Goal: Task Accomplishment & Management: Manage account settings

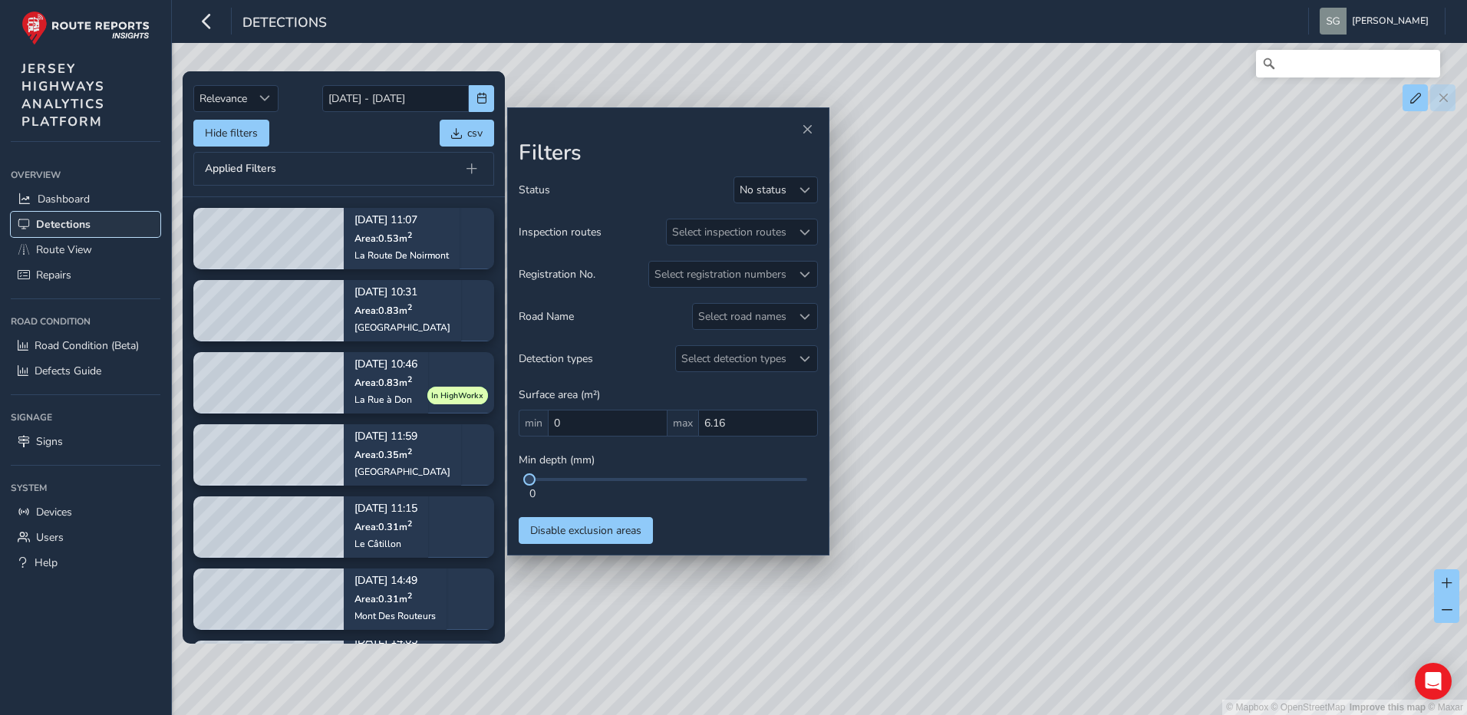
click at [89, 223] on span "Detections" at bounding box center [63, 224] width 54 height 15
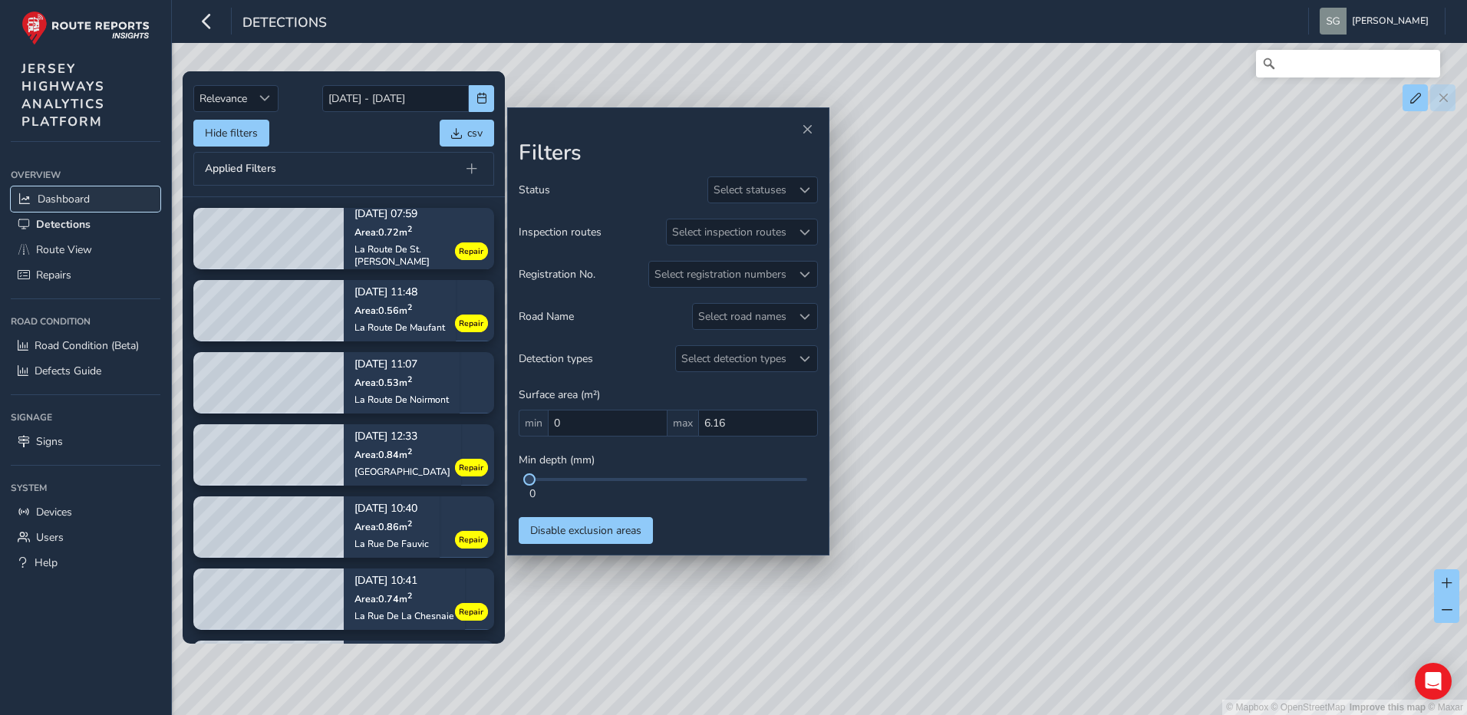
click at [101, 198] on link "Dashboard" at bounding box center [86, 198] width 150 height 25
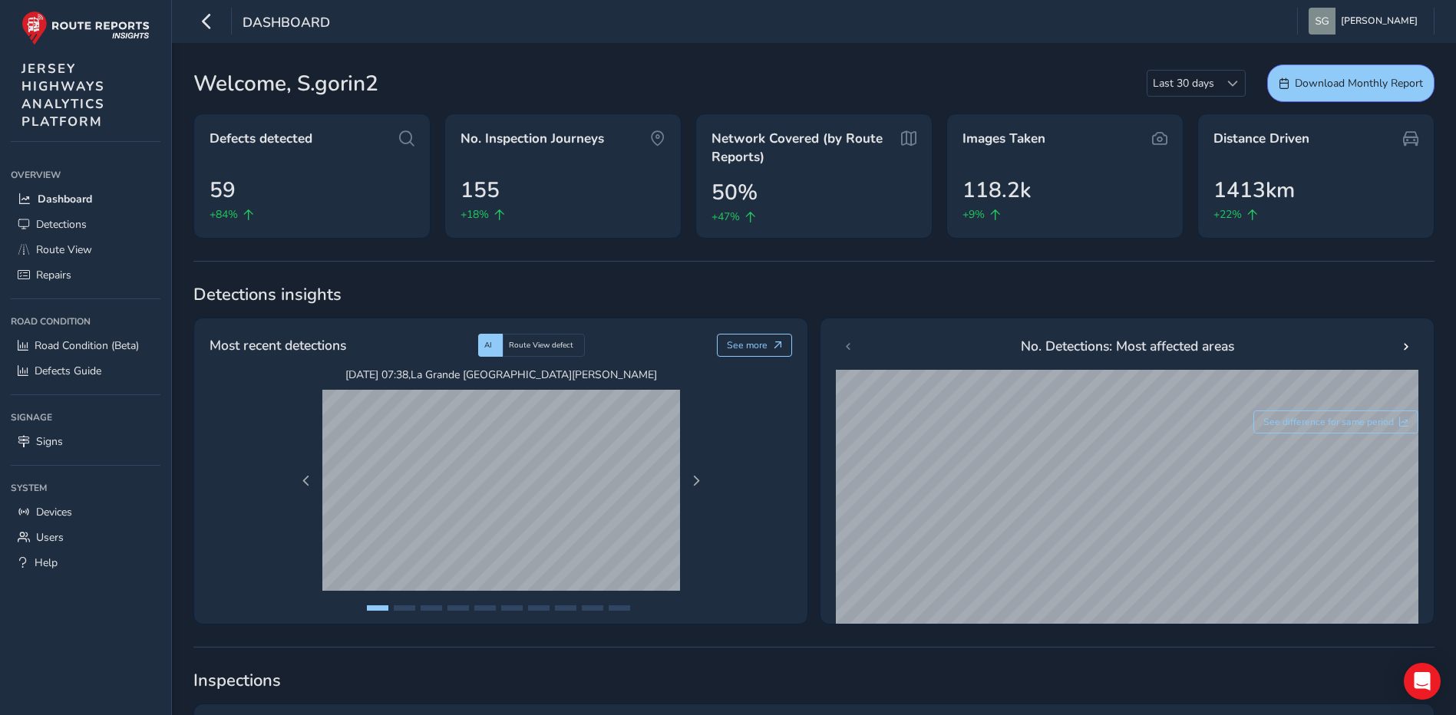
click at [697, 469] on div "[DATE] 07:38 , [GEOGRAPHIC_DATA][PERSON_NAME] [DATE] 14:34 , [GEOGRAPHIC_DATA][…" at bounding box center [501, 481] width 422 height 227
click at [566, 349] on span "Route View defect" at bounding box center [541, 345] width 64 height 11
click at [698, 479] on span "Next Page" at bounding box center [696, 481] width 11 height 11
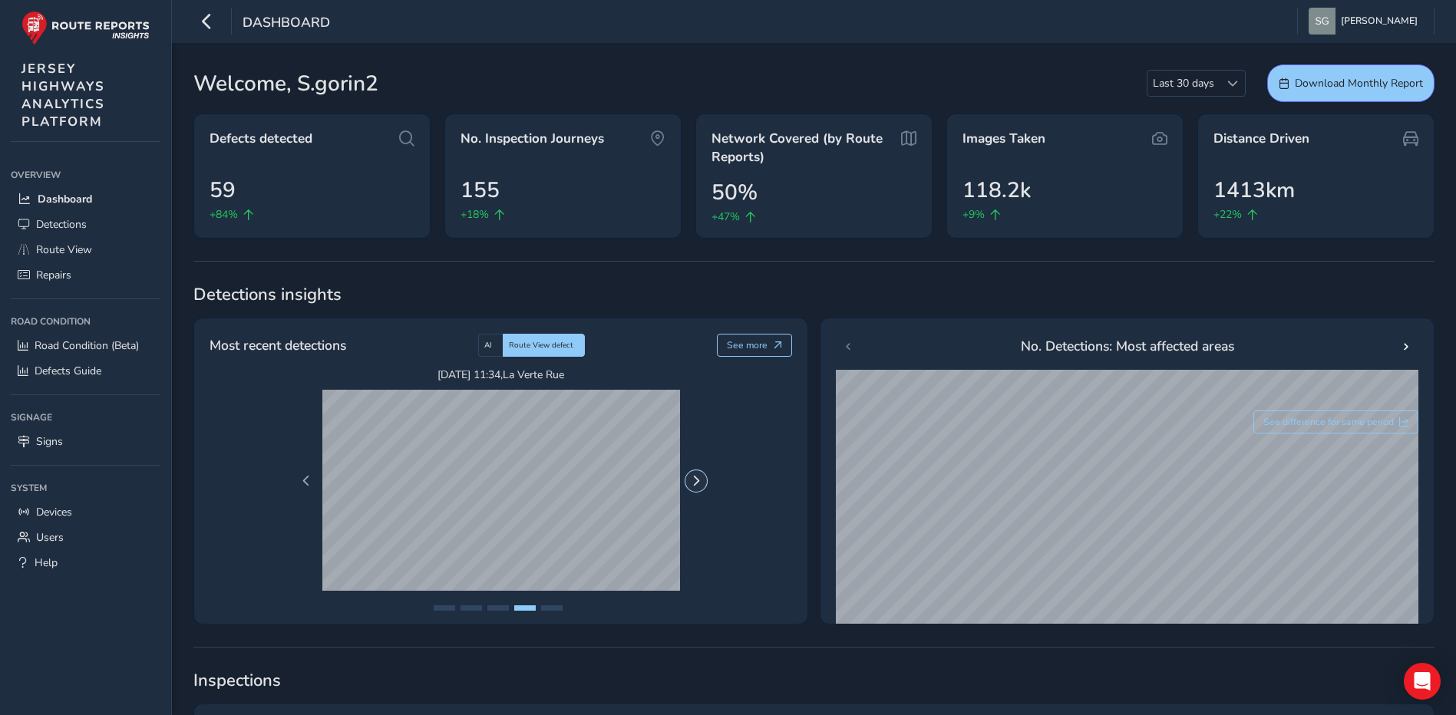
click at [698, 479] on span "Next Page" at bounding box center [696, 481] width 11 height 11
click at [1405, 348] on span at bounding box center [1405, 346] width 11 height 11
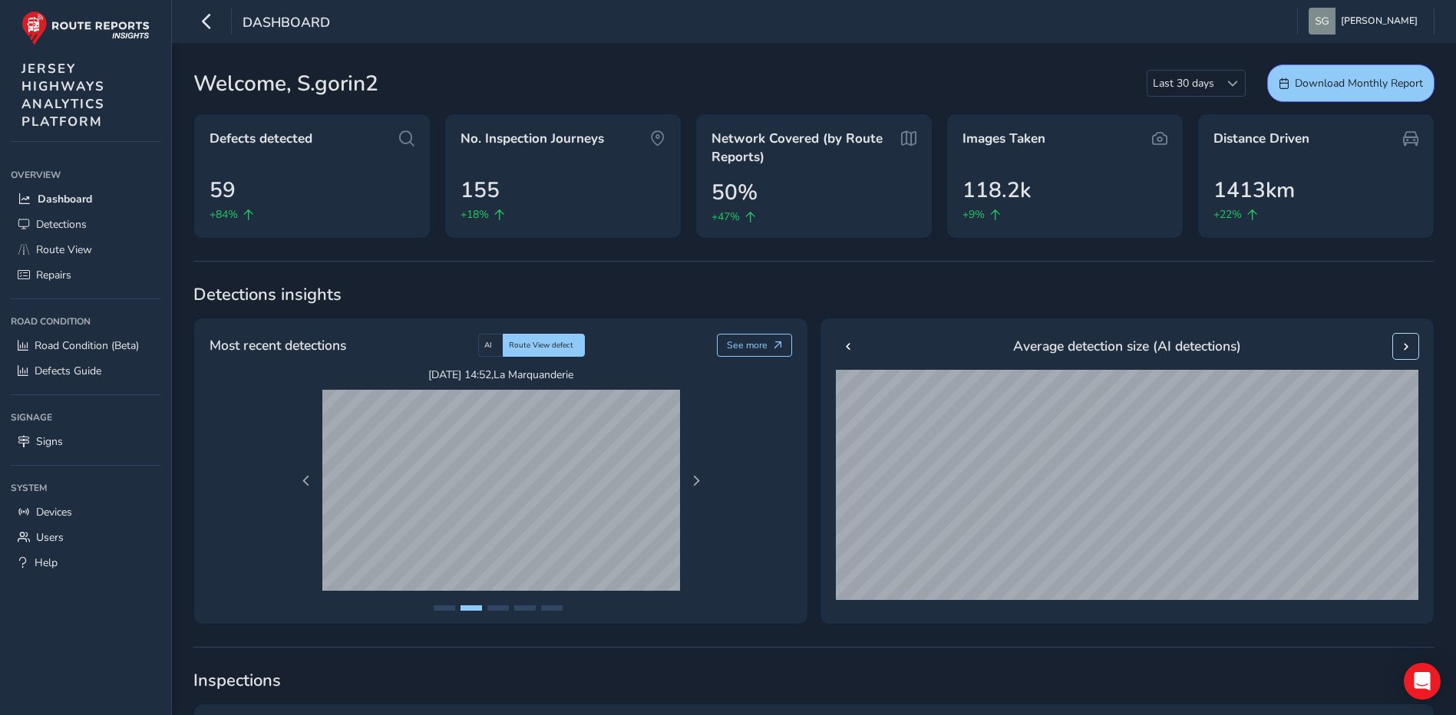
click at [1401, 348] on span at bounding box center [1405, 346] width 11 height 11
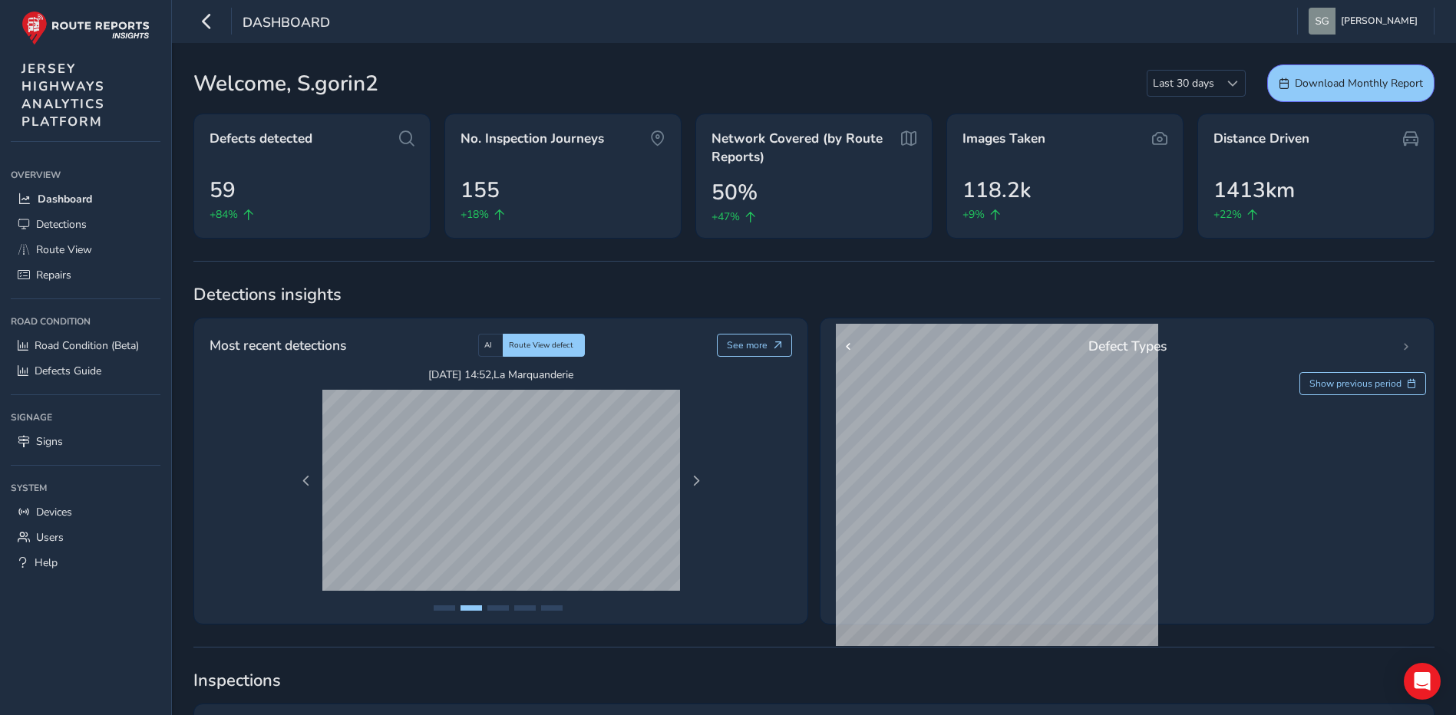
click at [1404, 346] on div "Defect Types" at bounding box center [1127, 346] width 582 height 25
click at [853, 348] on span at bounding box center [848, 346] width 11 height 11
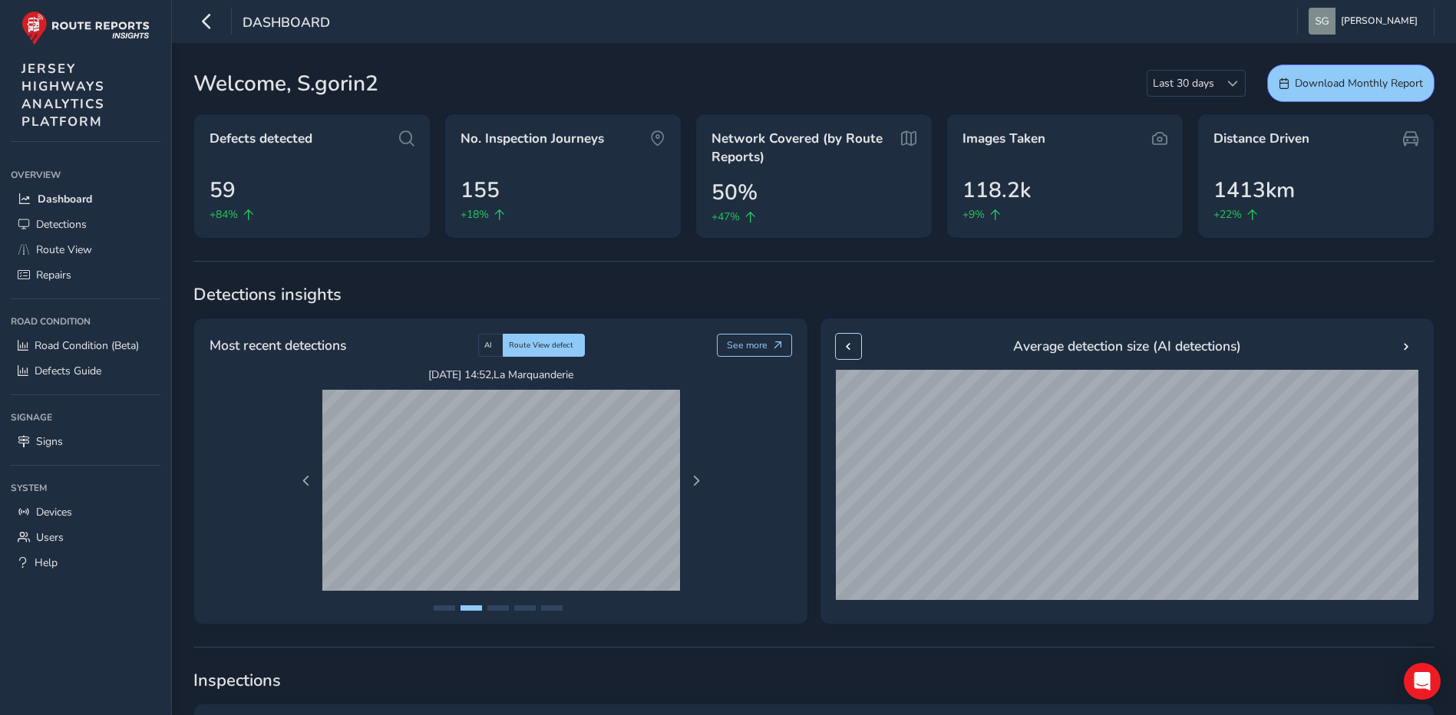
click at [853, 348] on span at bounding box center [848, 346] width 11 height 11
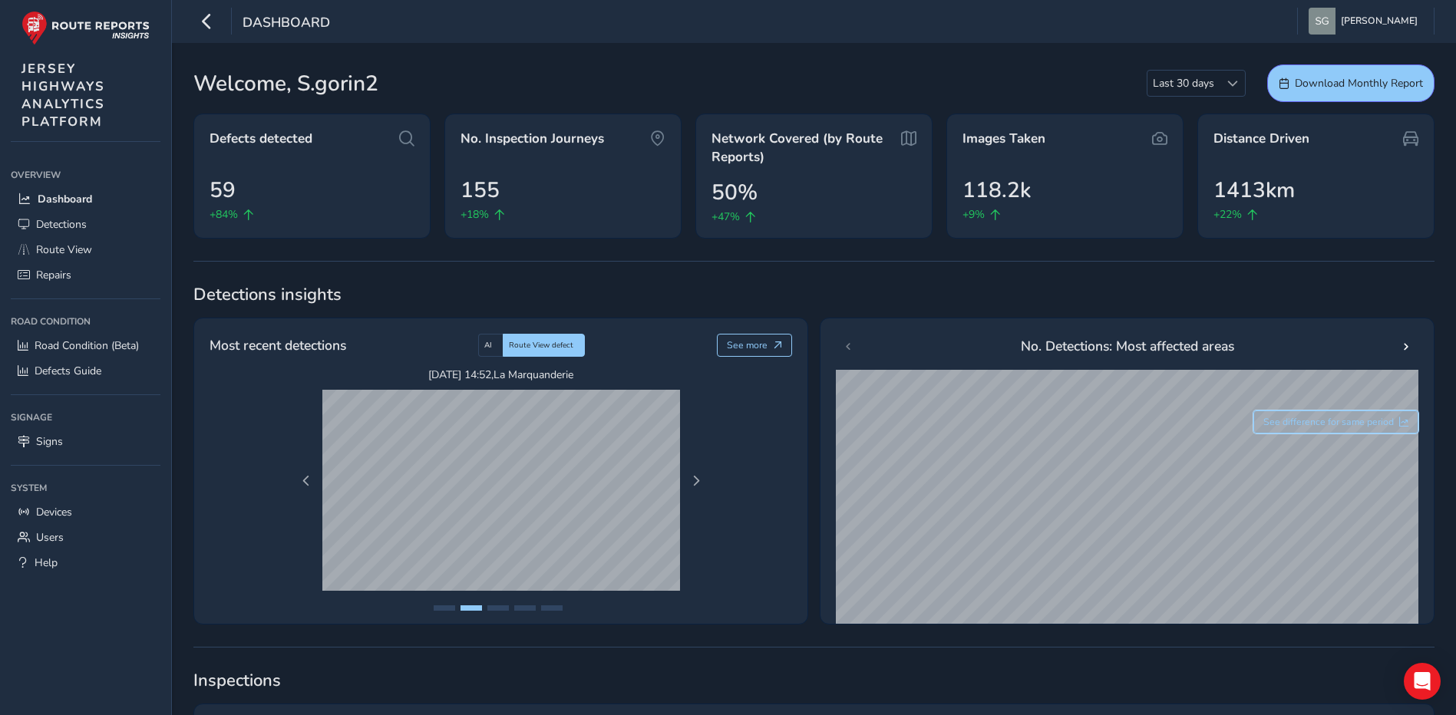
click at [1284, 427] on span "See difference for same period" at bounding box center [1328, 422] width 130 height 12
click at [492, 345] on span "AI" at bounding box center [488, 345] width 8 height 11
click at [543, 345] on span "Route View defect" at bounding box center [541, 345] width 64 height 11
click at [107, 229] on link "Detections" at bounding box center [86, 224] width 150 height 25
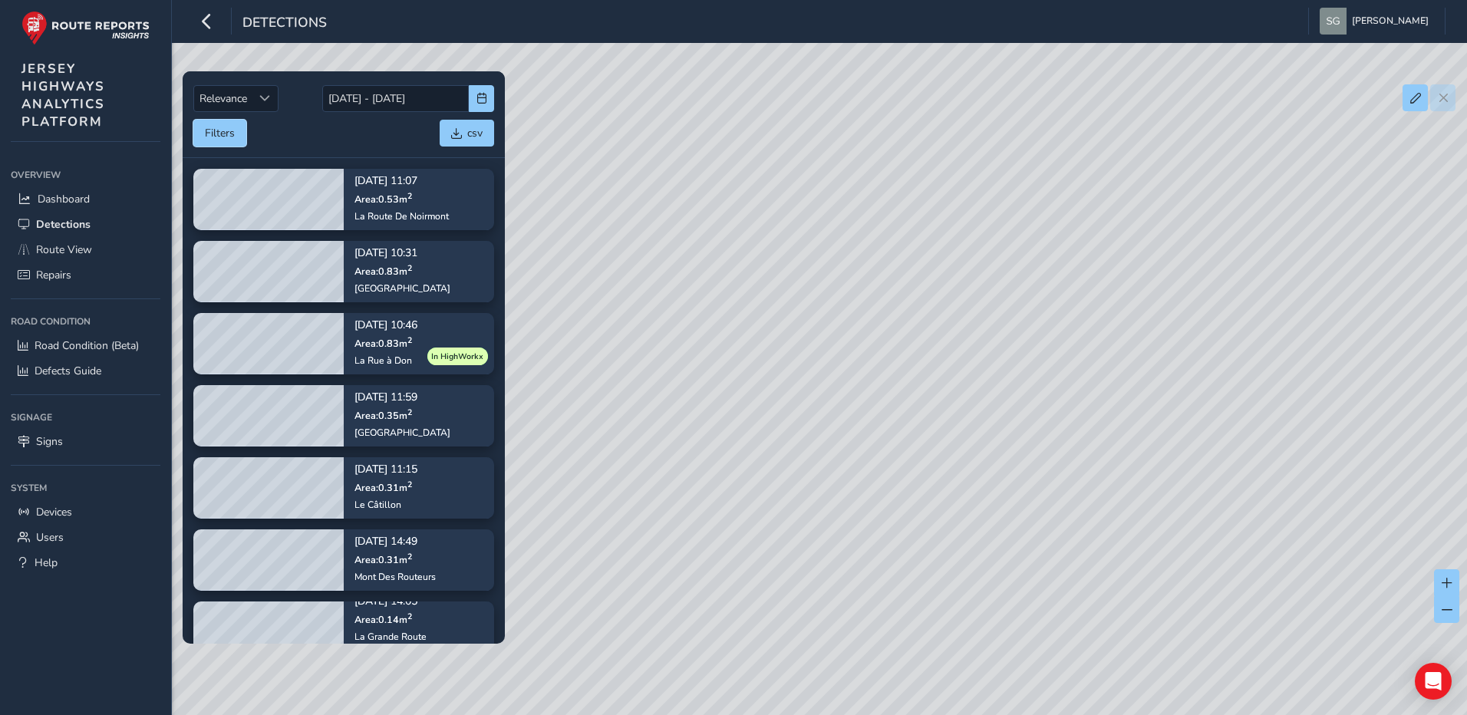
click at [236, 136] on button "Filters" at bounding box center [219, 133] width 53 height 27
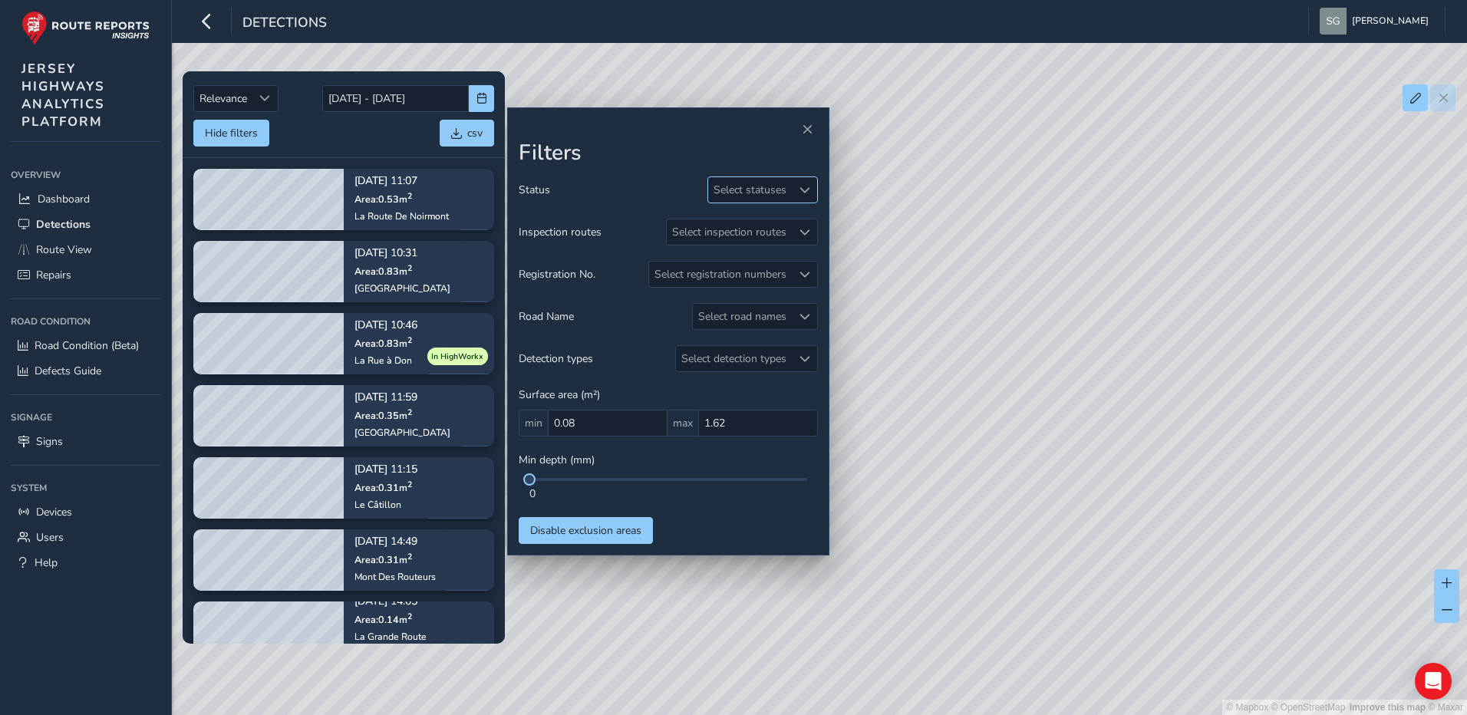
click at [774, 191] on div "Select statuses" at bounding box center [750, 189] width 84 height 25
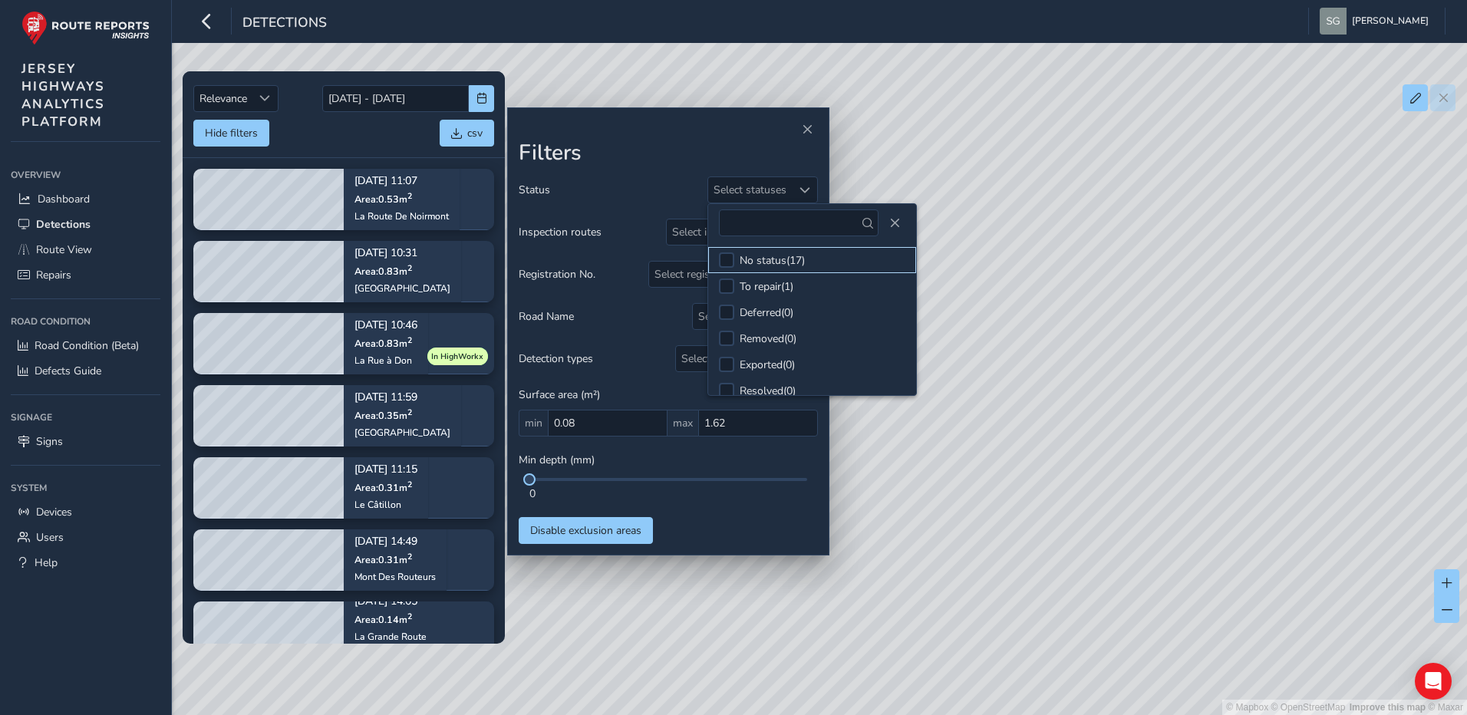
click at [727, 258] on div at bounding box center [726, 259] width 15 height 15
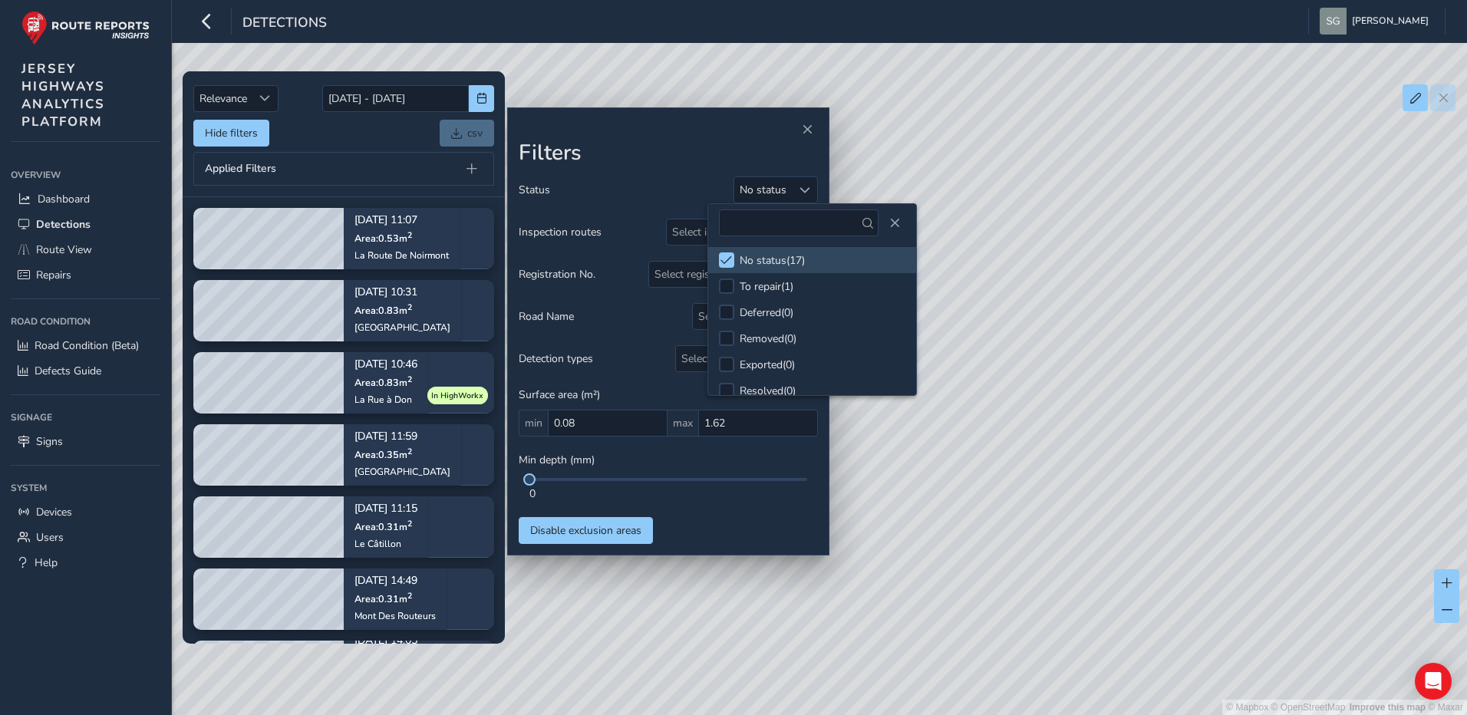
click at [708, 517] on div "Status No status Inspection routes Select inspection routes Registration No. Se…" at bounding box center [668, 360] width 299 height 368
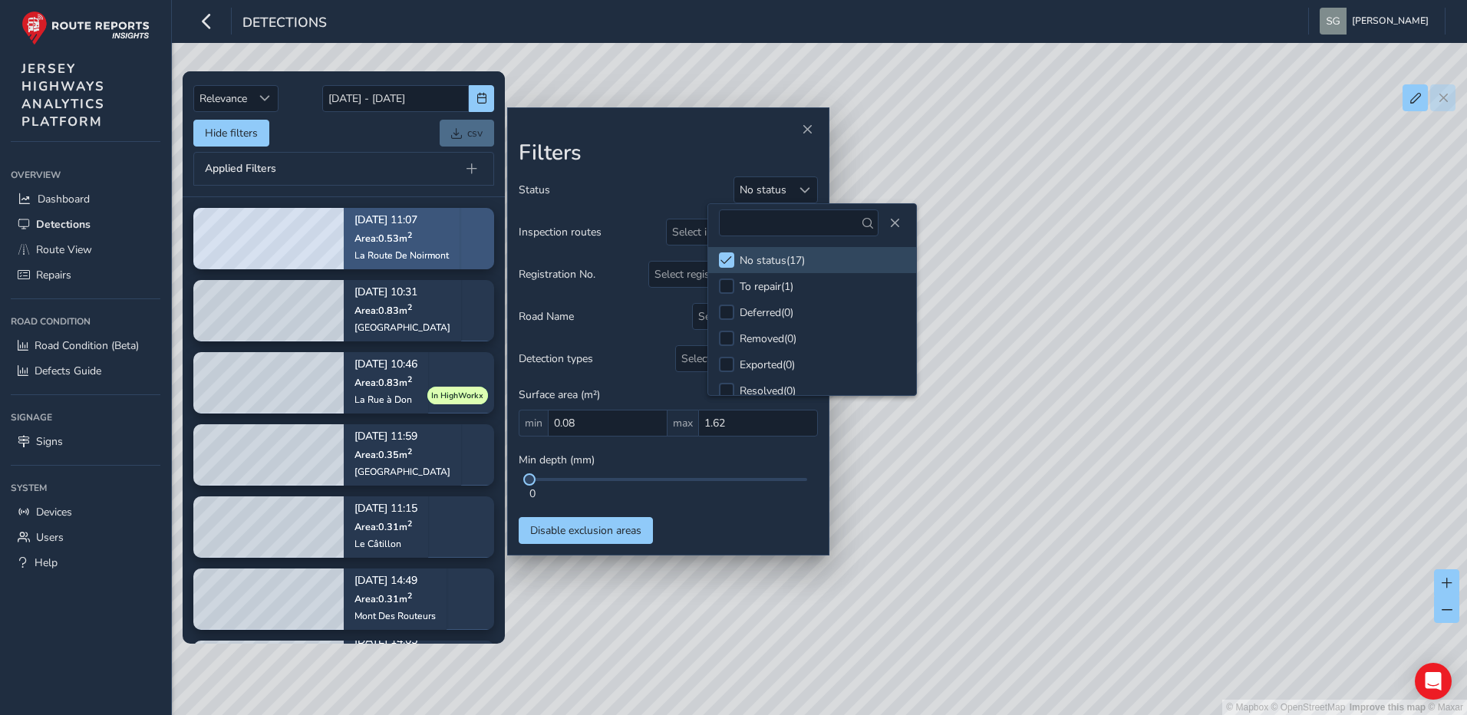
click at [460, 233] on div "[DATE] 11:07 Area: 0.53 m [STREET_ADDRESS]" at bounding box center [402, 238] width 116 height 89
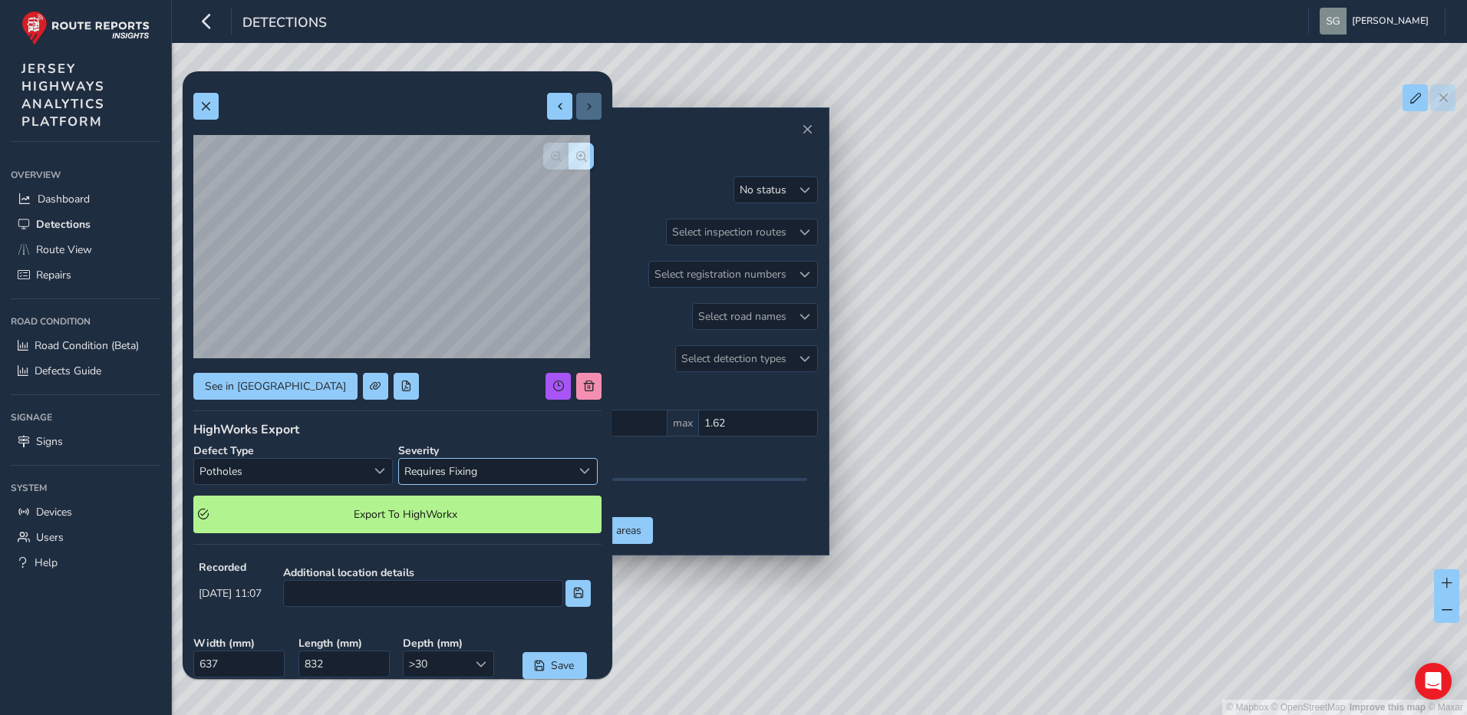
click at [579, 473] on span "Select severity" at bounding box center [584, 471] width 11 height 11
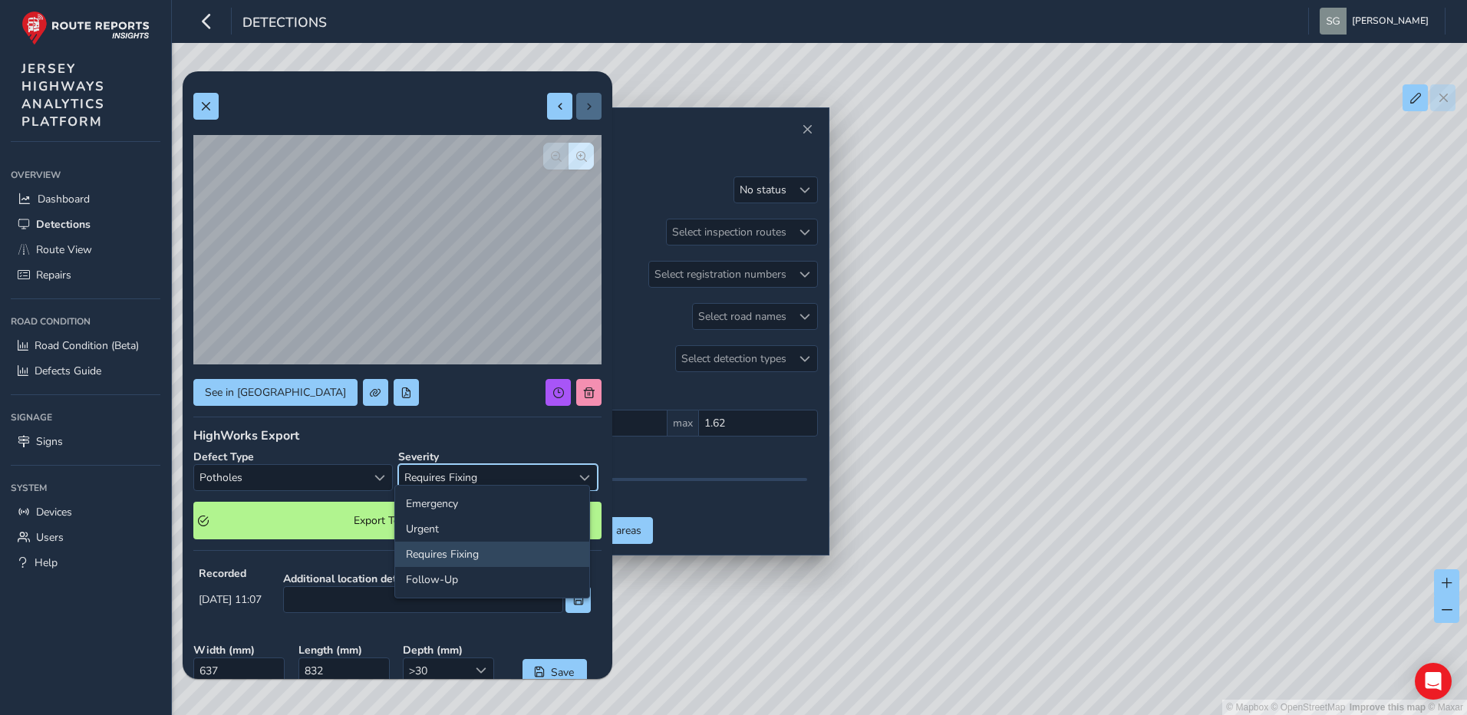
click at [465, 559] on li "Requires Fixing" at bounding box center [492, 554] width 194 height 25
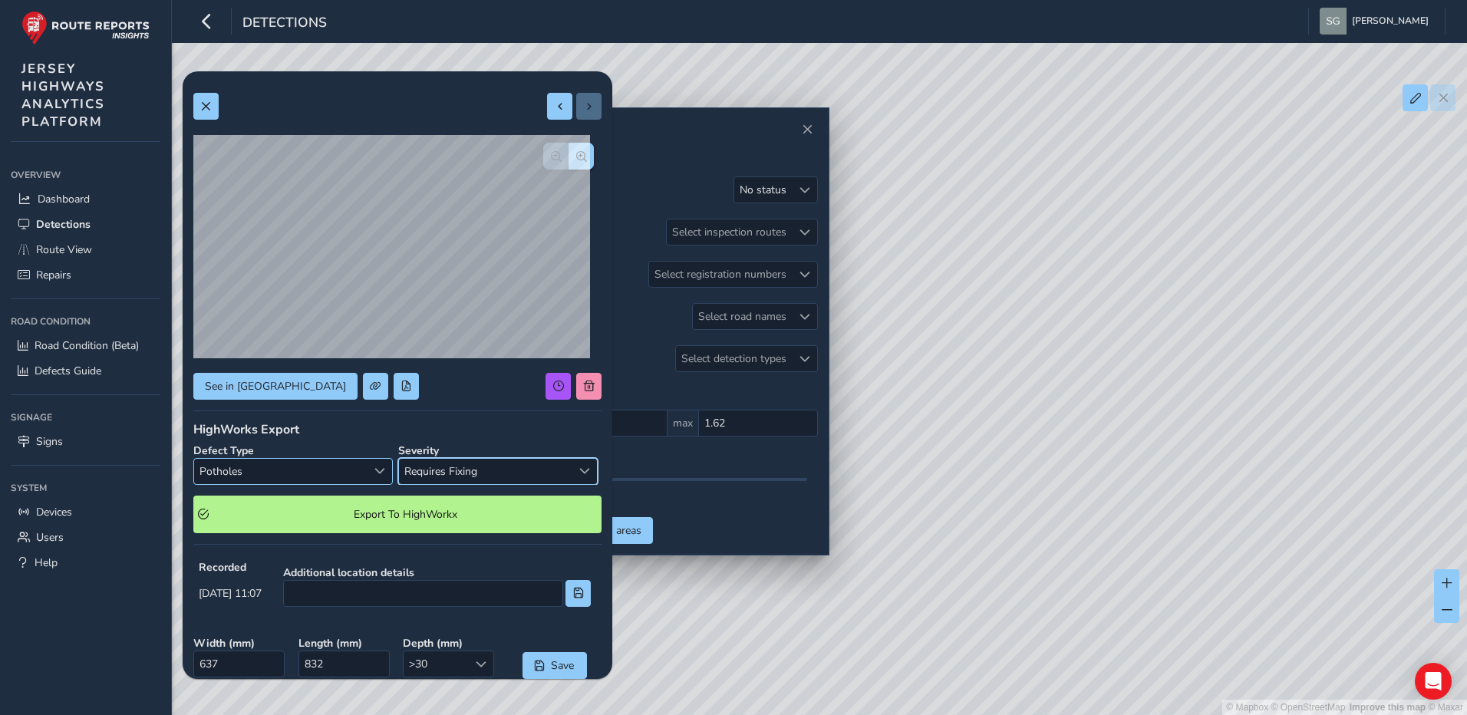
click at [383, 473] on div "Select a type" at bounding box center [379, 471] width 25 height 25
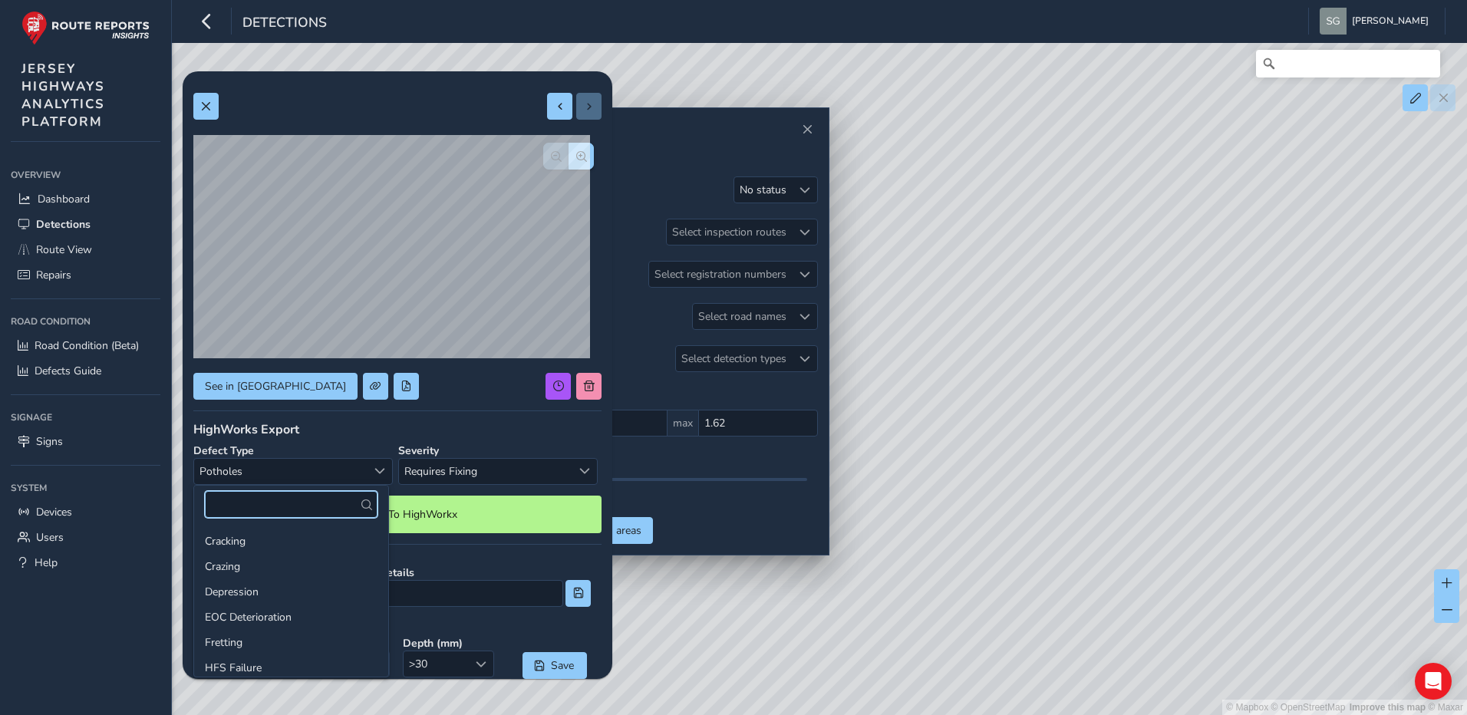
scroll to position [156, 0]
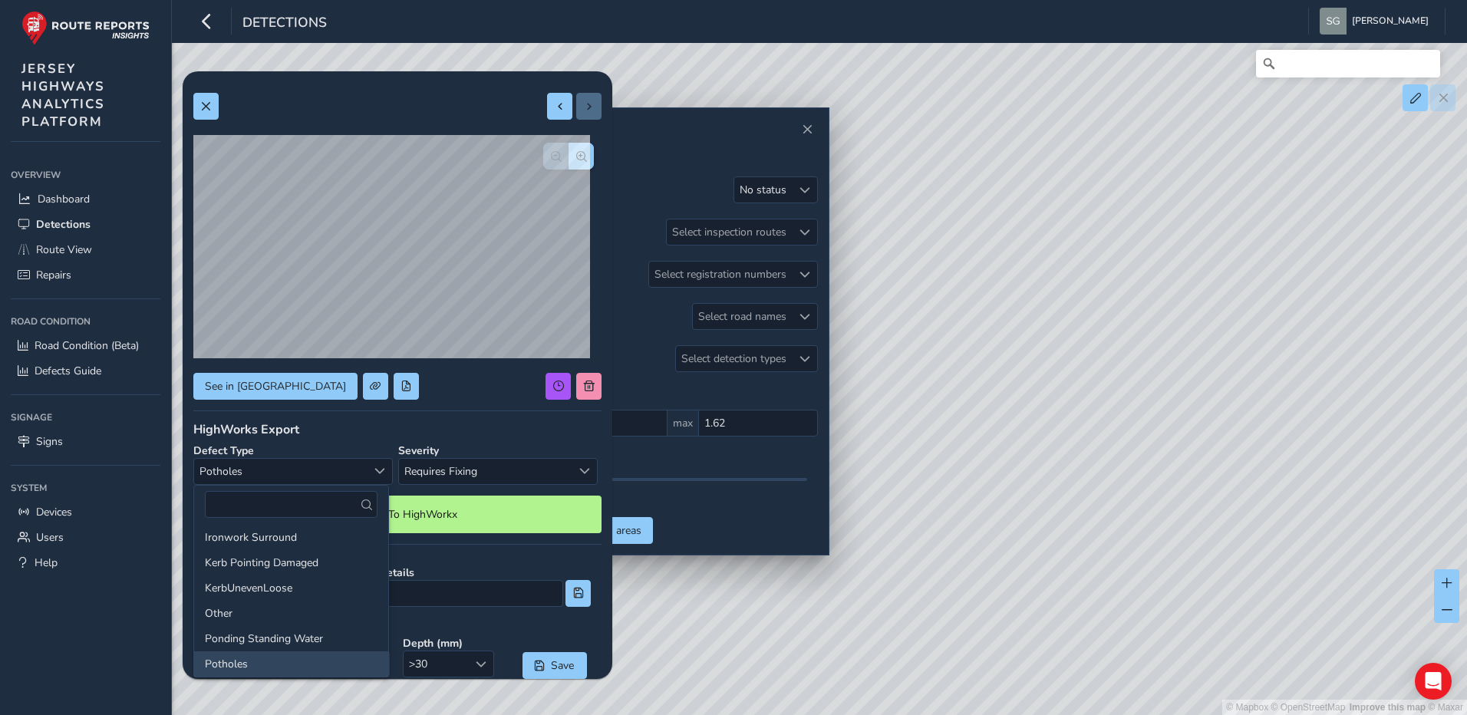
click at [321, 655] on li "Potholes" at bounding box center [291, 663] width 194 height 25
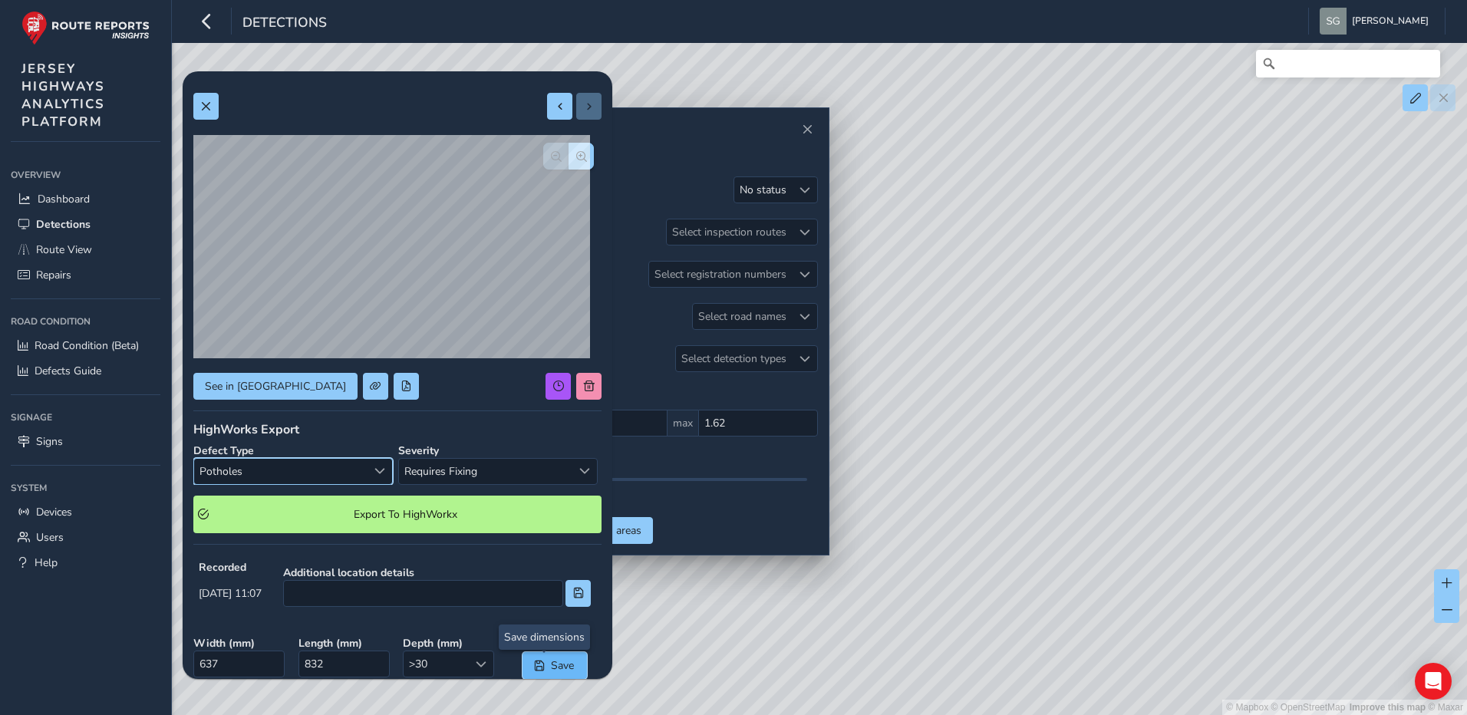
drag, startPoint x: 544, startPoint y: 661, endPoint x: 536, endPoint y: 662, distance: 8.5
click at [537, 662] on button "Save" at bounding box center [555, 665] width 64 height 27
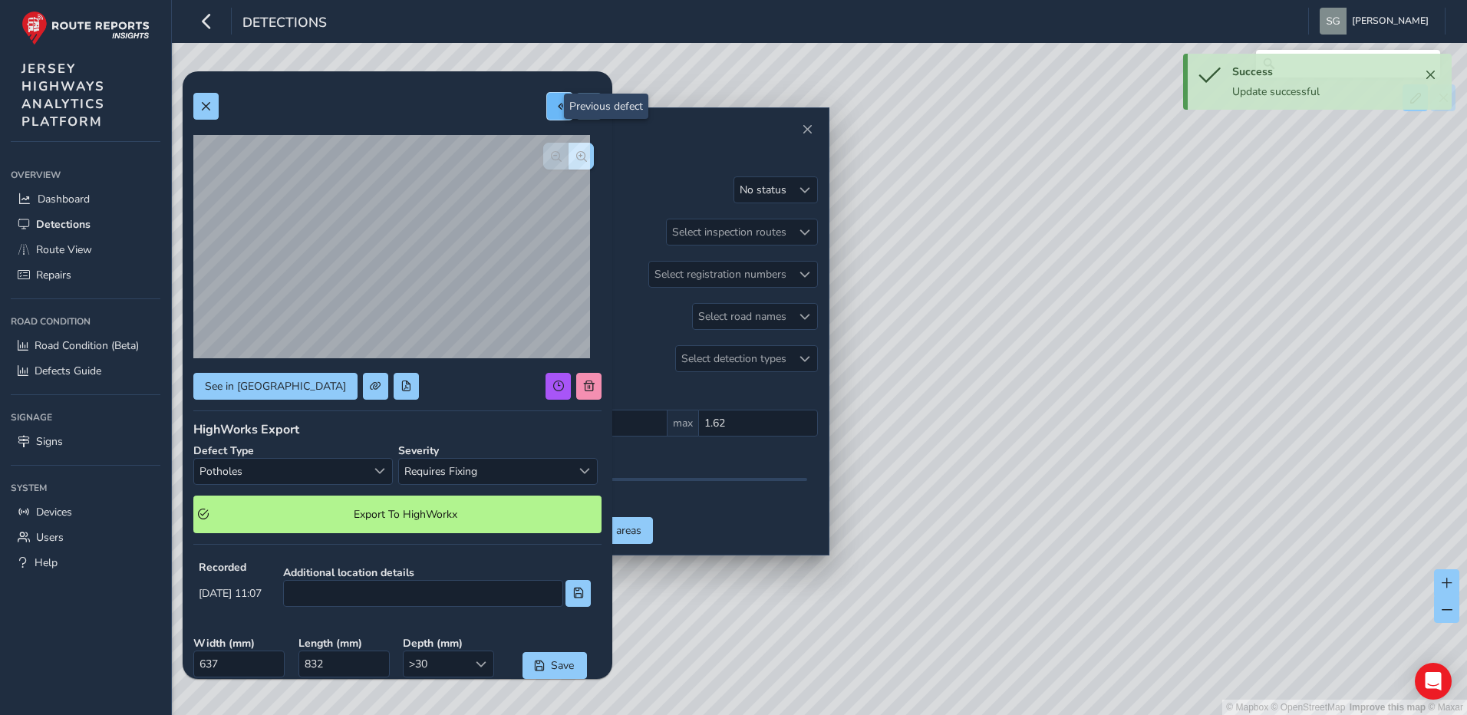
click at [548, 112] on button at bounding box center [559, 106] width 25 height 27
type input "855"
type input "1271"
click at [576, 158] on span "button" at bounding box center [581, 156] width 11 height 11
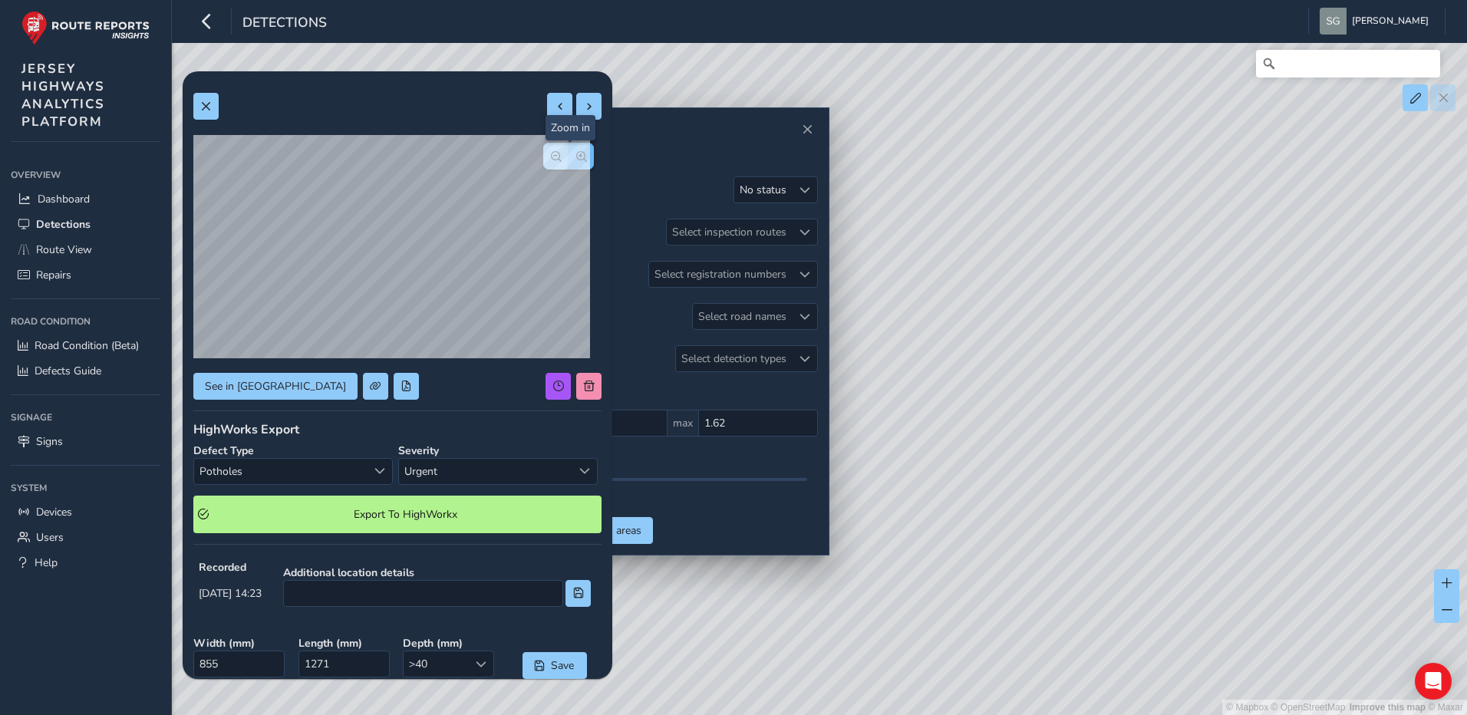
click at [576, 158] on span "button" at bounding box center [581, 156] width 11 height 11
click at [333, 524] on button "Export To HighWorkx" at bounding box center [397, 515] width 408 height 38
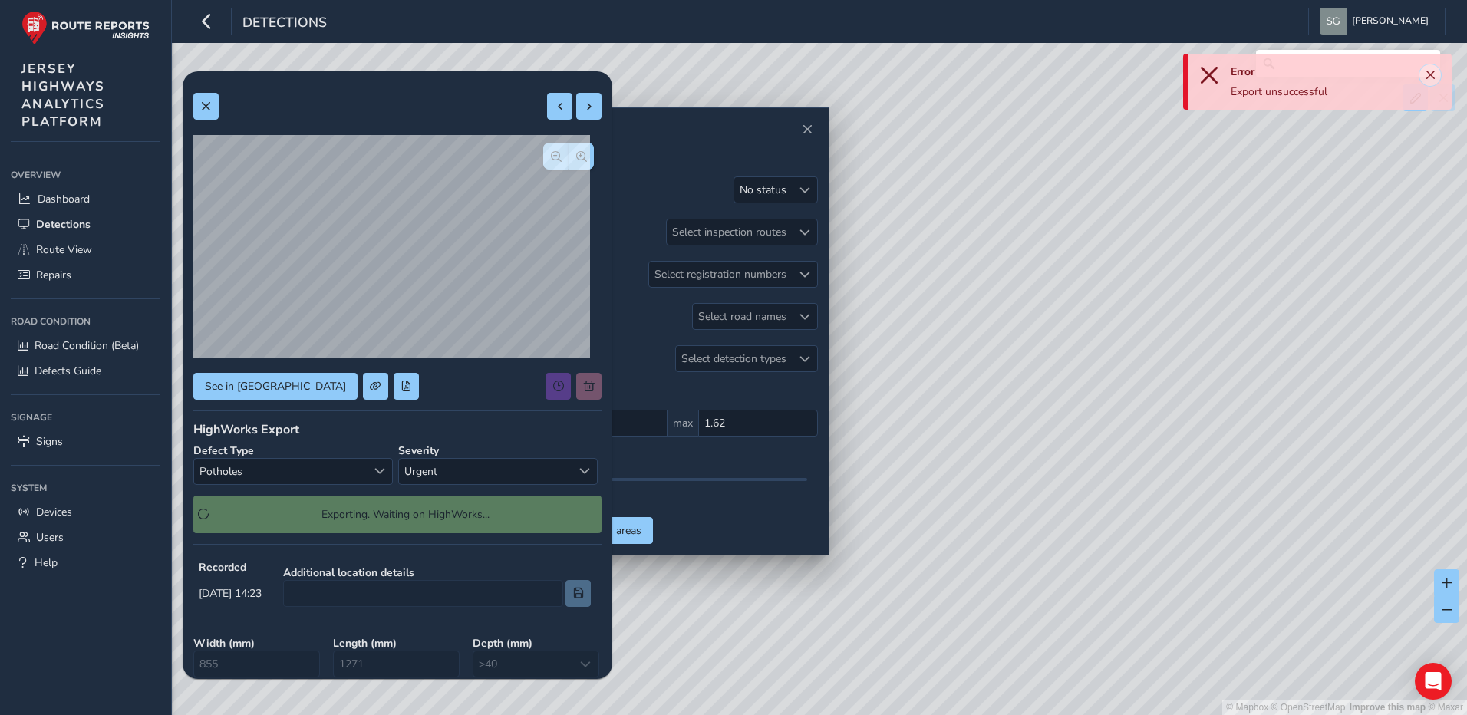
click at [1423, 75] on button "Close" at bounding box center [1430, 74] width 21 height 21
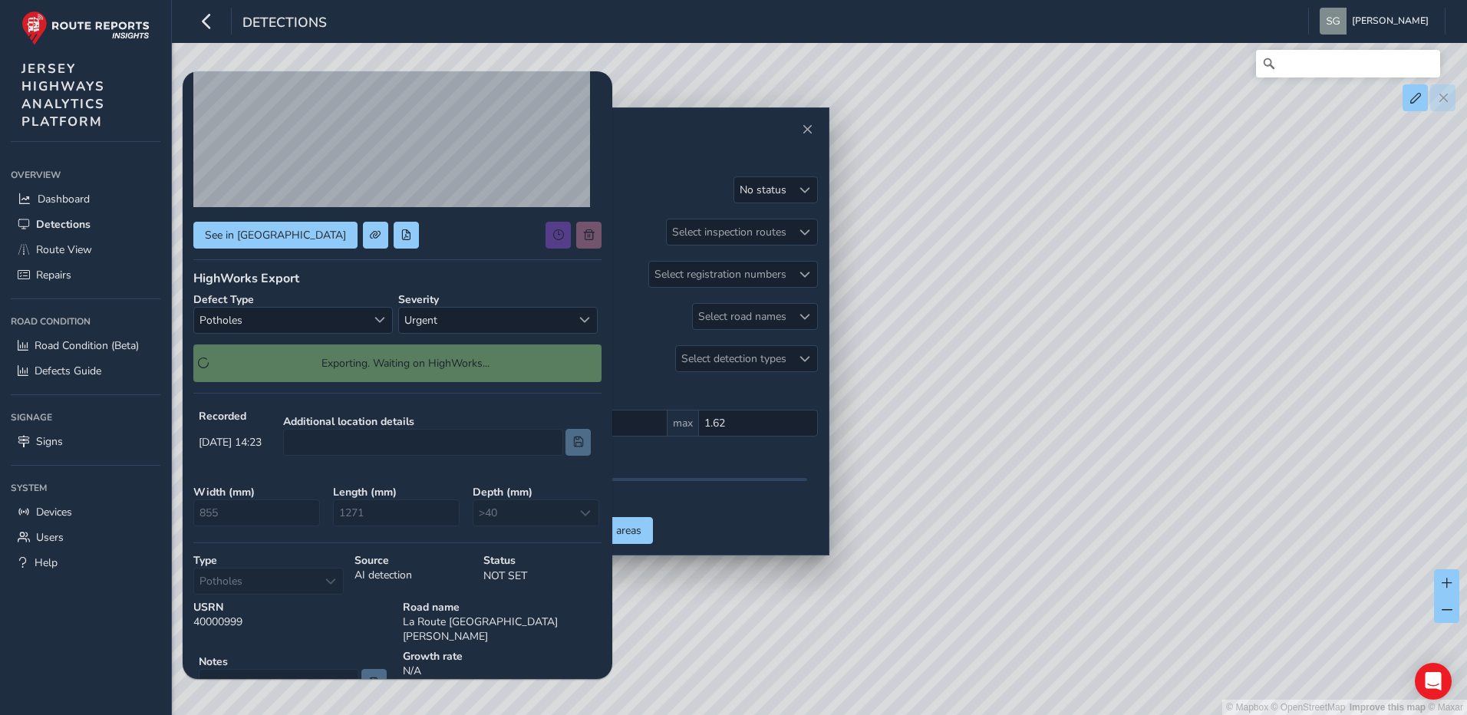
scroll to position [153, 0]
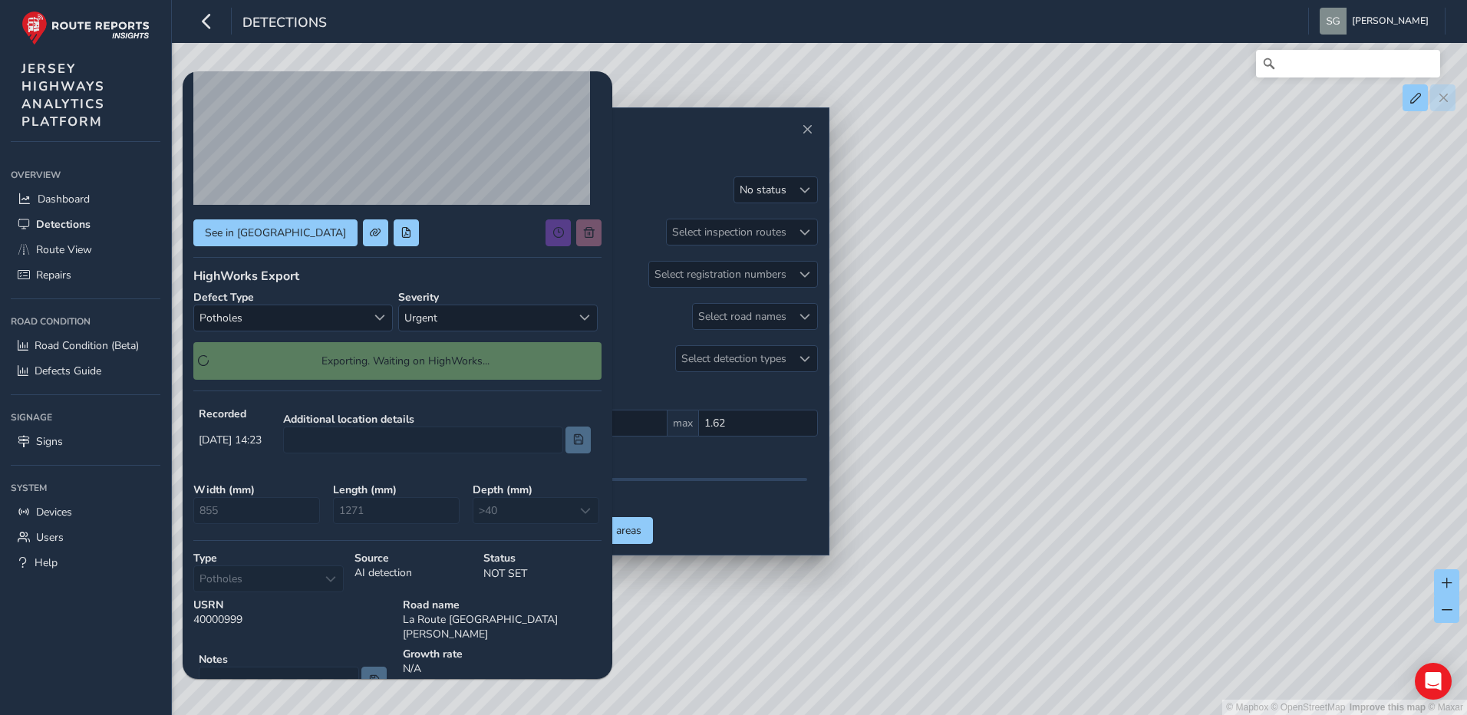
click at [501, 572] on p "NOT SET" at bounding box center [542, 574] width 118 height 16
click at [406, 576] on div "Source AI detection" at bounding box center [413, 572] width 129 height 52
click at [340, 576] on div "Type Potholes Potholes" at bounding box center [268, 572] width 161 height 52
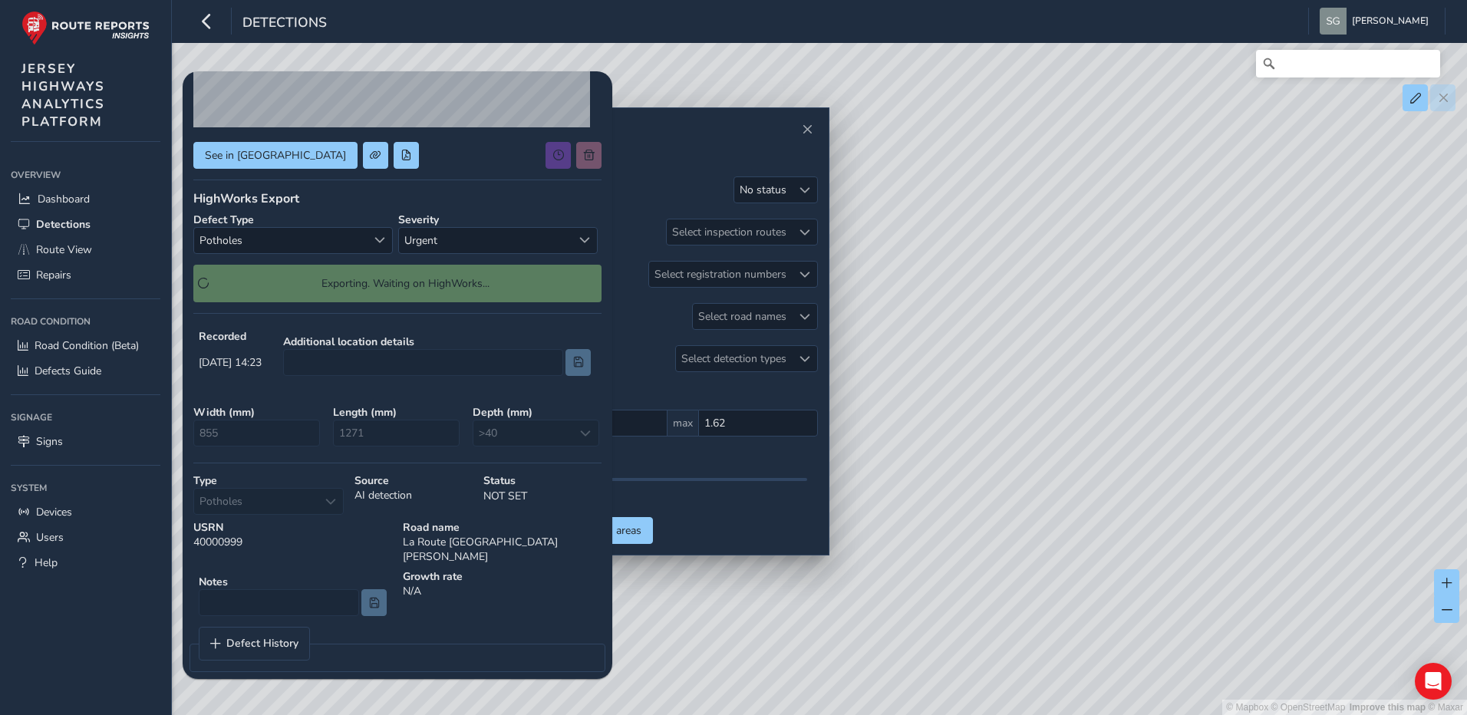
scroll to position [78, 0]
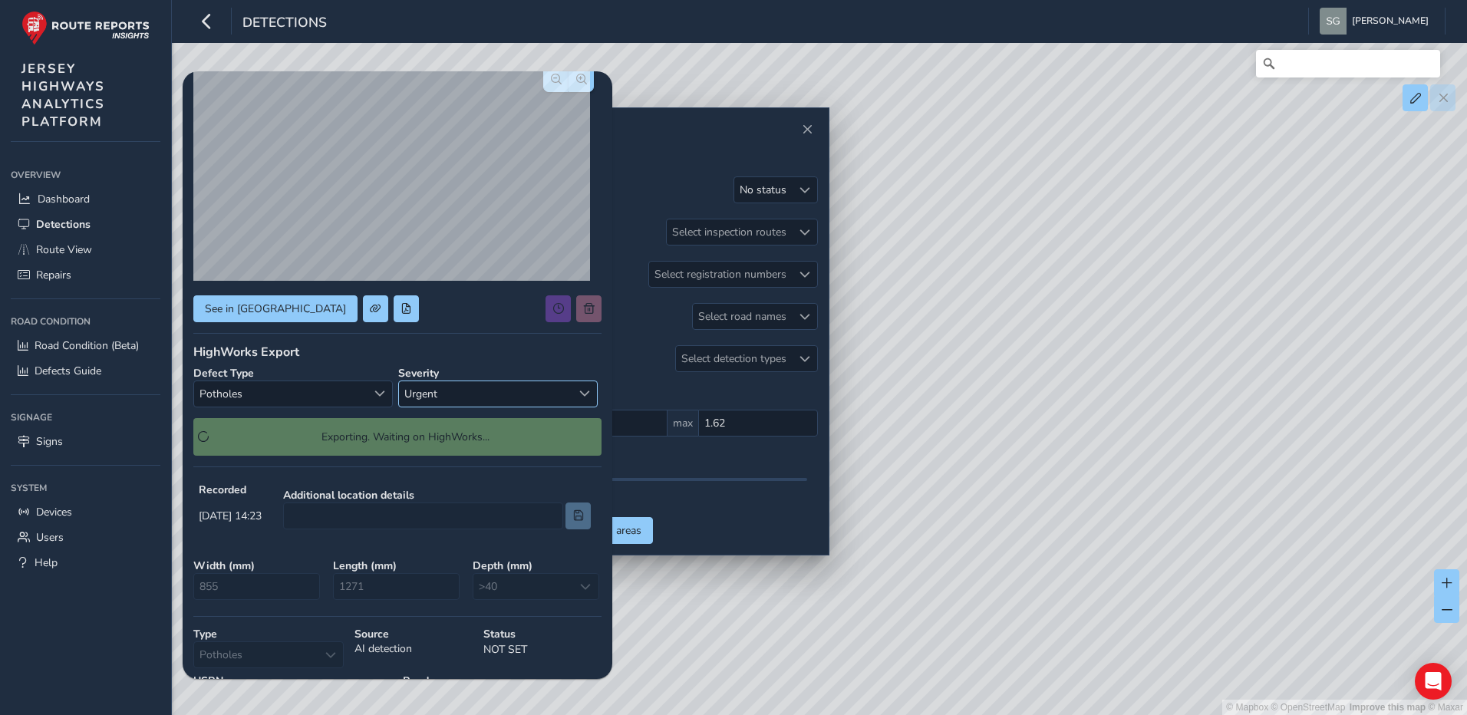
click at [500, 397] on span "Urgent" at bounding box center [485, 393] width 173 height 25
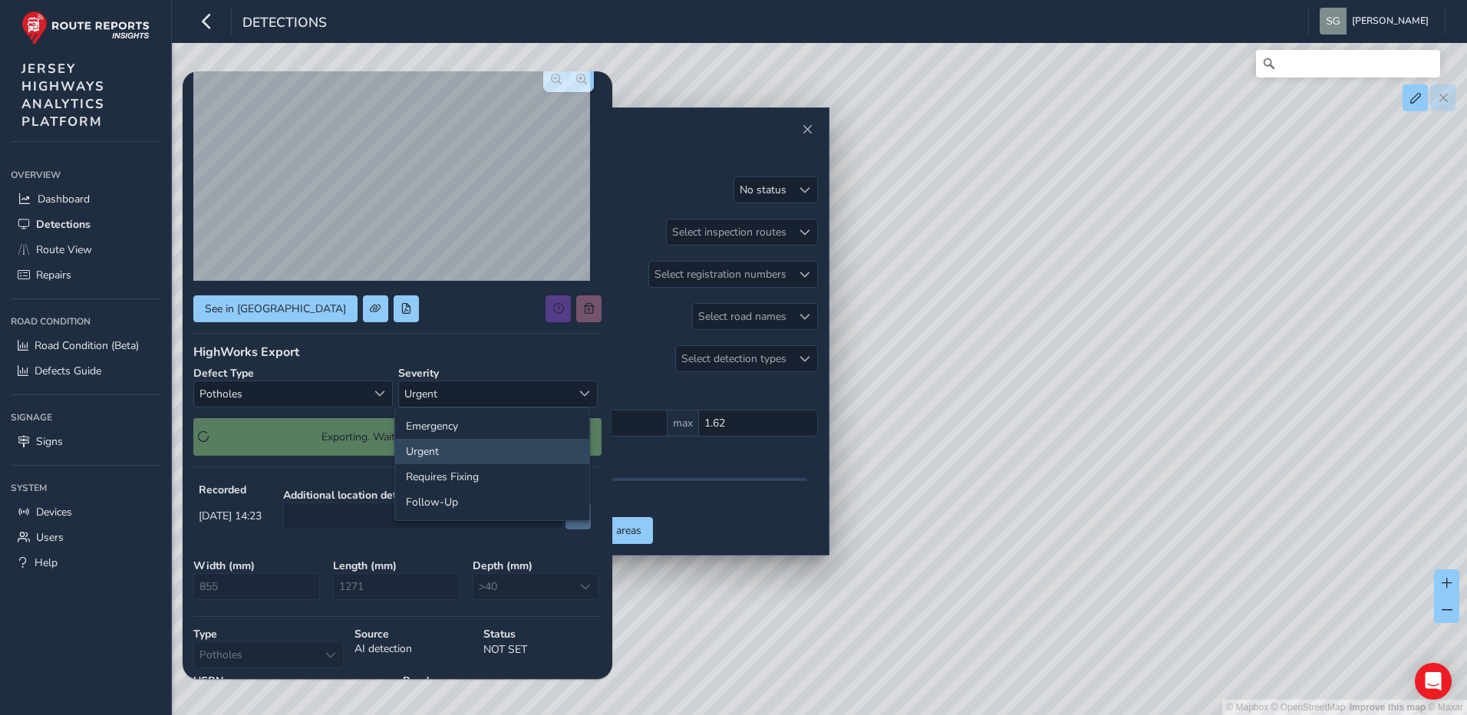
click at [477, 448] on li "Urgent" at bounding box center [492, 451] width 194 height 25
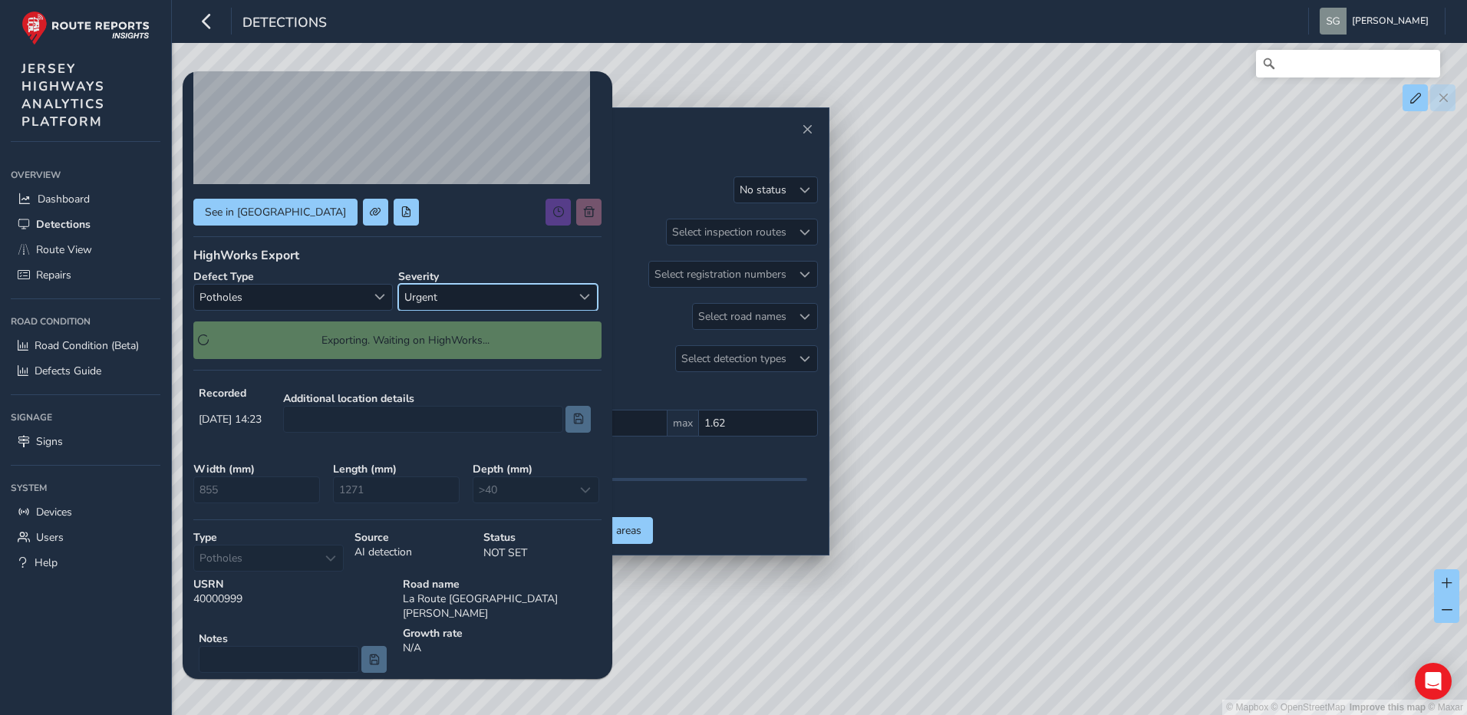
scroll to position [231, 0]
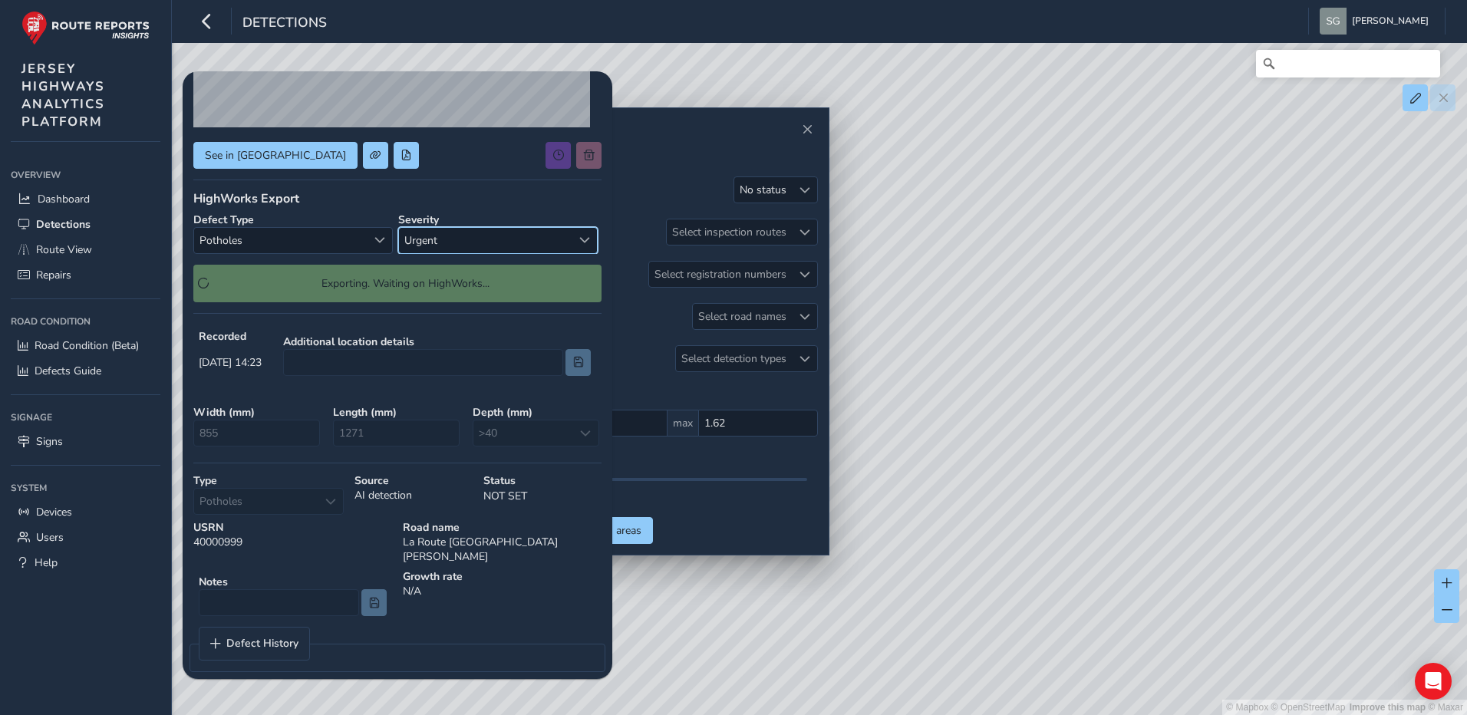
click at [567, 358] on div at bounding box center [437, 362] width 308 height 27
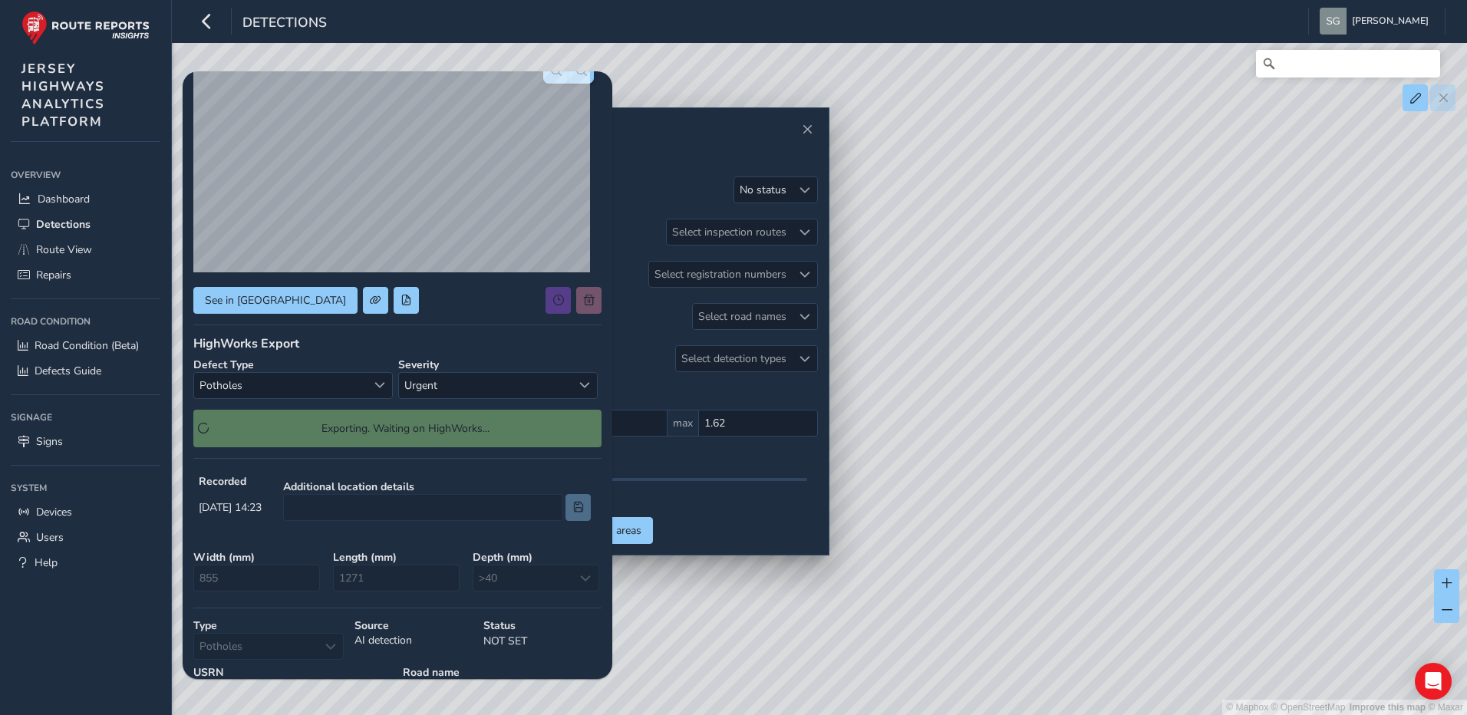
scroll to position [1, 0]
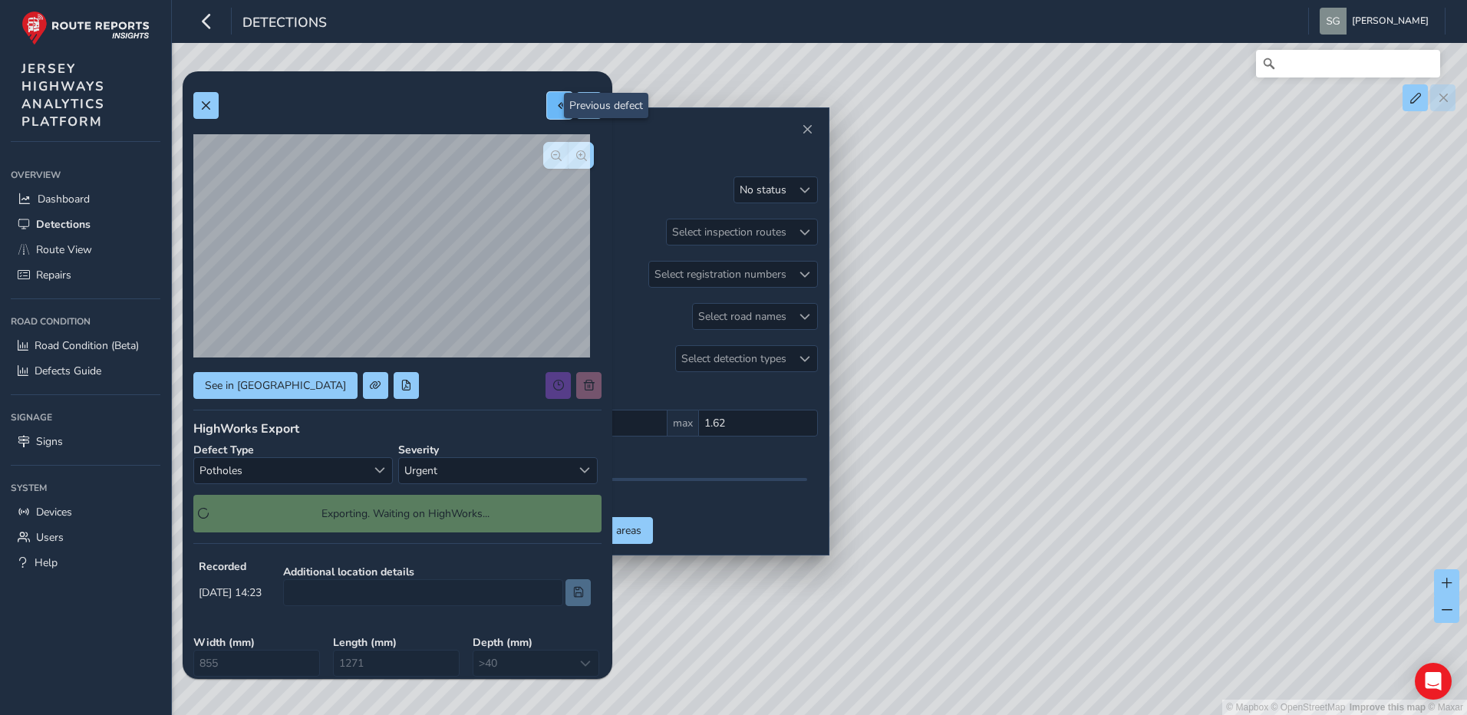
click at [560, 101] on button at bounding box center [559, 105] width 25 height 27
type input "168"
type input "820"
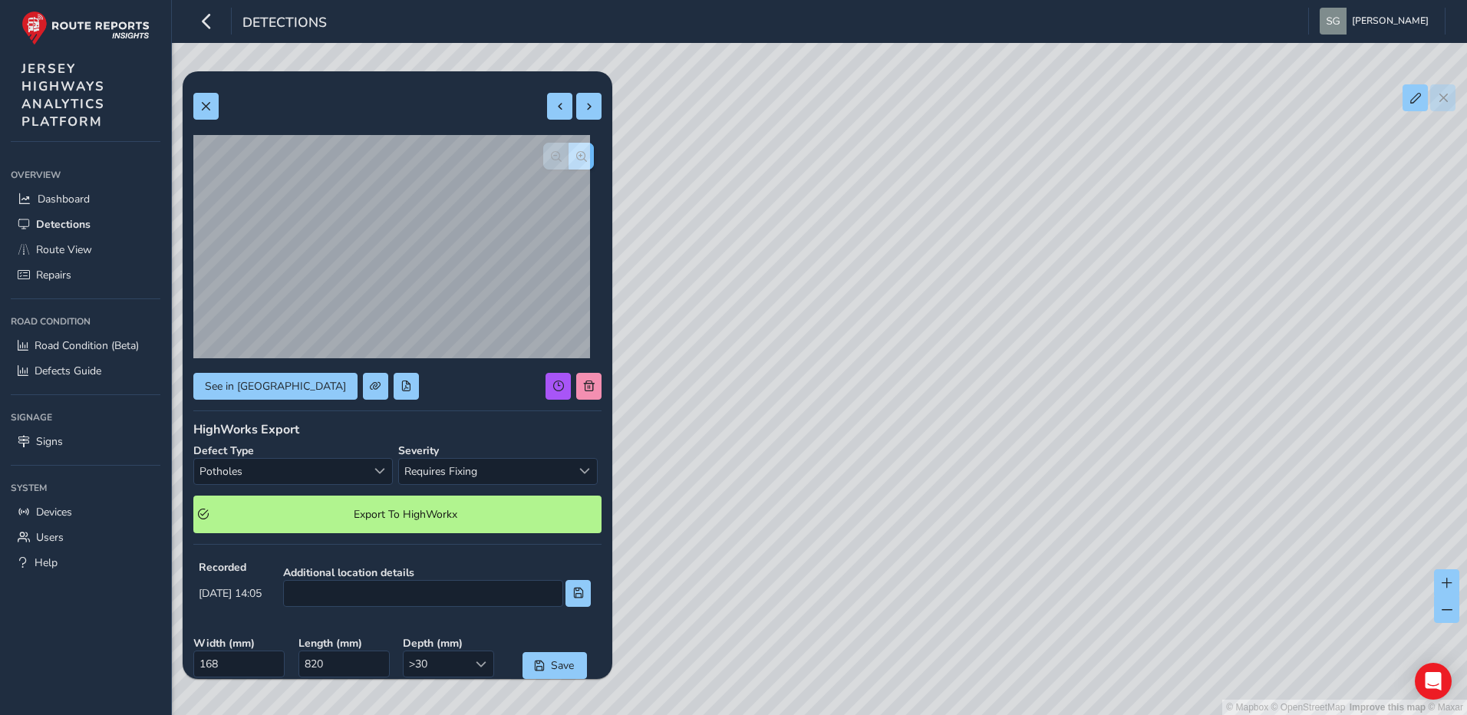
click at [576, 153] on span "button" at bounding box center [581, 156] width 11 height 11
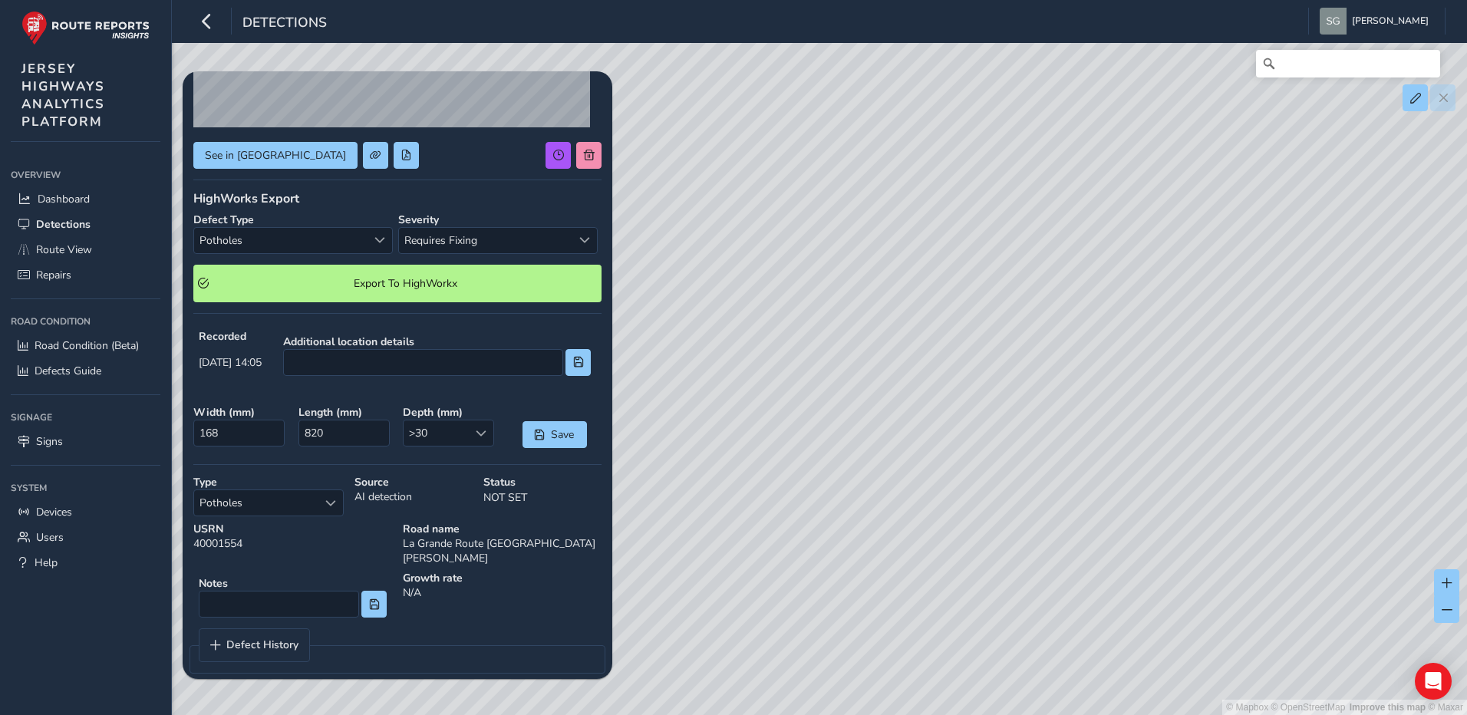
scroll to position [233, 0]
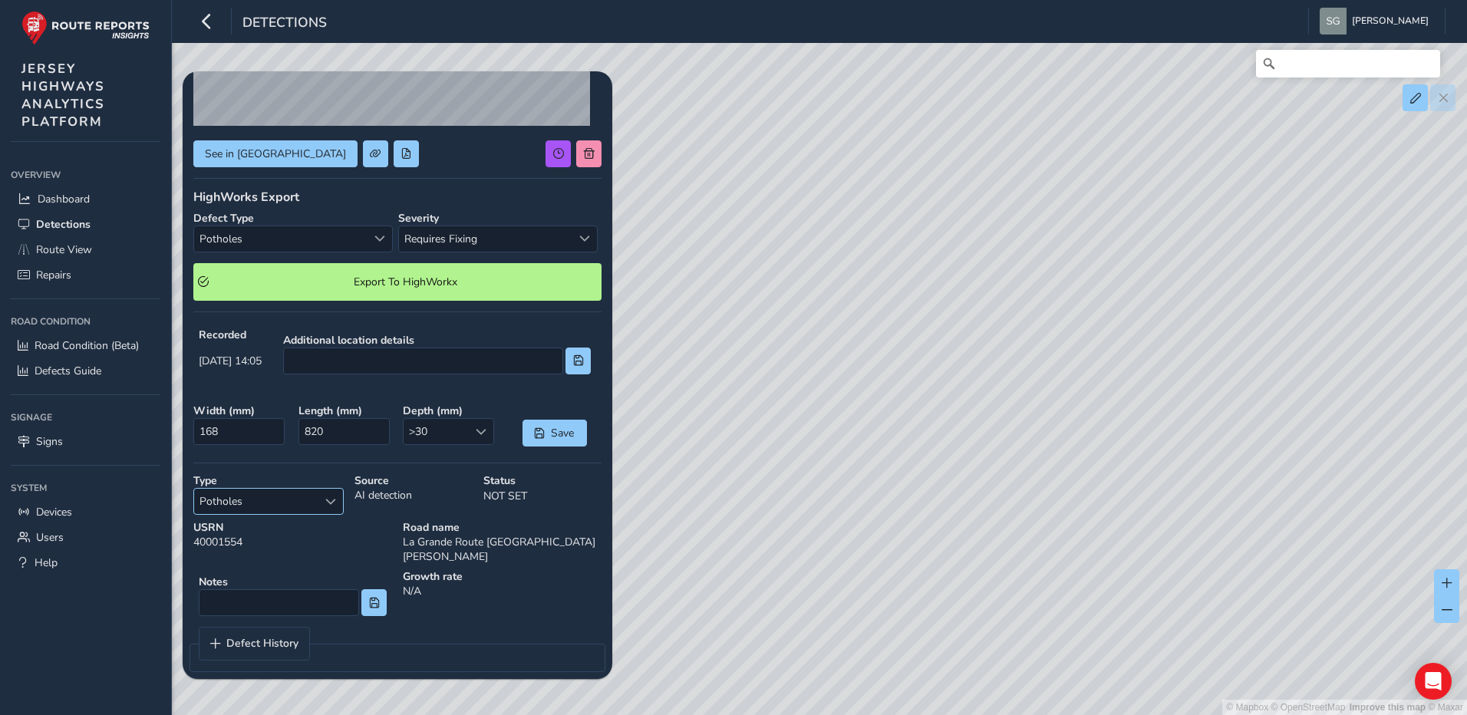
click at [334, 492] on div "Select a type" at bounding box center [330, 501] width 25 height 25
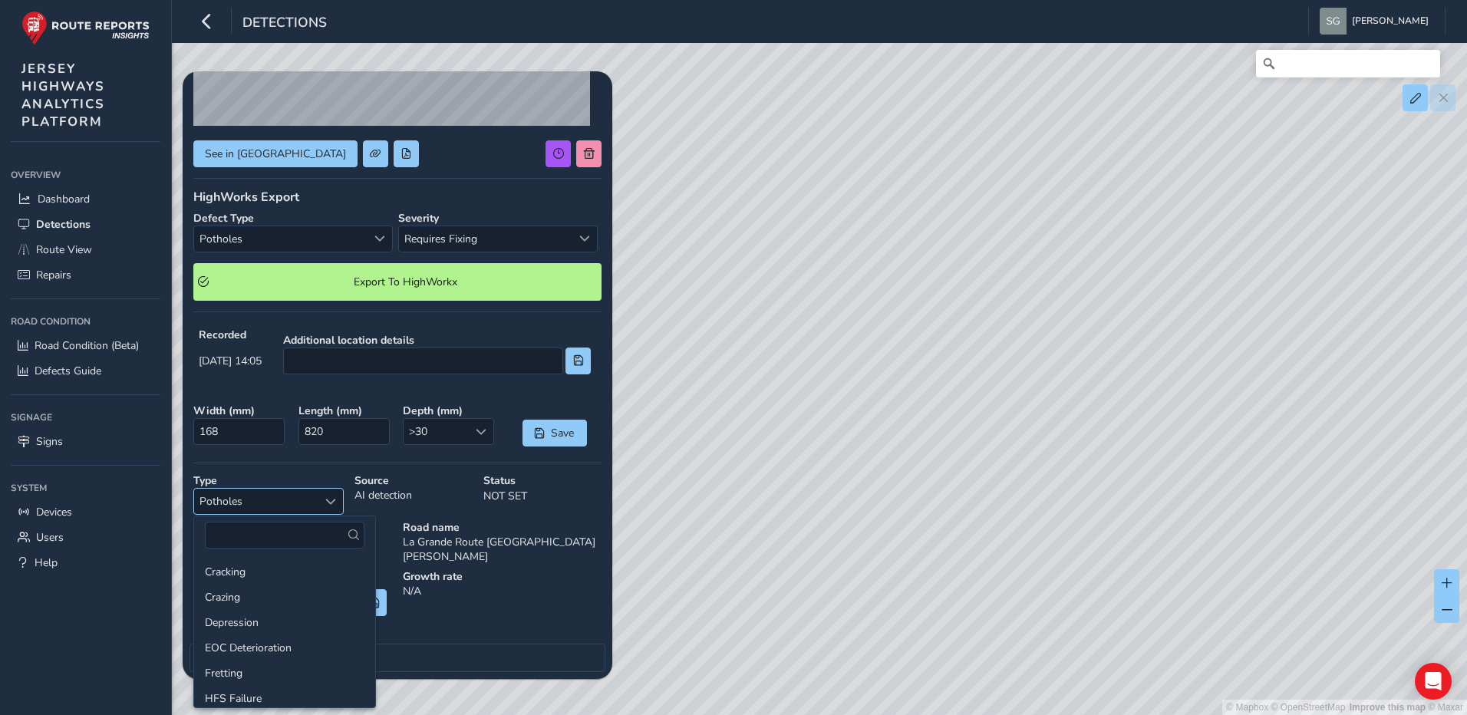
scroll to position [156, 0]
click at [334, 492] on div "Select a type" at bounding box center [330, 501] width 25 height 25
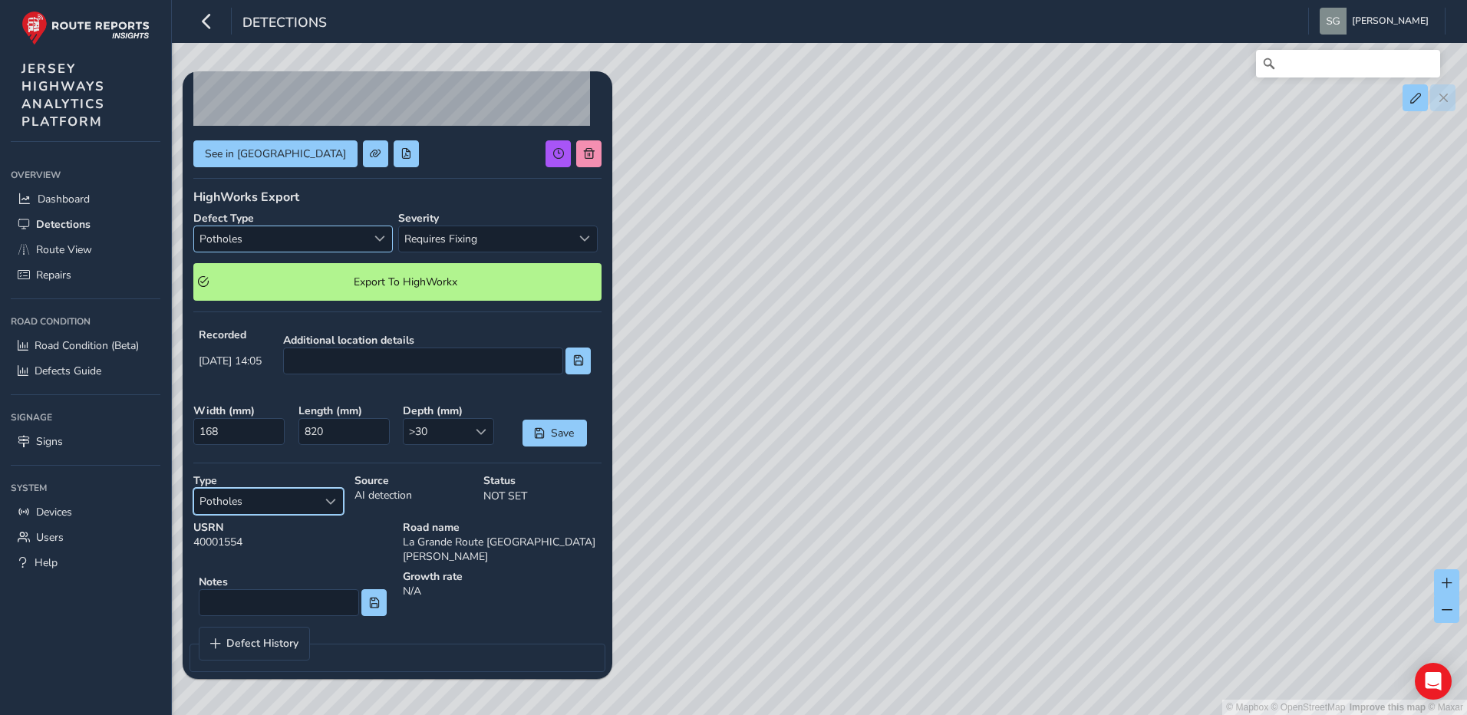
click at [367, 245] on div "Select a type" at bounding box center [379, 238] width 25 height 25
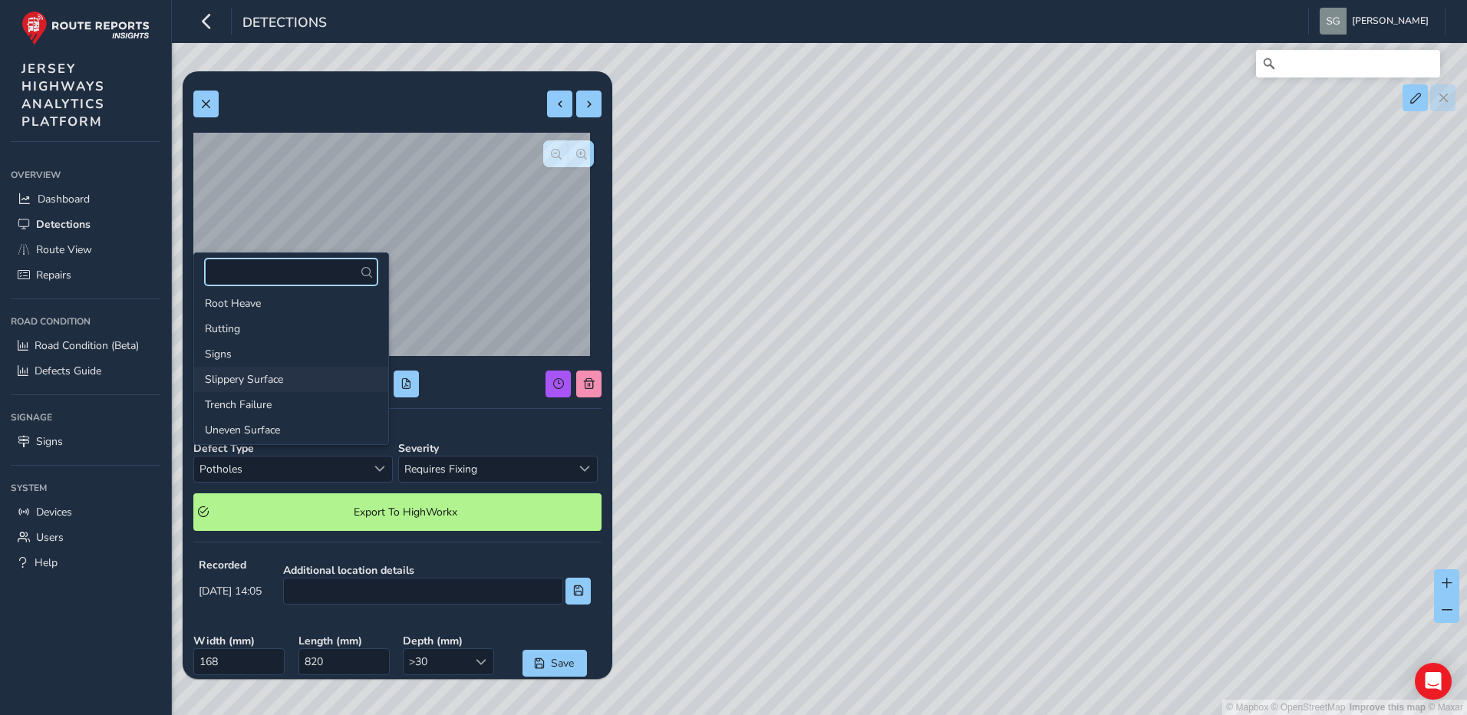
scroll to position [313, 0]
click at [321, 397] on li "Trench Failure" at bounding box center [291, 400] width 194 height 25
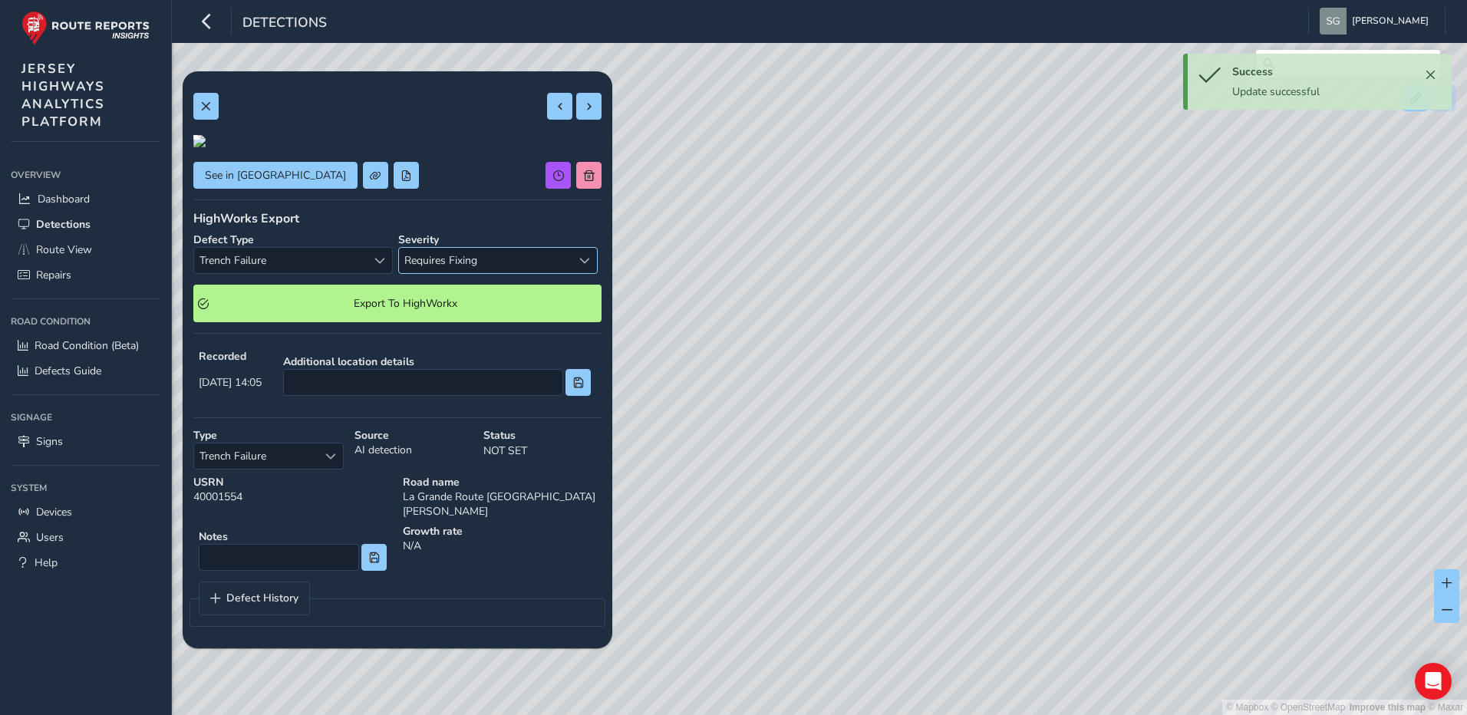
click at [475, 273] on span "Requires Fixing" at bounding box center [485, 260] width 173 height 25
click at [462, 554] on li "Requires Fixing" at bounding box center [492, 551] width 194 height 25
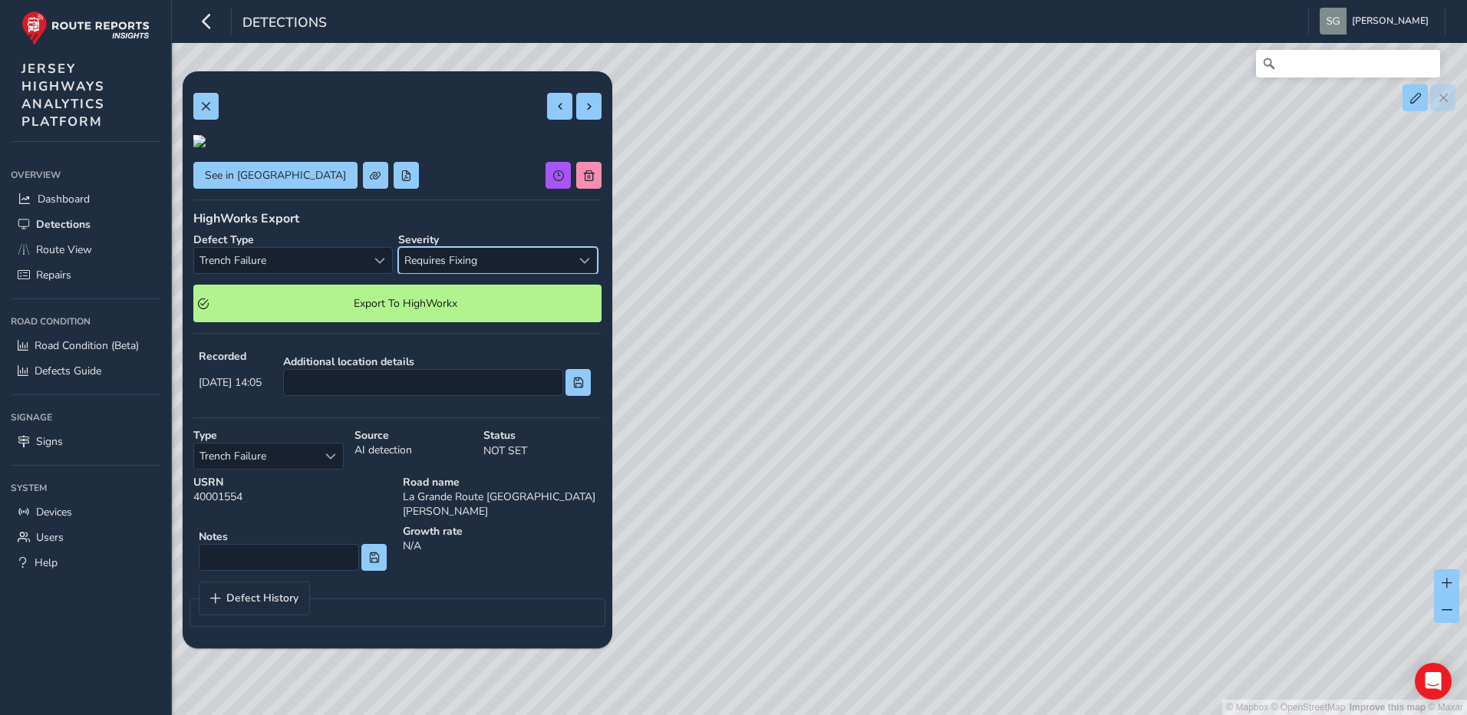
scroll to position [0, 0]
click at [555, 110] on span at bounding box center [560, 106] width 11 height 11
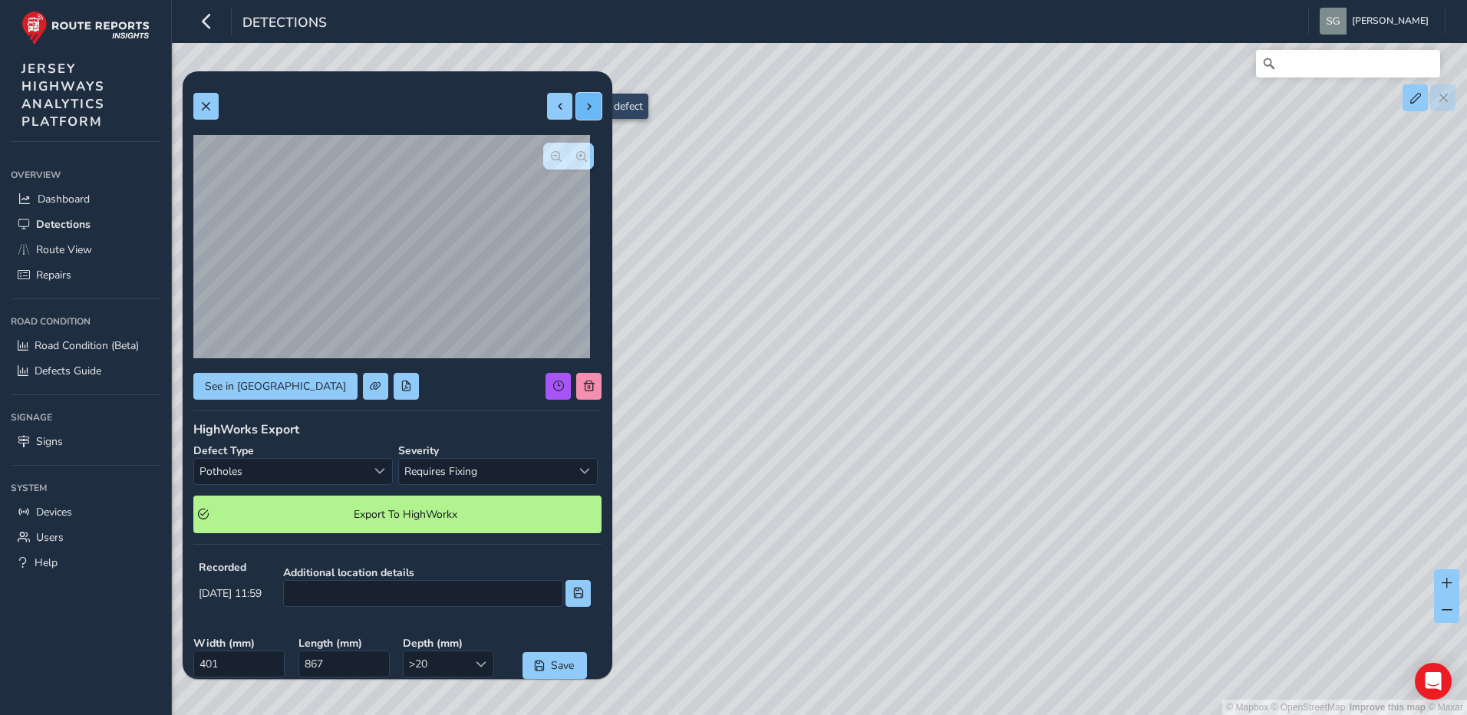
click at [584, 111] on span at bounding box center [589, 106] width 11 height 11
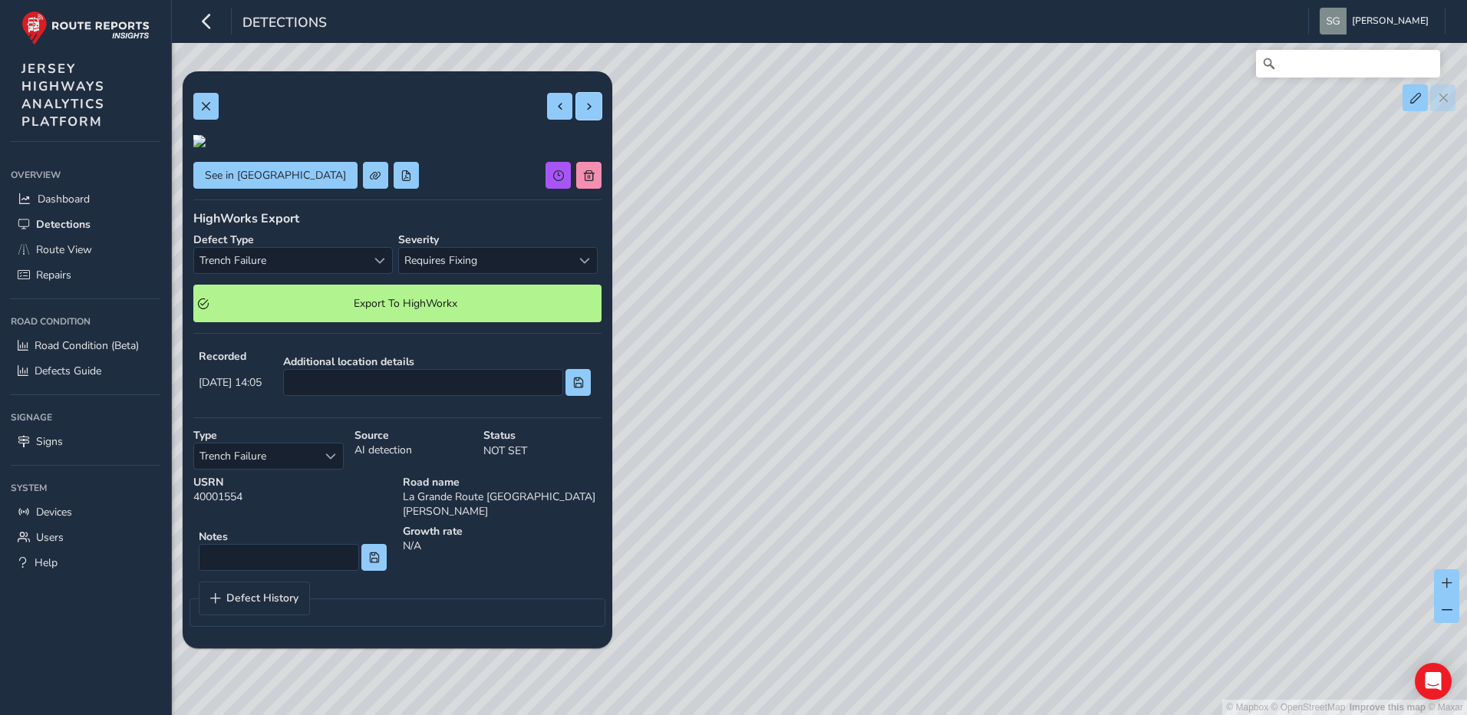
scroll to position [153, 0]
click at [582, 401] on div "Additional location details" at bounding box center [437, 375] width 318 height 52
click at [573, 388] on span at bounding box center [578, 383] width 11 height 11
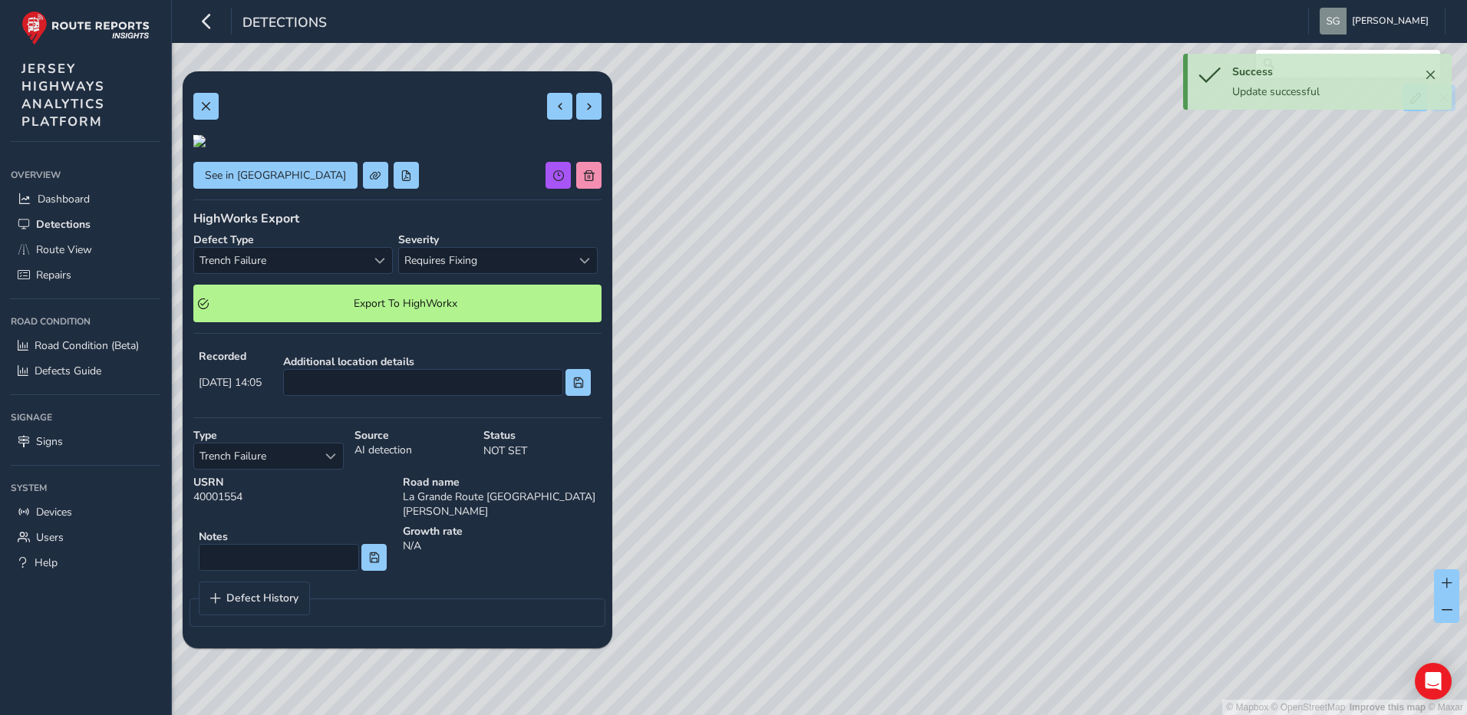
click at [521, 459] on p "NOT SET" at bounding box center [542, 451] width 118 height 16
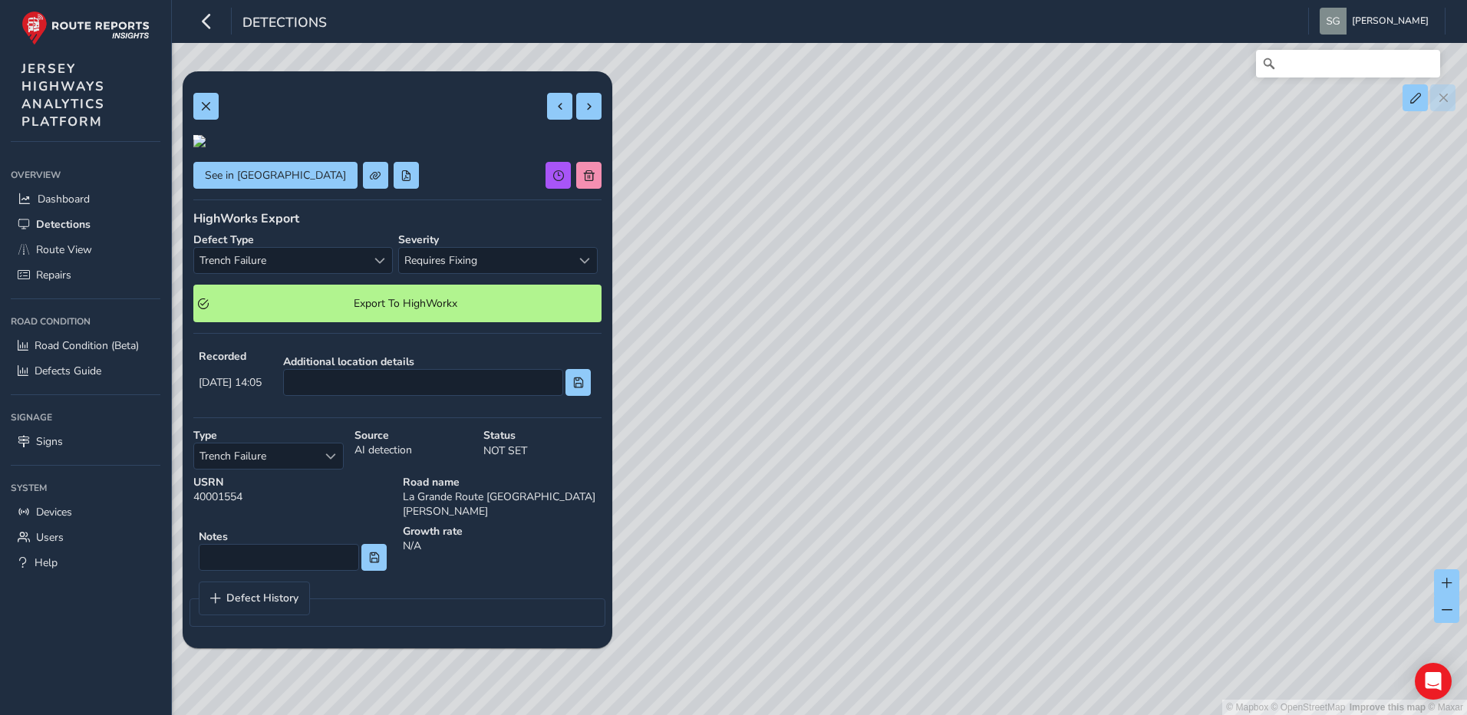
scroll to position [0, 0]
click at [540, 121] on div "See in Route View HighWorks Export Defect Type Trench Failure Trench Failure Se…" at bounding box center [397, 360] width 408 height 556
click at [547, 115] on button at bounding box center [559, 106] width 25 height 27
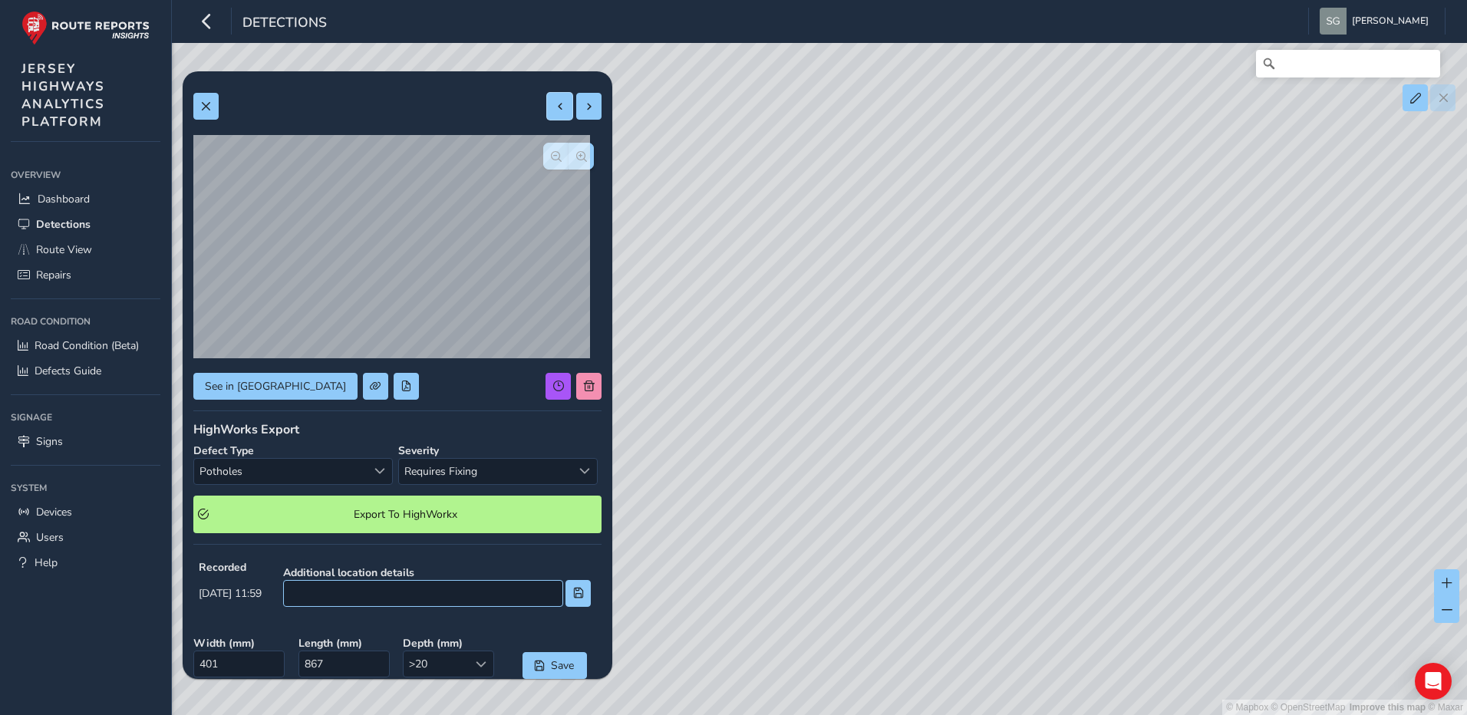
scroll to position [77, 0]
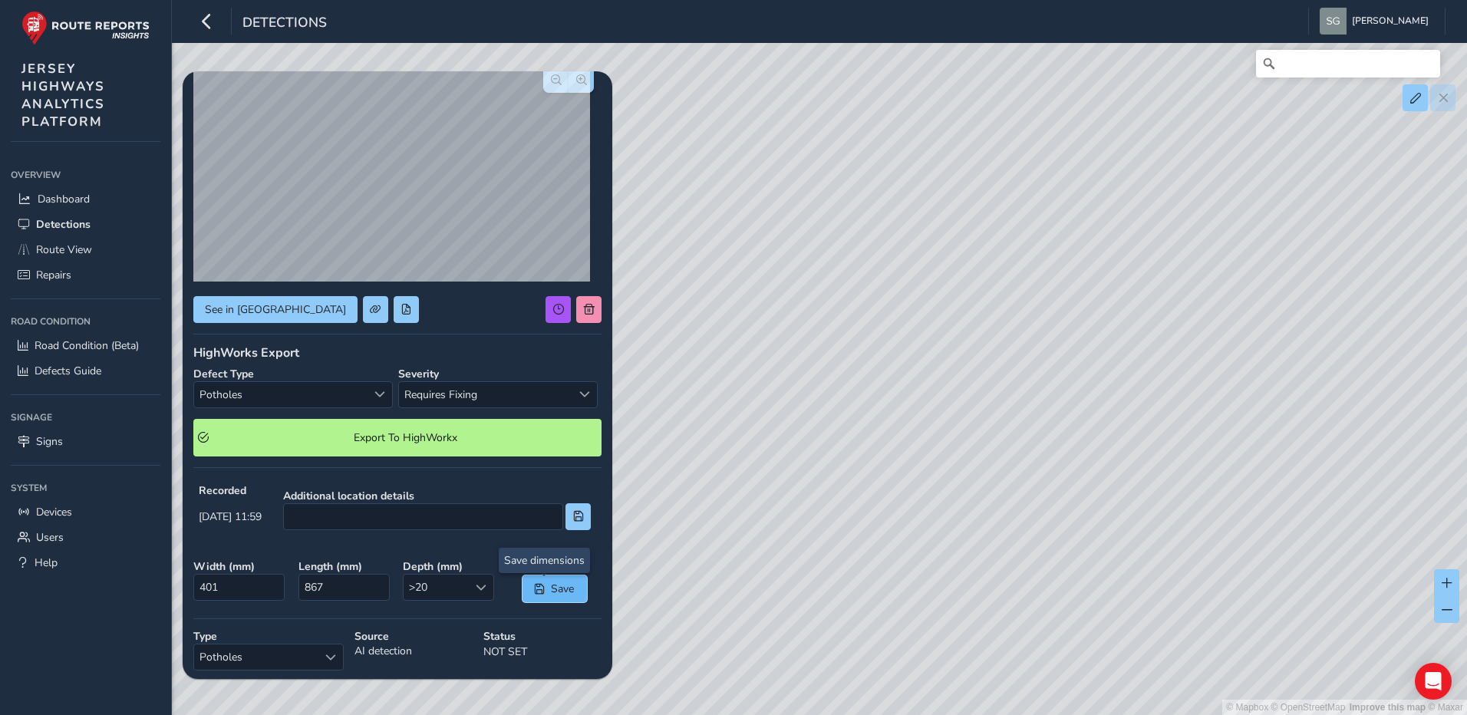
click at [550, 586] on span "Save" at bounding box center [562, 589] width 25 height 15
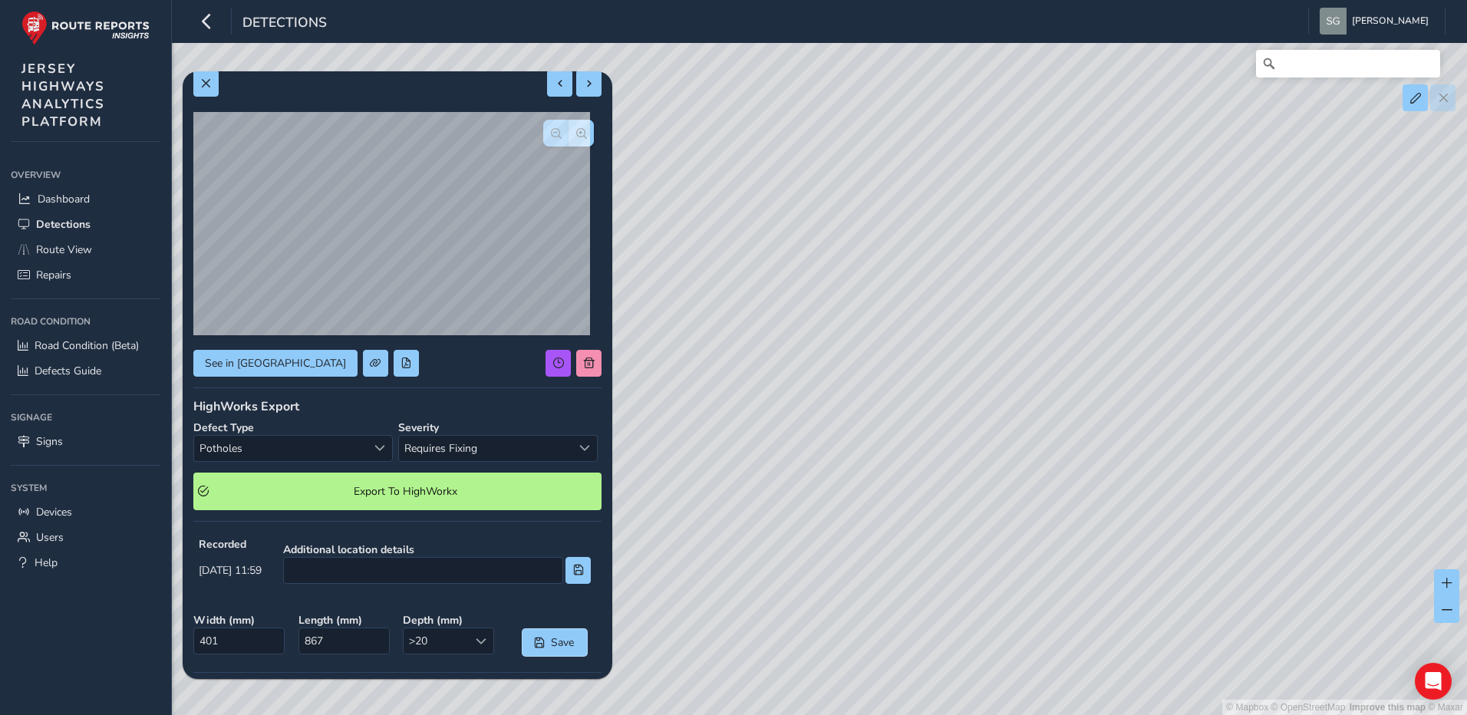
scroll to position [0, 0]
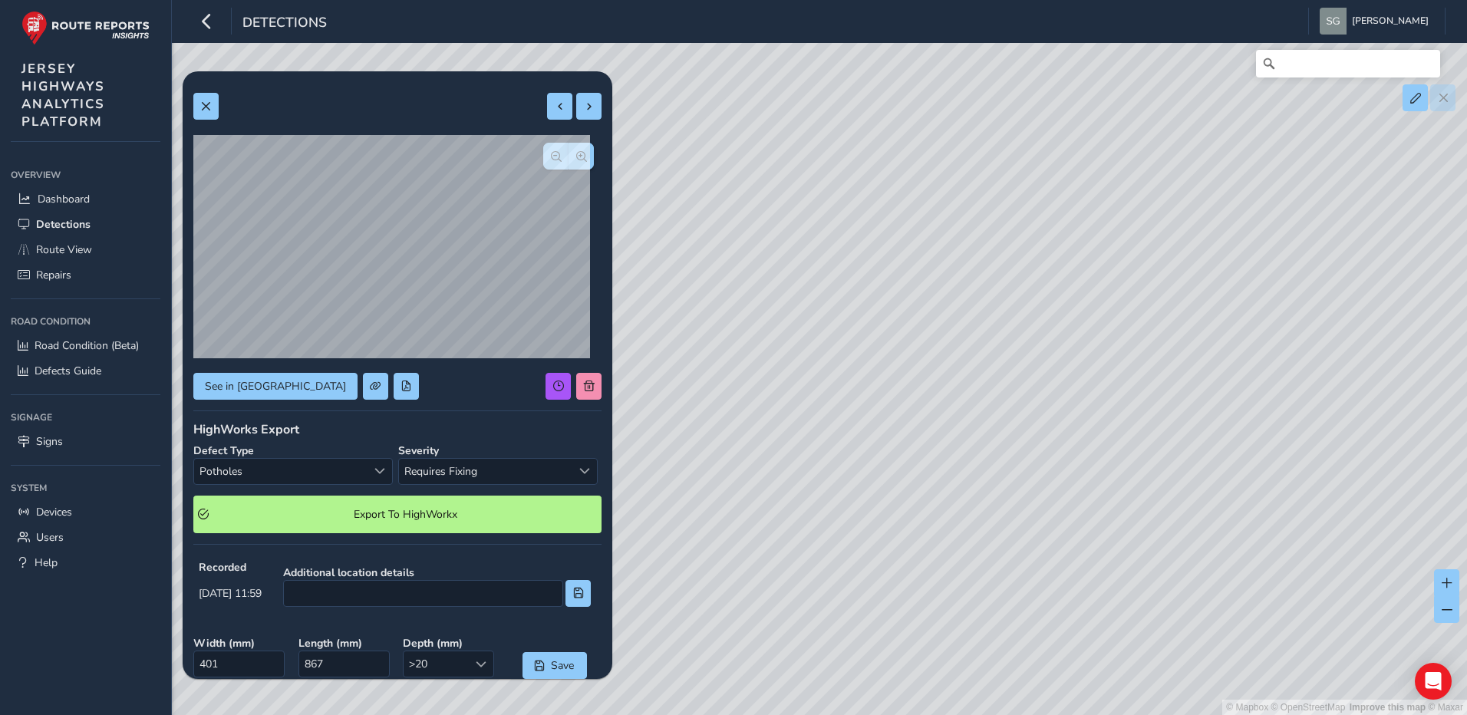
click at [545, 89] on div "See in Route View HighWorks Export Defect Type Potholes Potholes Severity Requi…" at bounding box center [397, 491] width 408 height 819
click at [555, 102] on span at bounding box center [560, 106] width 11 height 11
type input "395"
type input "780"
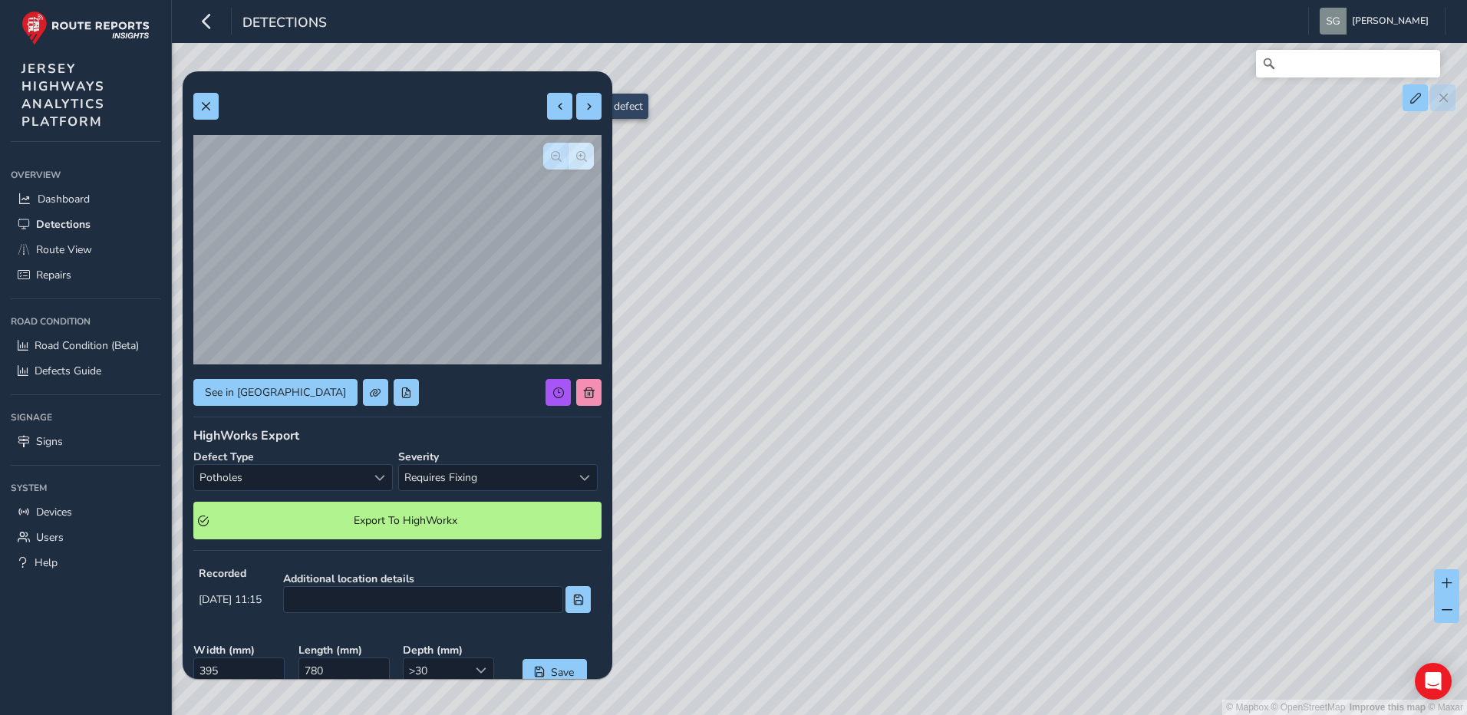
click at [555, 150] on button "button" at bounding box center [555, 156] width 25 height 27
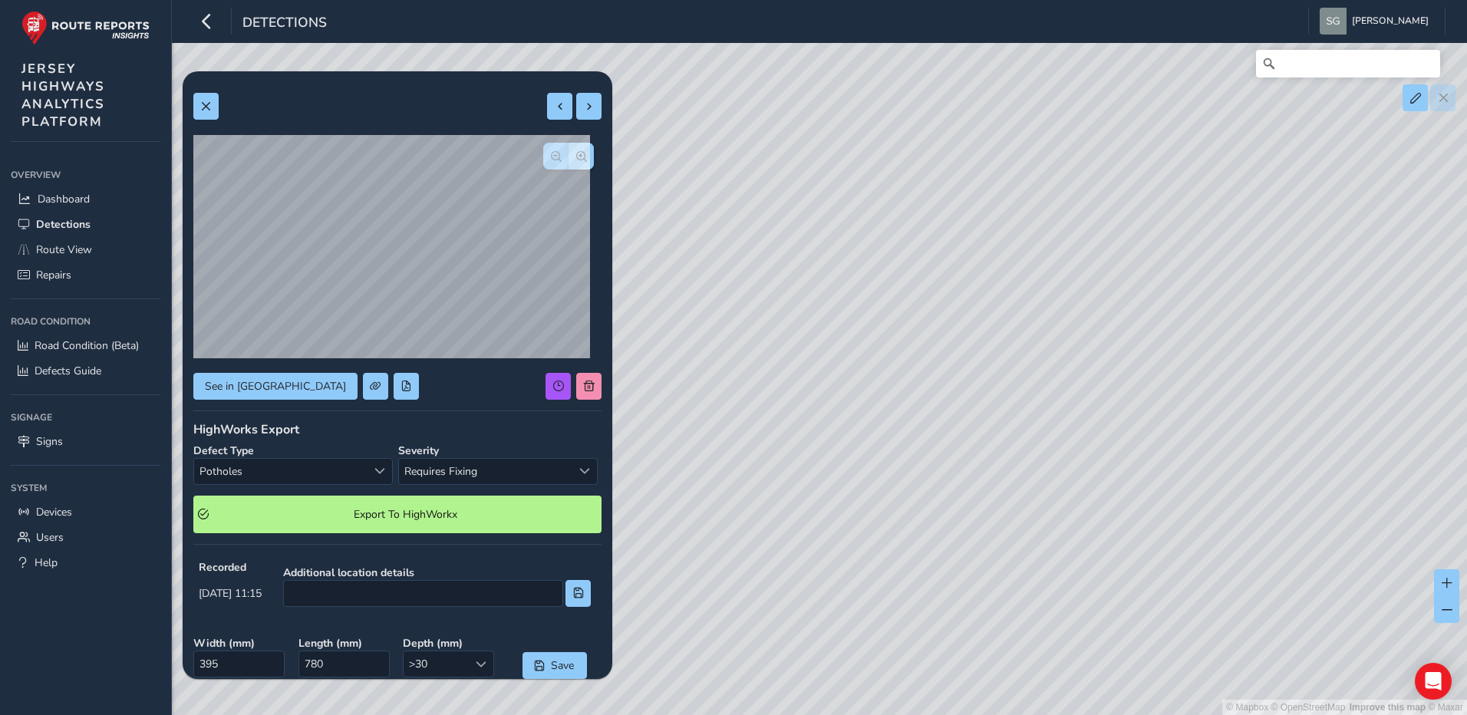
click at [553, 150] on button "button" at bounding box center [555, 156] width 25 height 27
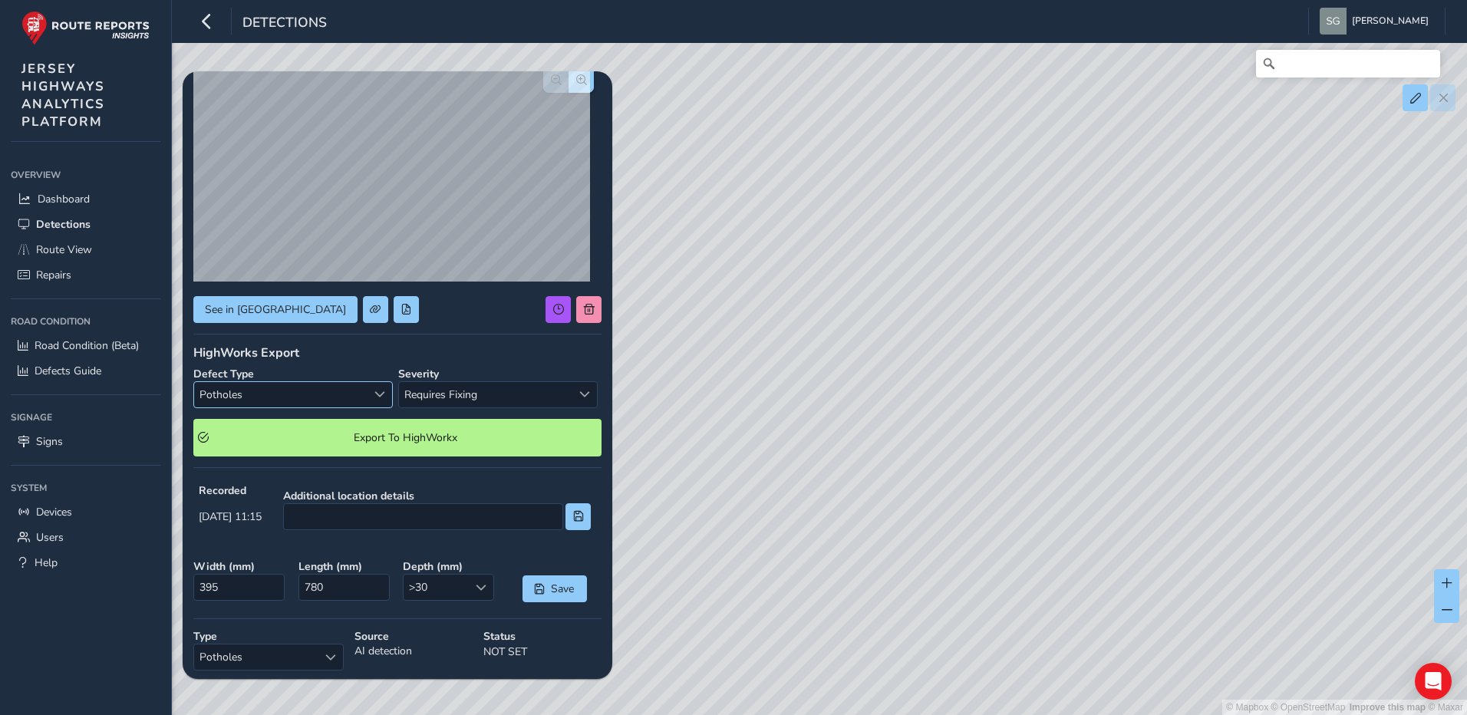
scroll to position [153, 0]
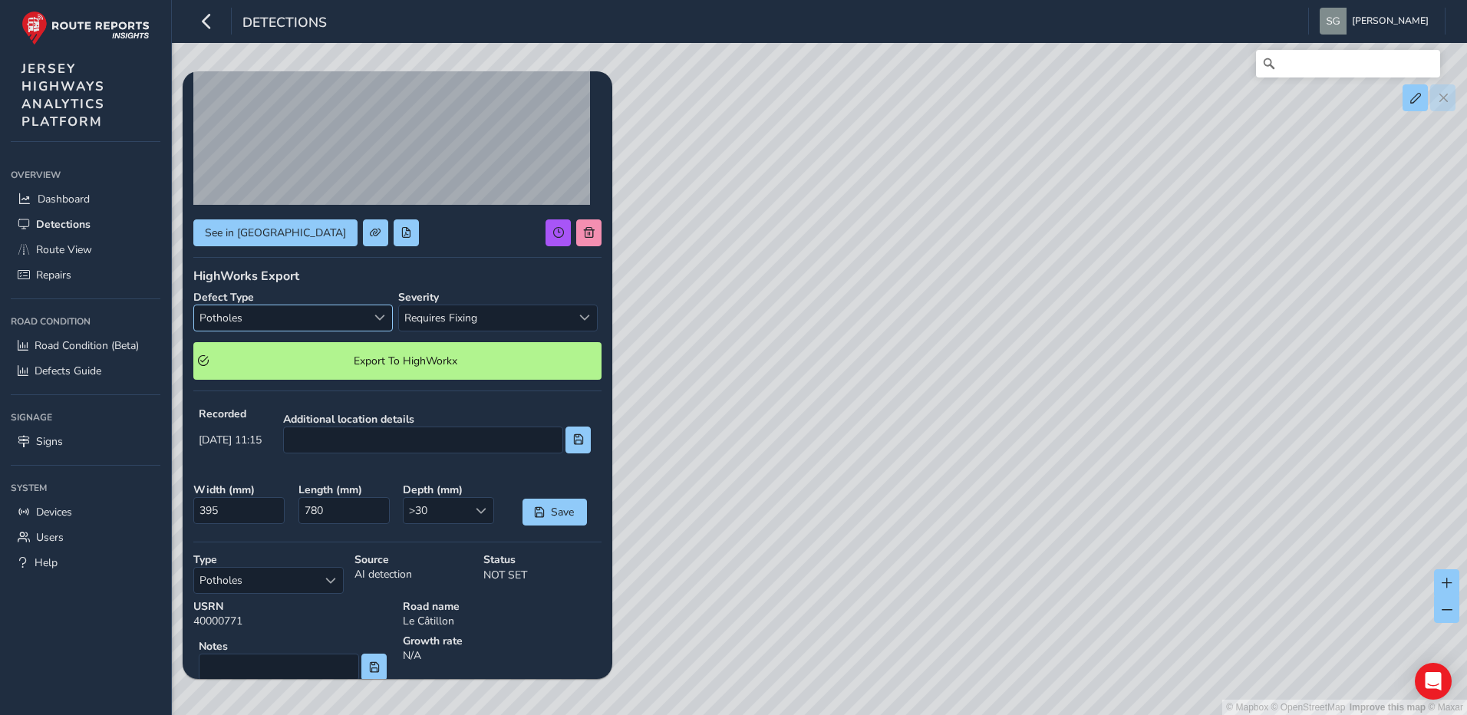
click at [379, 322] on span "Select a type" at bounding box center [379, 317] width 11 height 11
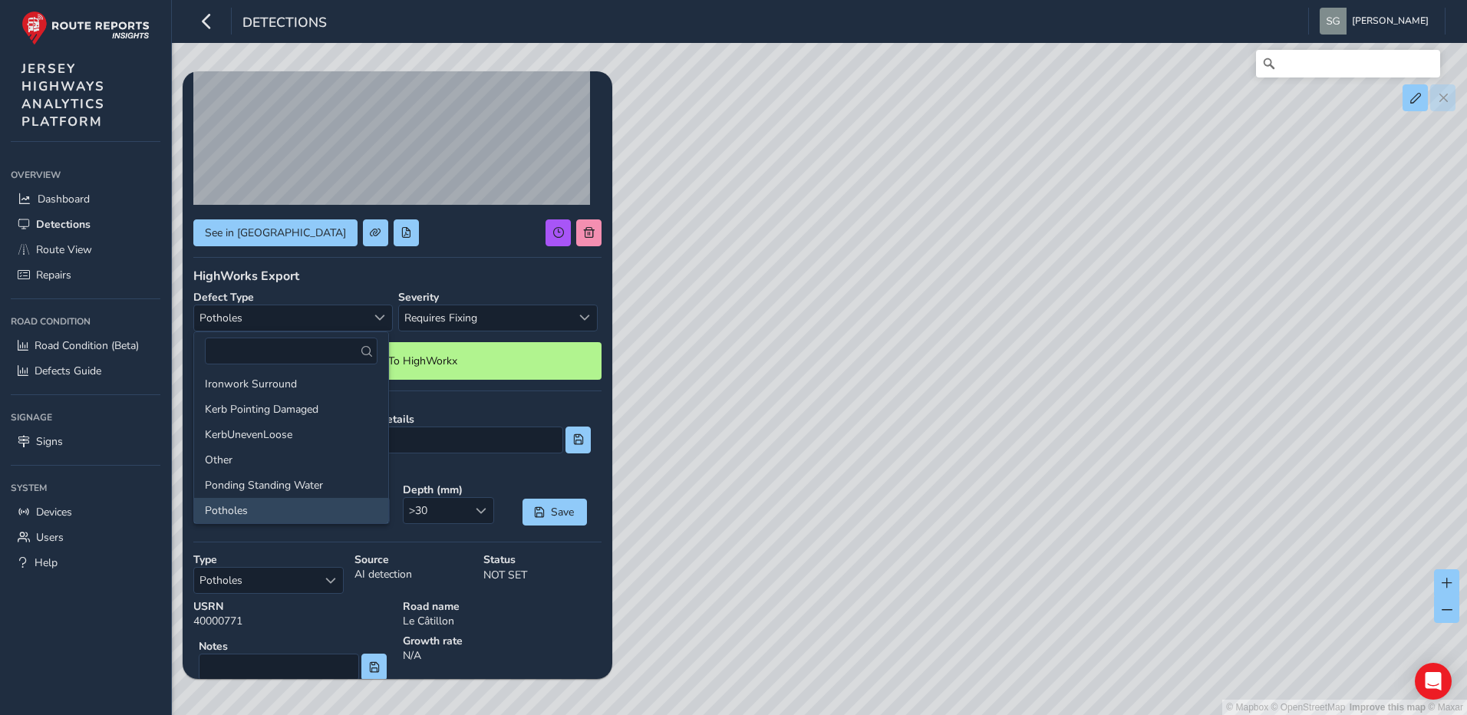
scroll to position [77, 0]
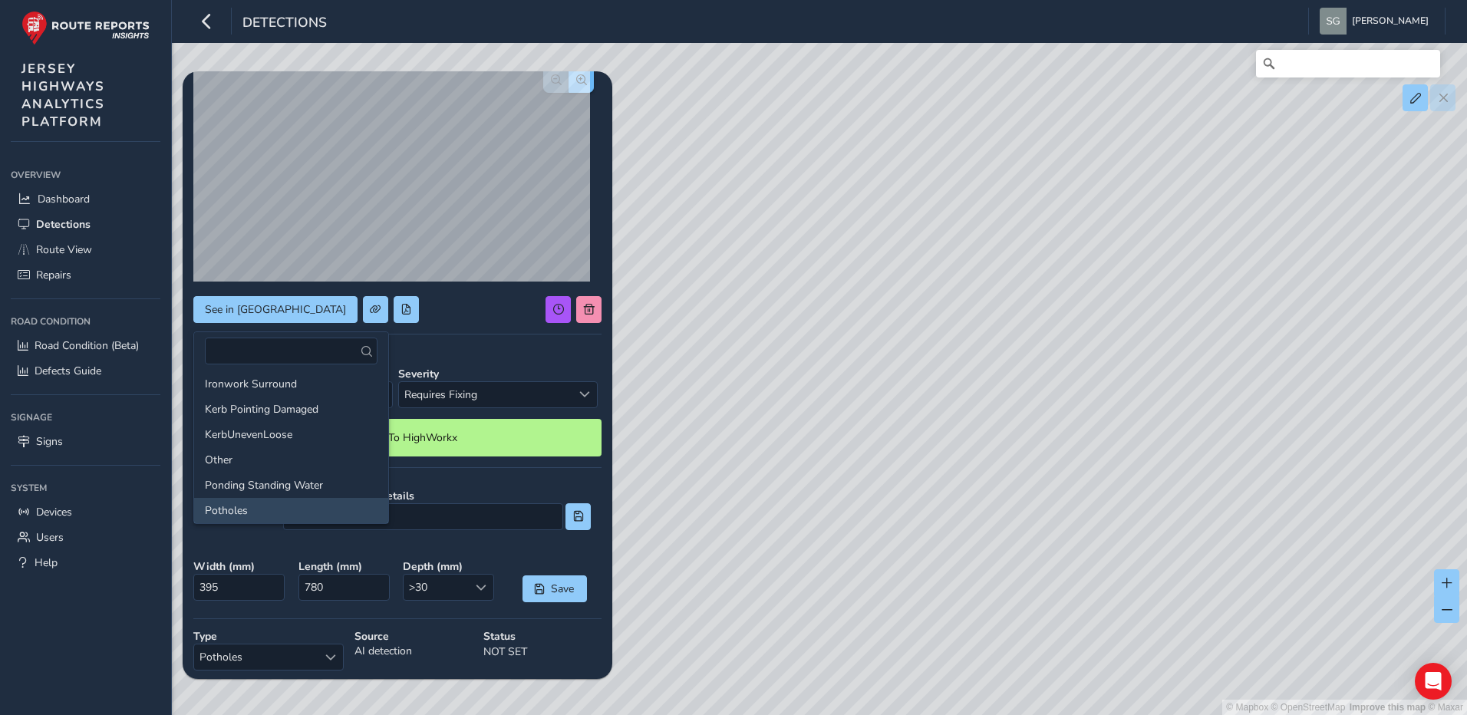
click at [569, 86] on button "button" at bounding box center [581, 79] width 25 height 27
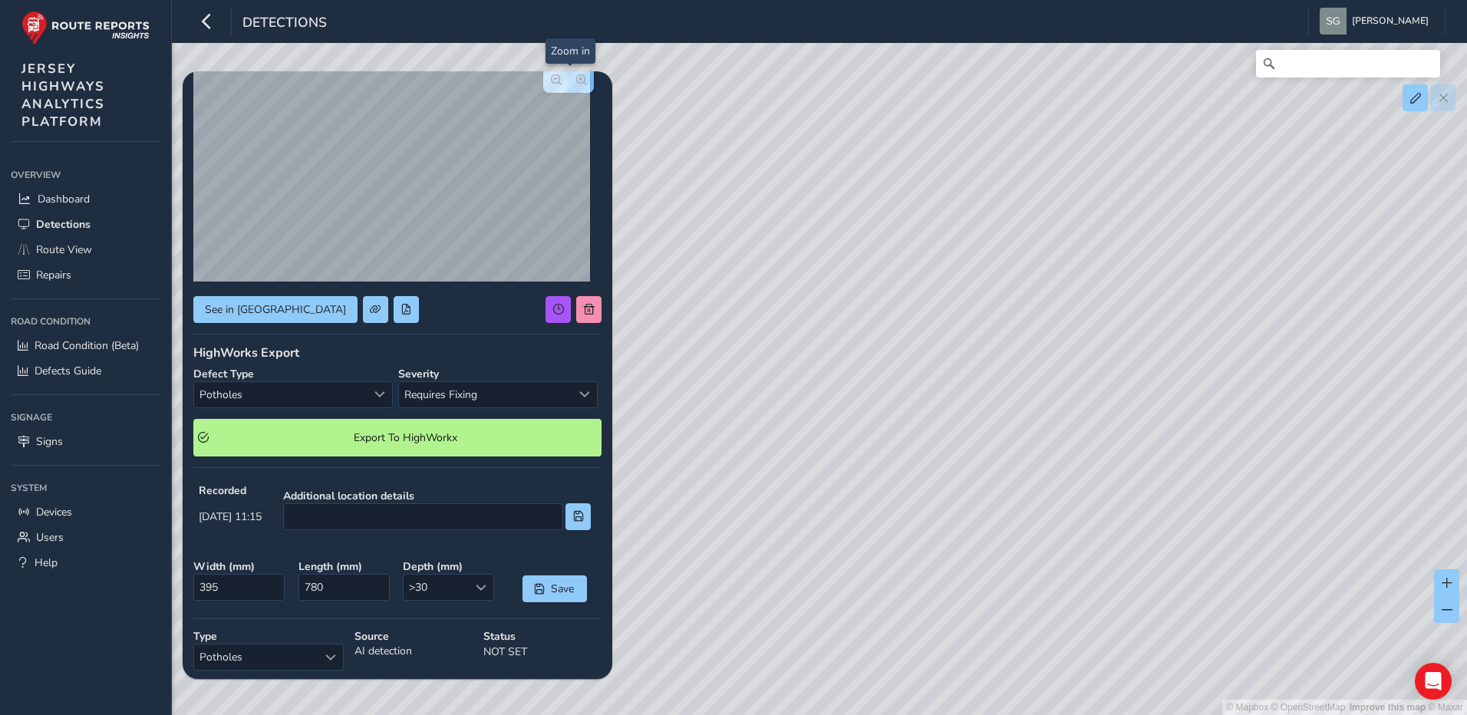
click at [569, 86] on button "button" at bounding box center [581, 79] width 25 height 27
click at [336, 400] on span "Potholes" at bounding box center [280, 394] width 173 height 25
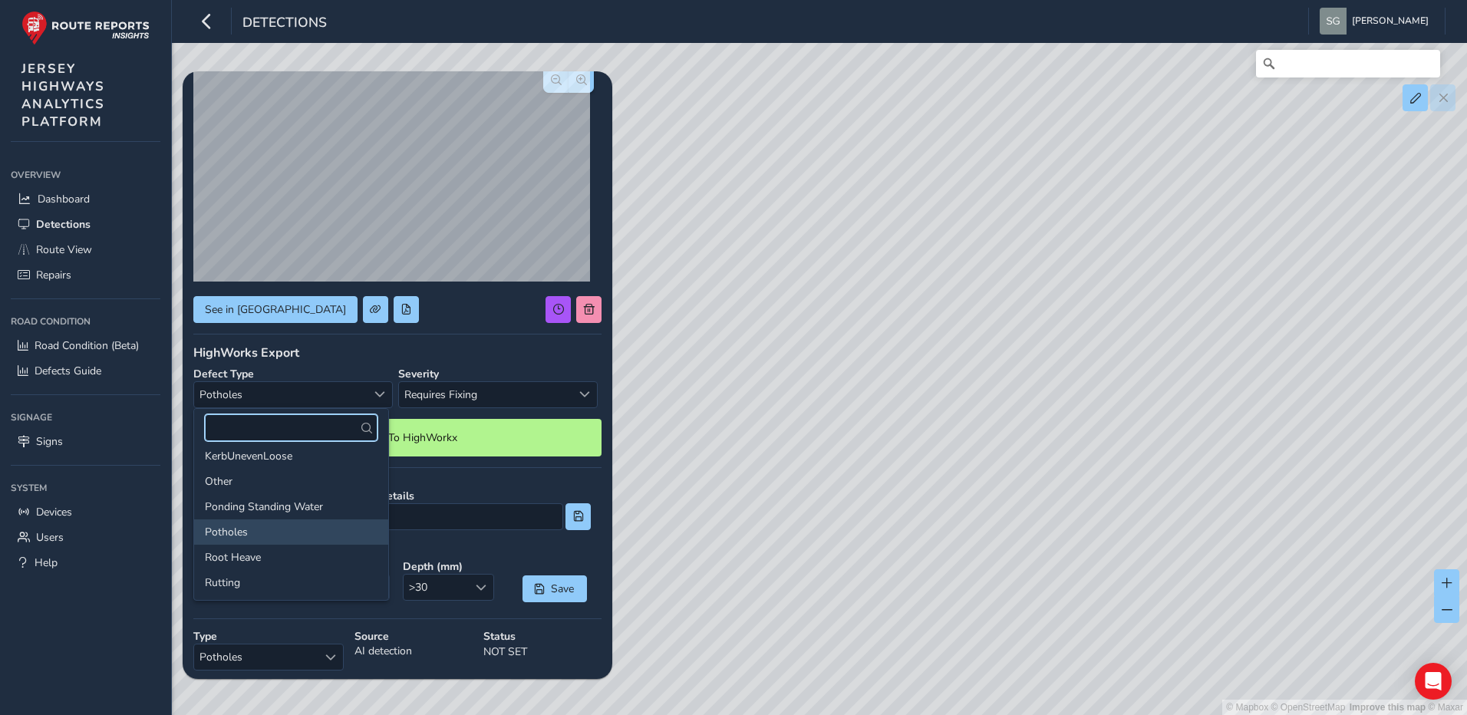
scroll to position [307, 0]
click at [455, 322] on div "See in [GEOGRAPHIC_DATA]" at bounding box center [397, 309] width 408 height 27
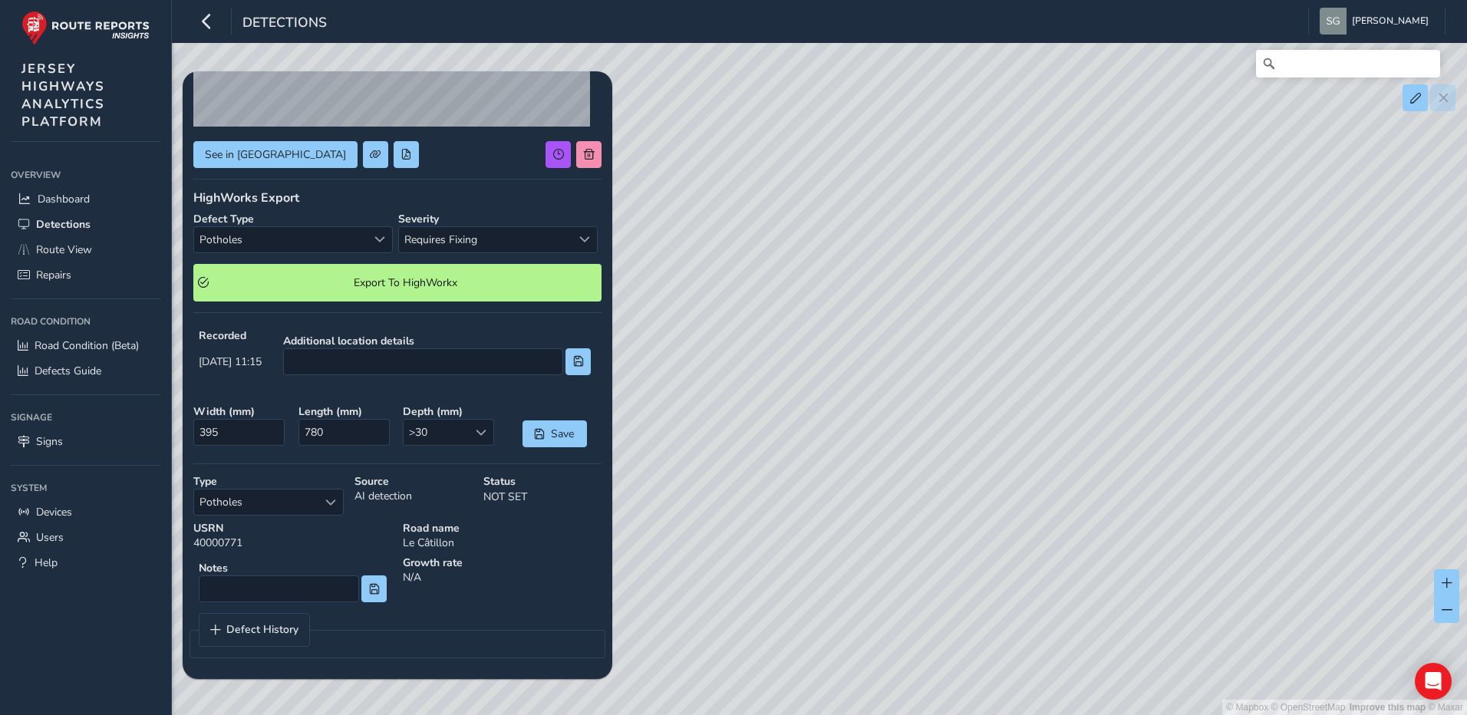
scroll to position [233, 0]
click at [550, 437] on span "Save" at bounding box center [562, 433] width 25 height 15
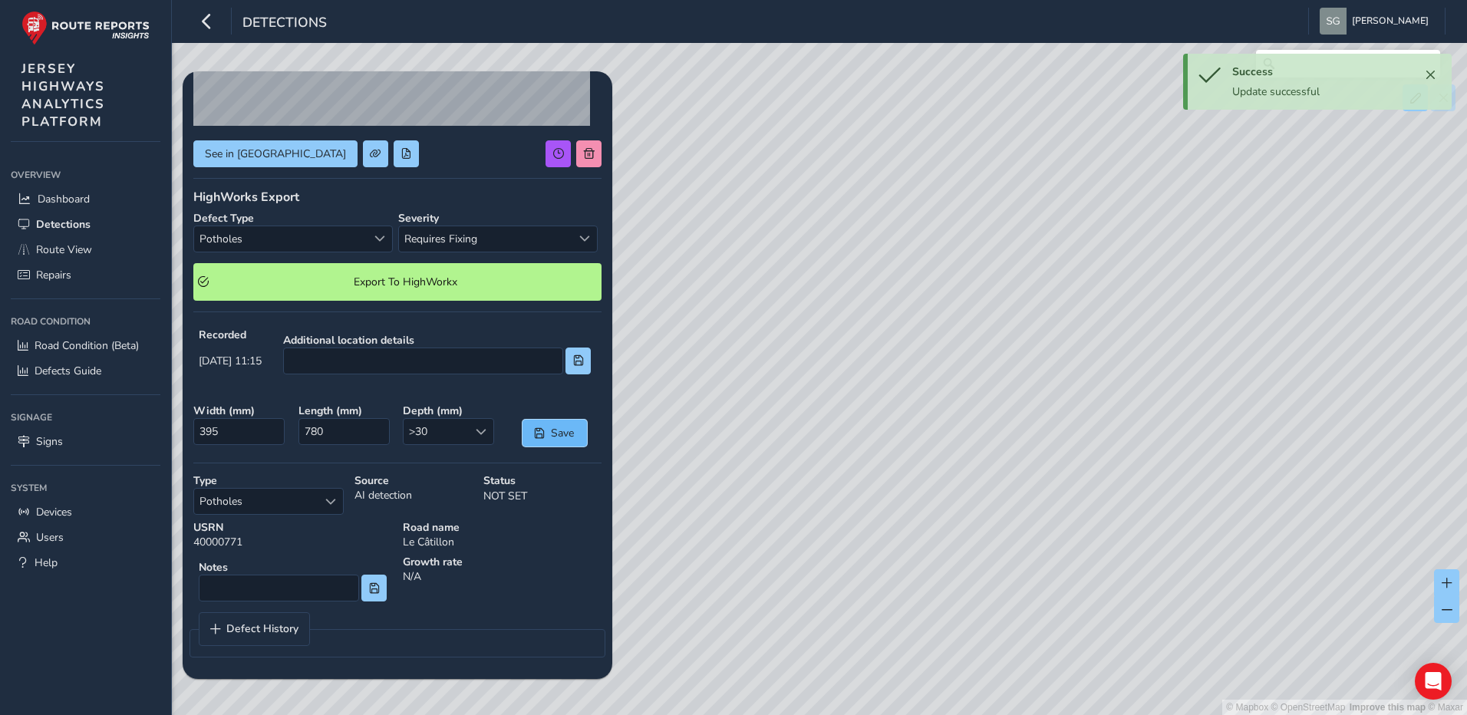
scroll to position [0, 0]
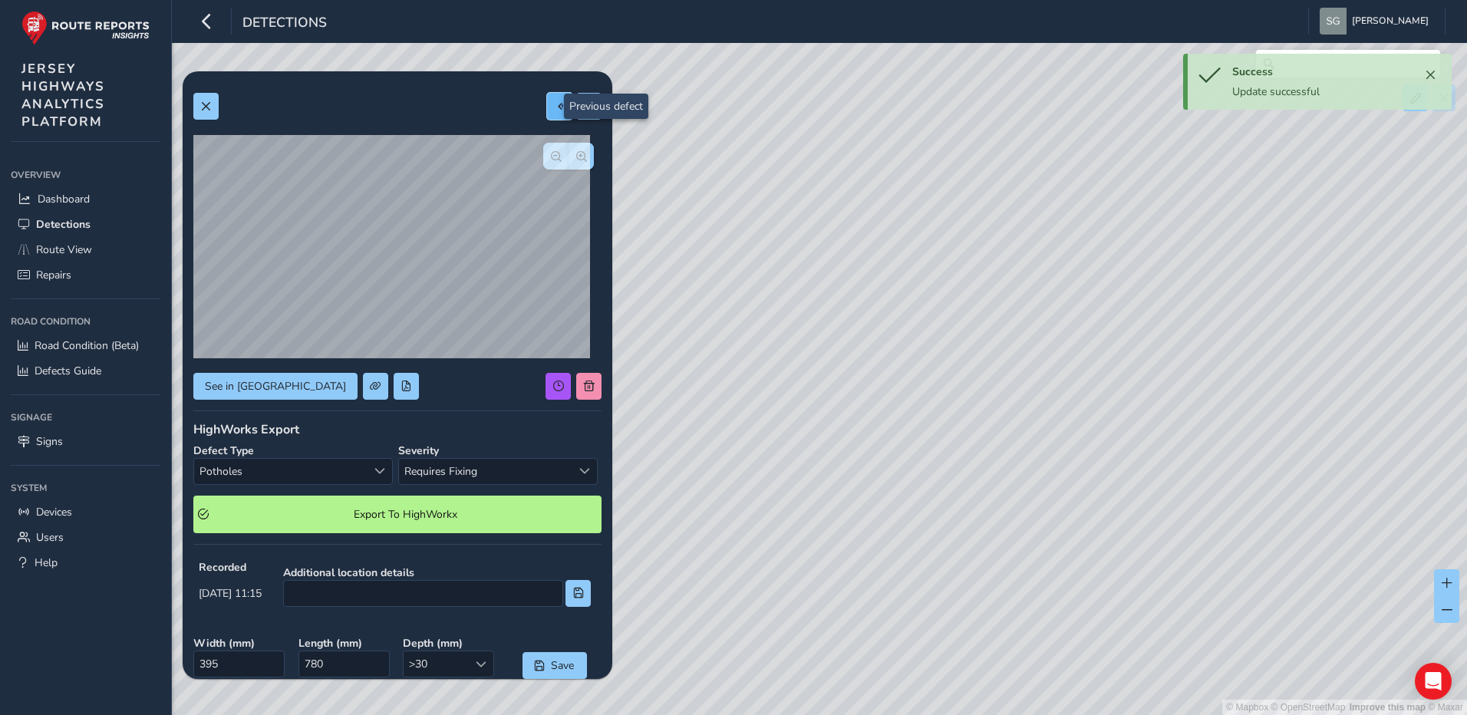
click at [549, 99] on button at bounding box center [559, 106] width 25 height 27
type input "1095"
type input "755"
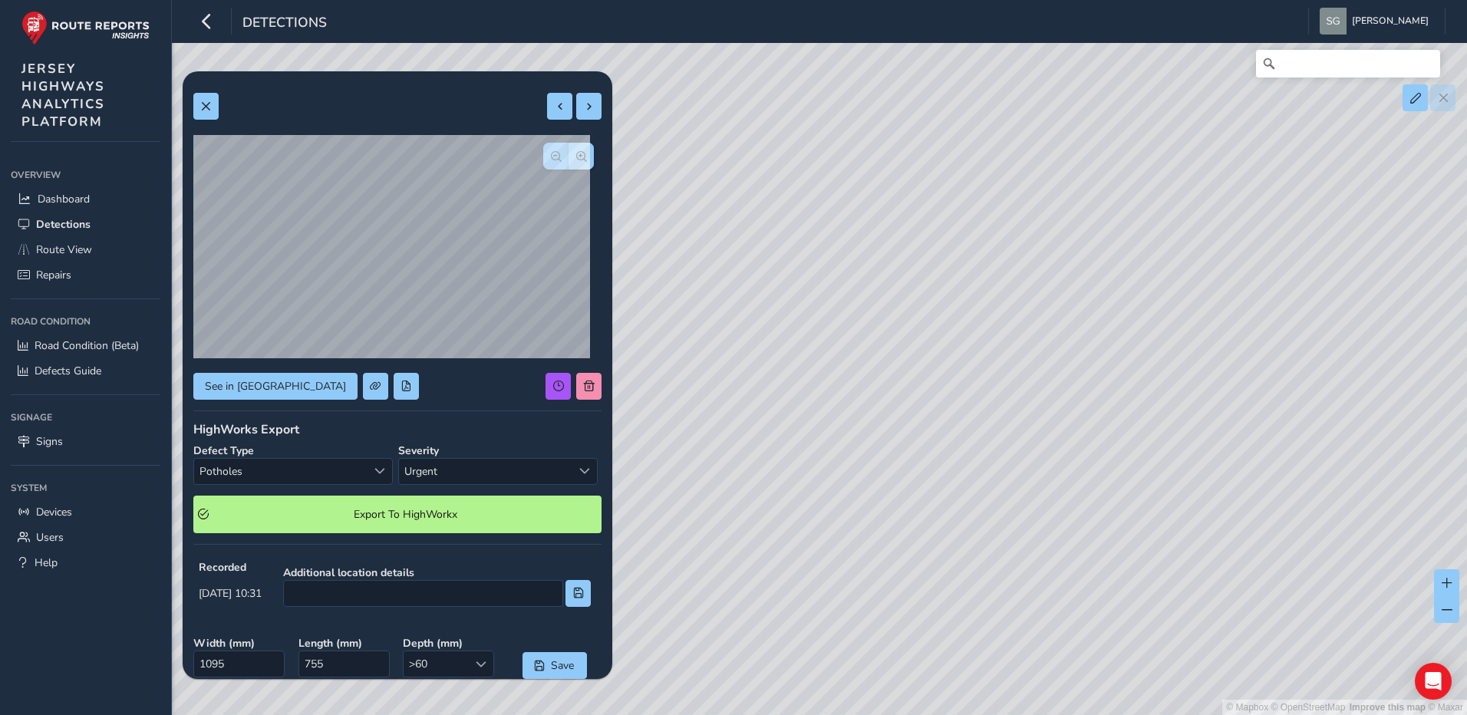
click at [551, 154] on span "button" at bounding box center [556, 156] width 11 height 11
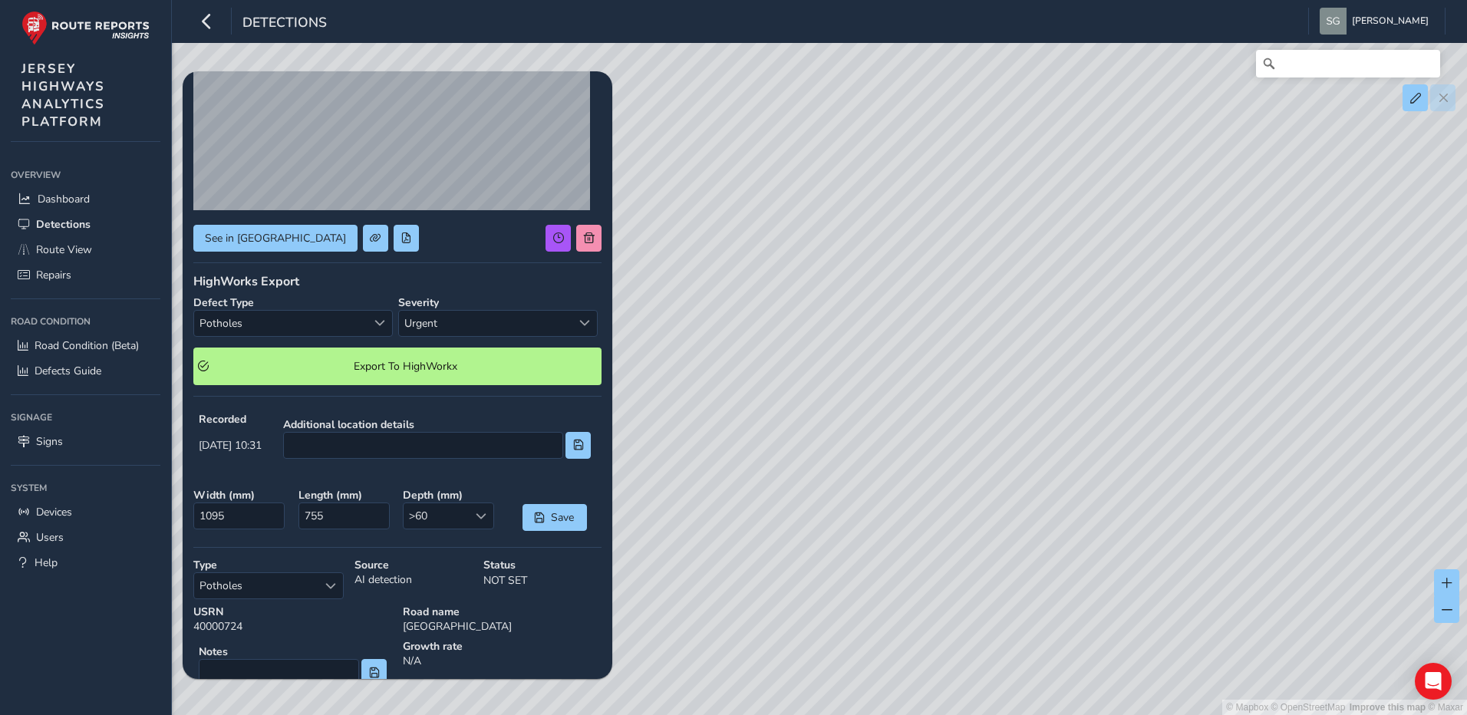
scroll to position [230, 0]
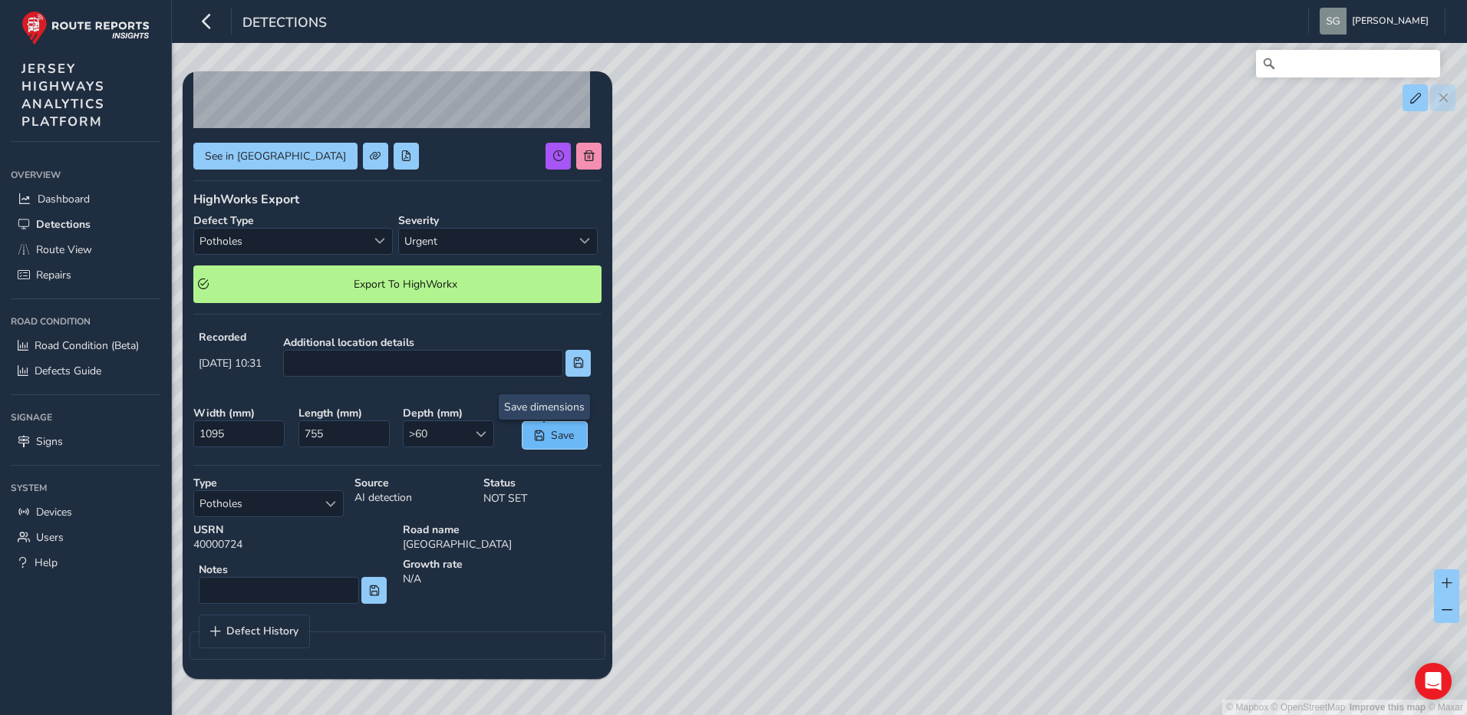
click at [539, 440] on button "Save" at bounding box center [555, 435] width 64 height 27
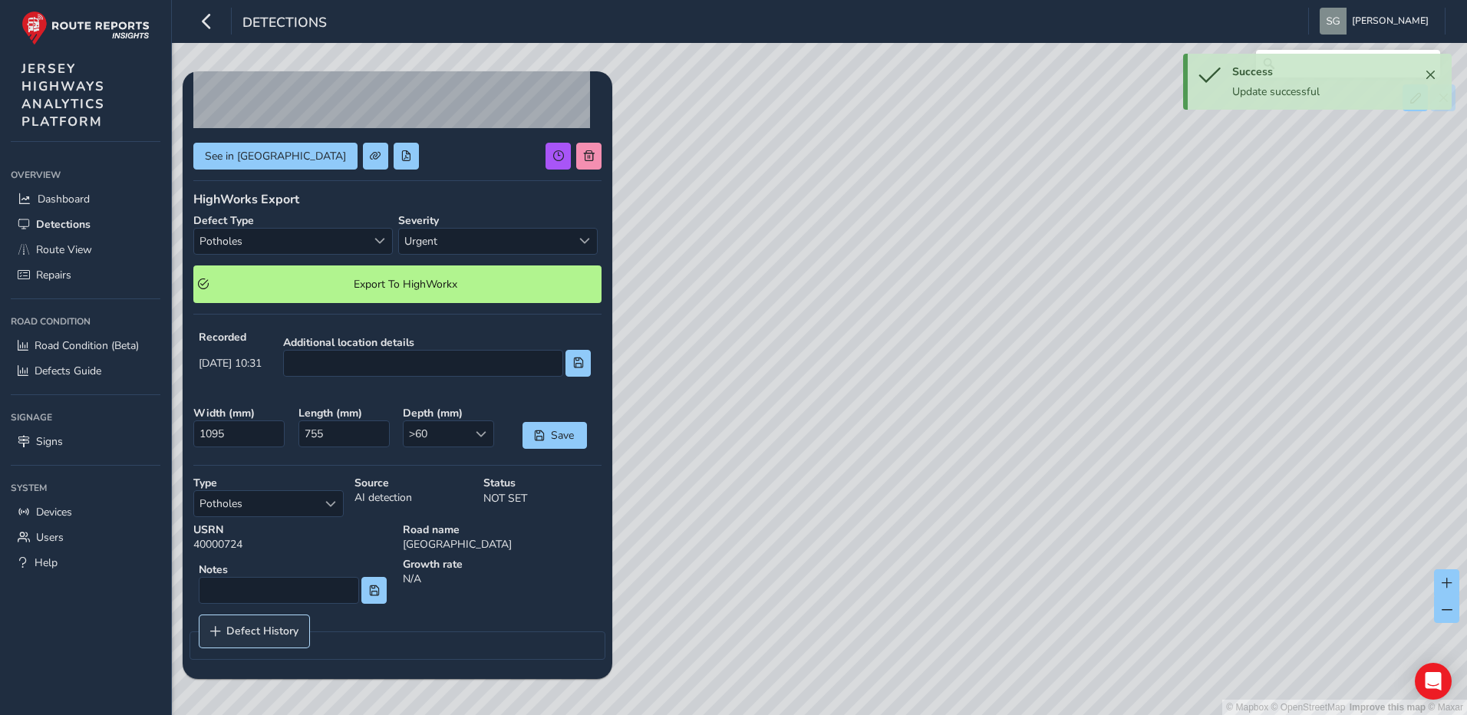
click at [259, 642] on link "Defect History" at bounding box center [255, 631] width 110 height 32
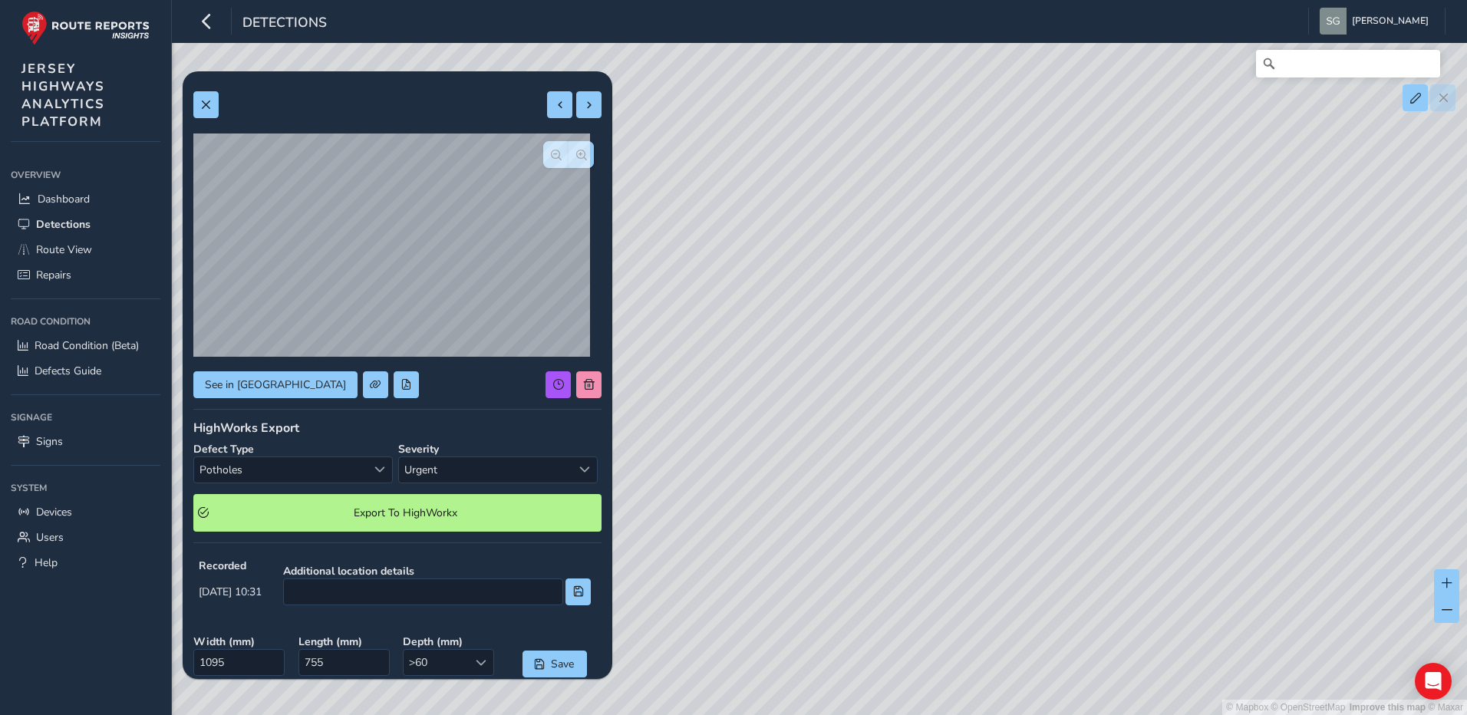
scroll to position [0, 0]
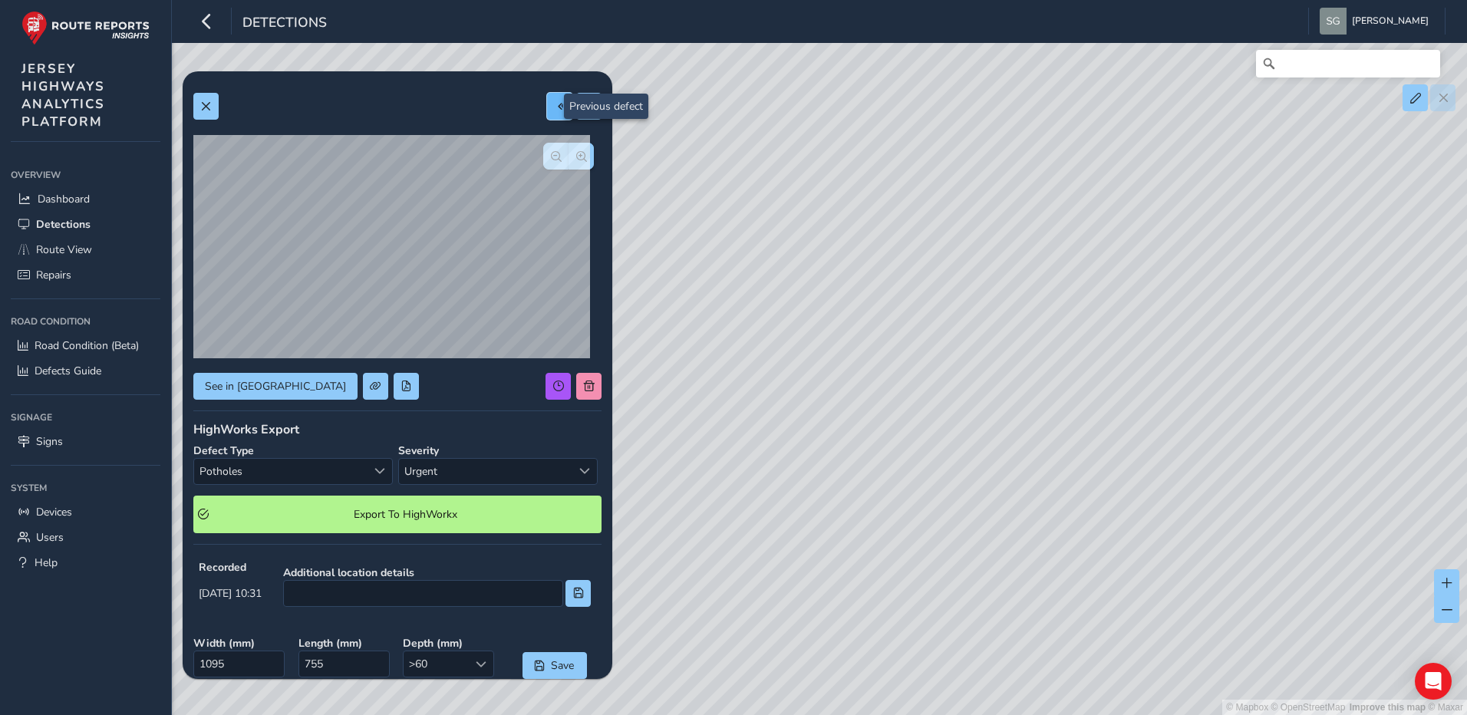
click at [548, 112] on button at bounding box center [559, 106] width 25 height 27
type input "404"
type input "2551"
click at [376, 471] on span "Select a type" at bounding box center [379, 471] width 11 height 11
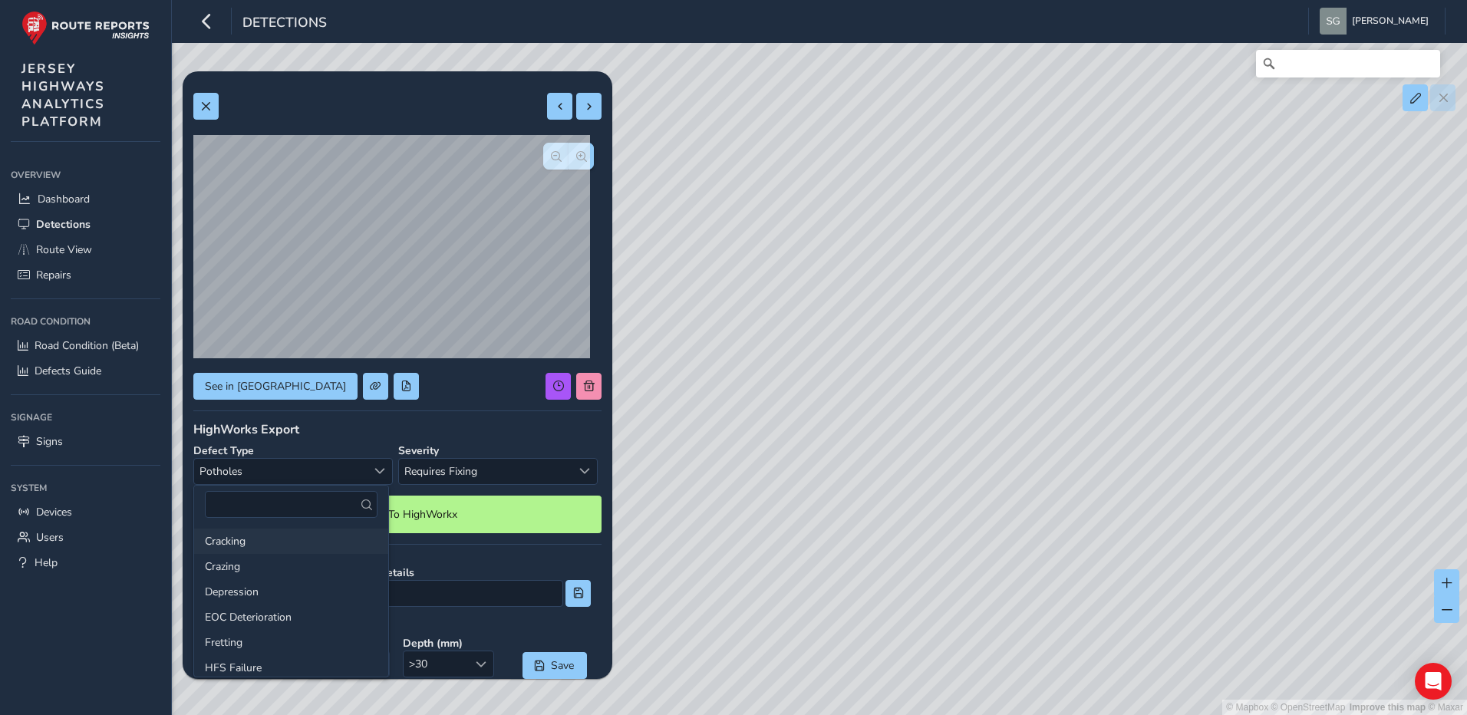
click at [300, 540] on li "Cracking" at bounding box center [291, 541] width 194 height 25
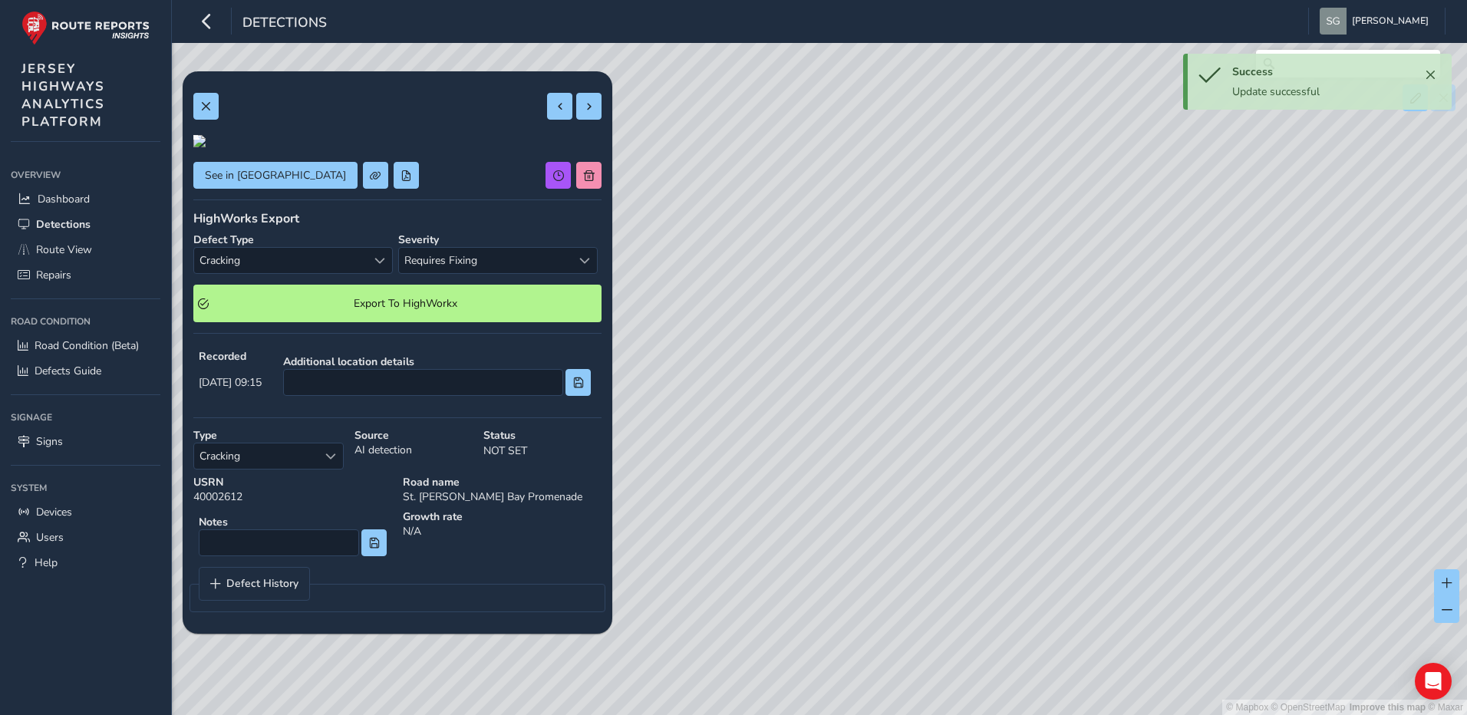
click at [364, 322] on div "HighWorks Export Defect Type Cracking Cracking Severity Requires Fixing Require…" at bounding box center [397, 266] width 408 height 112
click at [361, 273] on span "Cracking" at bounding box center [280, 260] width 173 height 25
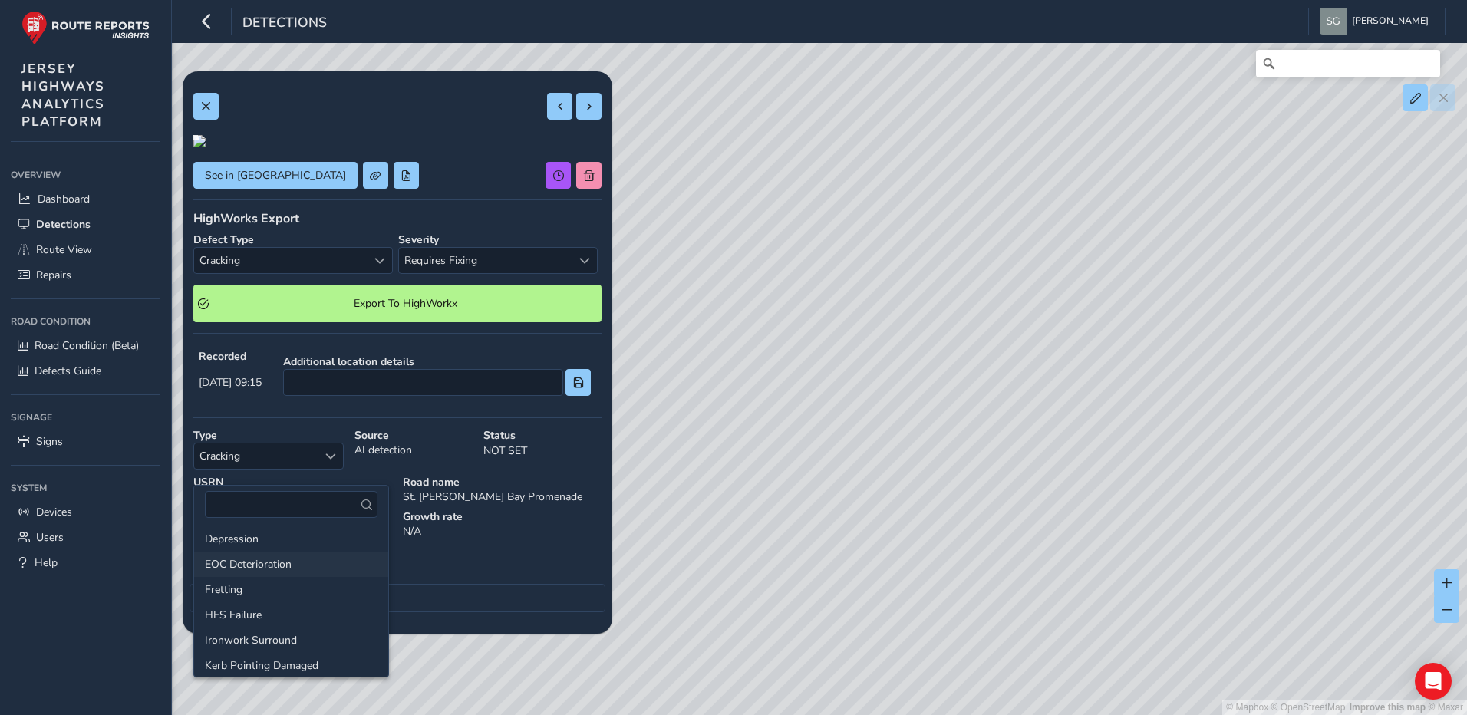
scroll to position [153, 0]
click at [257, 659] on li "Potholes" at bounding box center [291, 666] width 194 height 25
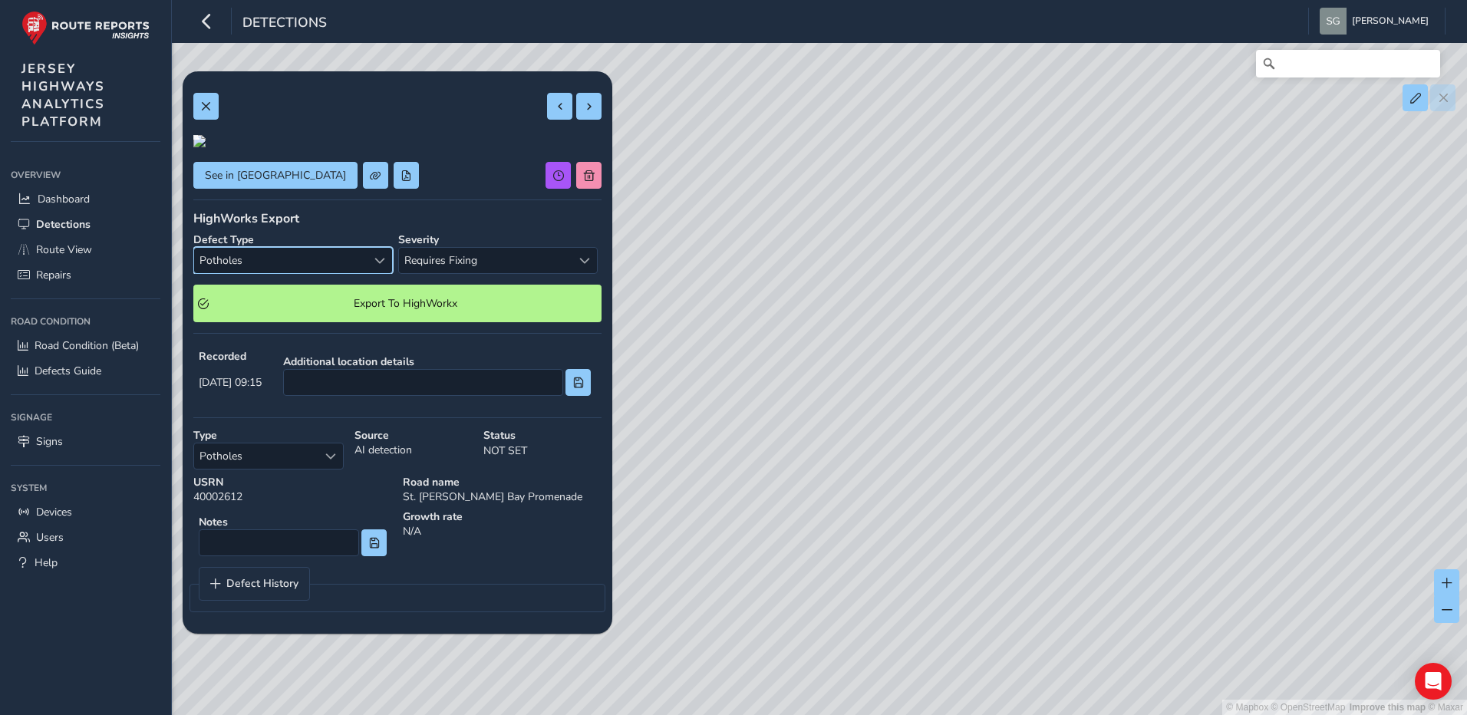
scroll to position [0, 0]
click at [203, 107] on span at bounding box center [205, 106] width 11 height 11
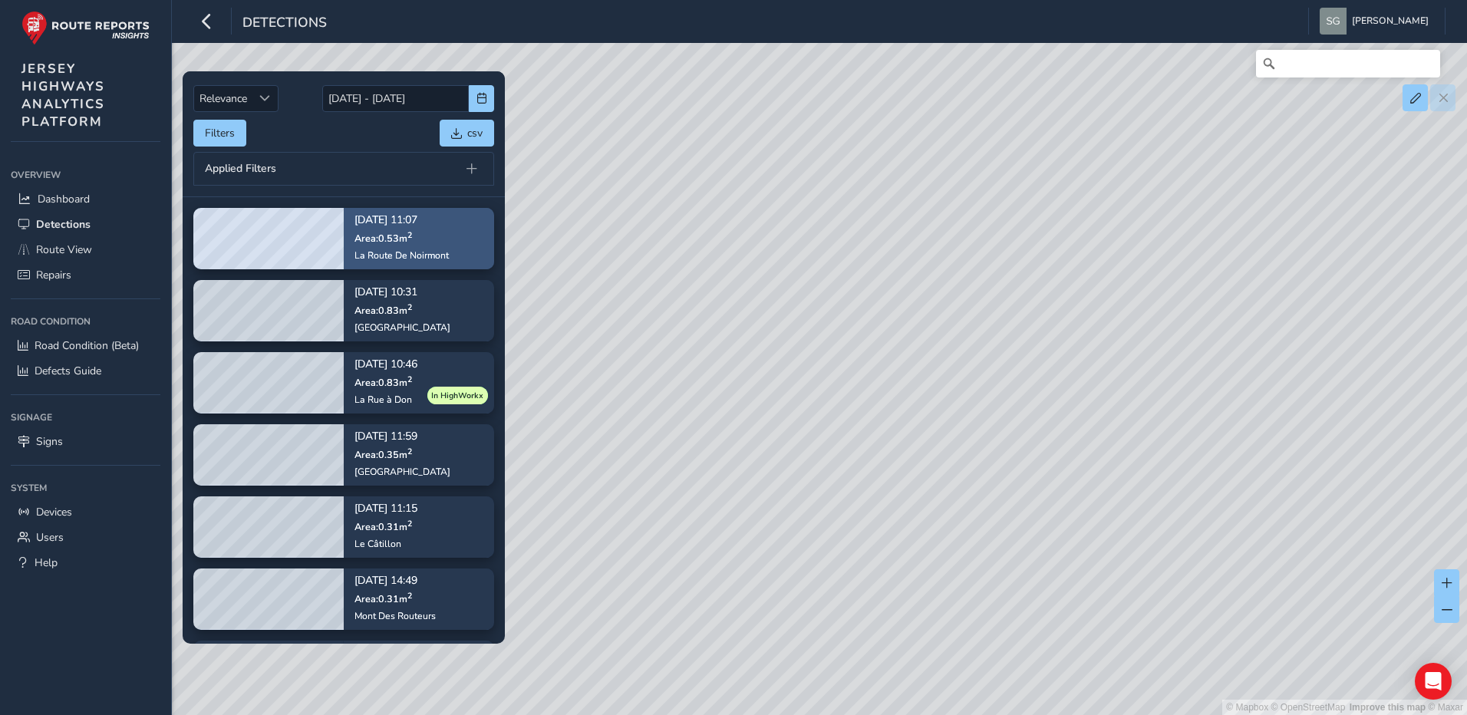
click at [439, 246] on div "[DATE] 11:07 Area: 0.53 m [STREET_ADDRESS]" at bounding box center [402, 239] width 94 height 68
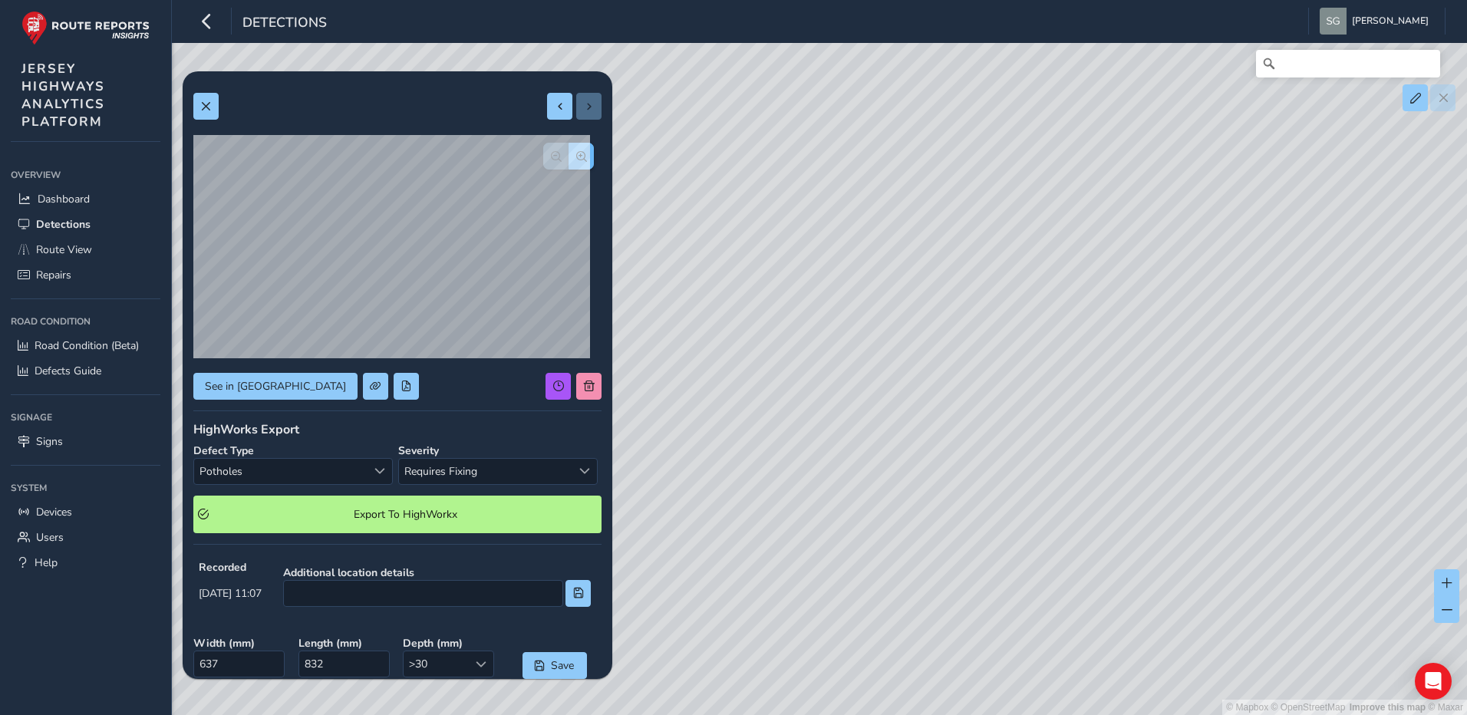
click at [576, 159] on span "button" at bounding box center [581, 156] width 11 height 11
click at [576, 157] on span "button" at bounding box center [581, 156] width 11 height 11
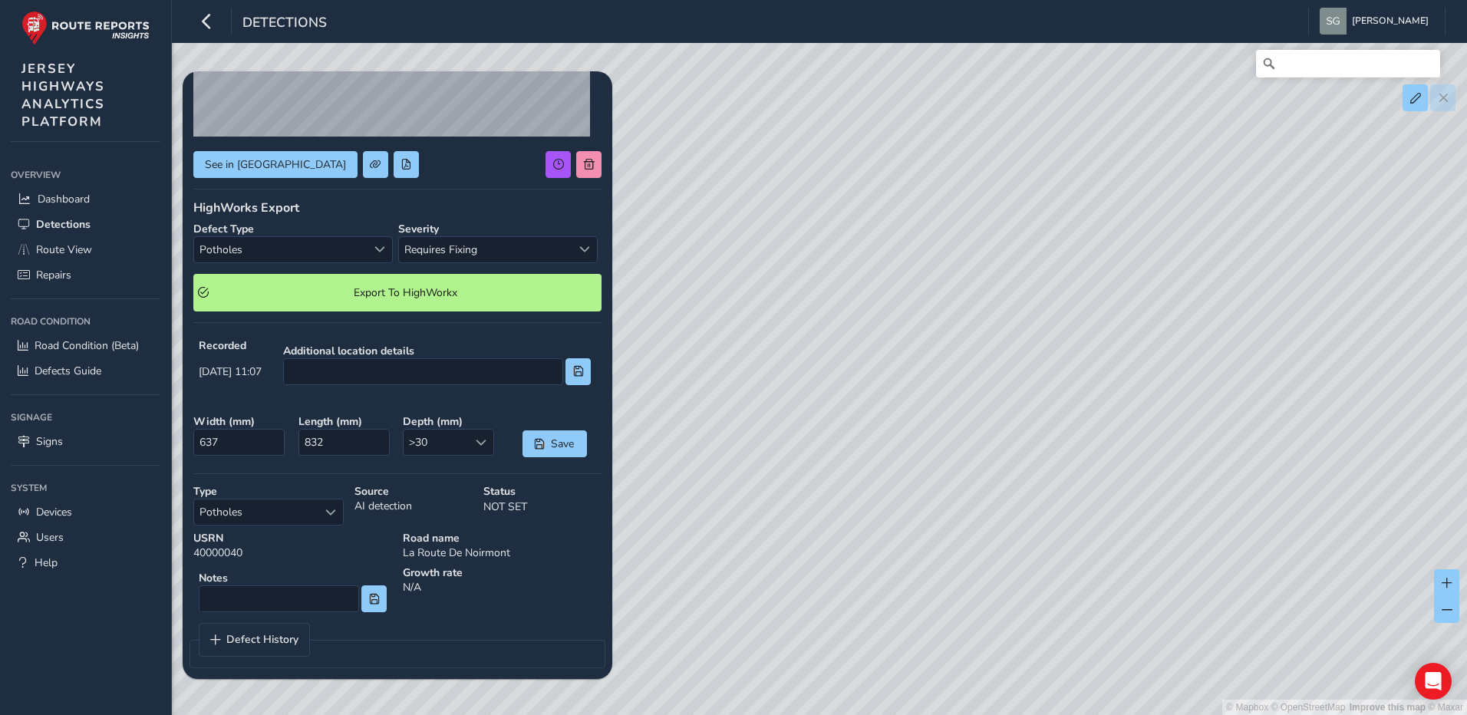
scroll to position [230, 0]
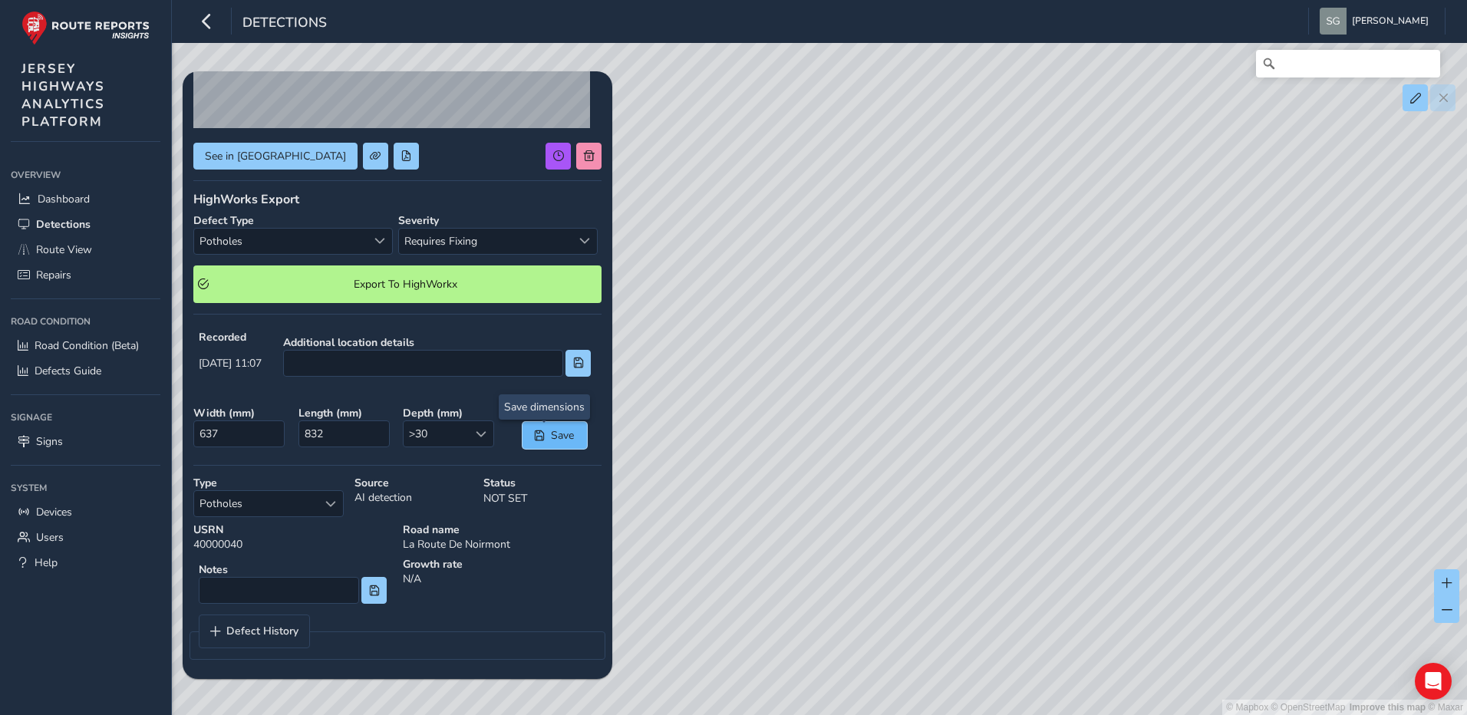
click at [534, 431] on span "Save" at bounding box center [539, 435] width 11 height 11
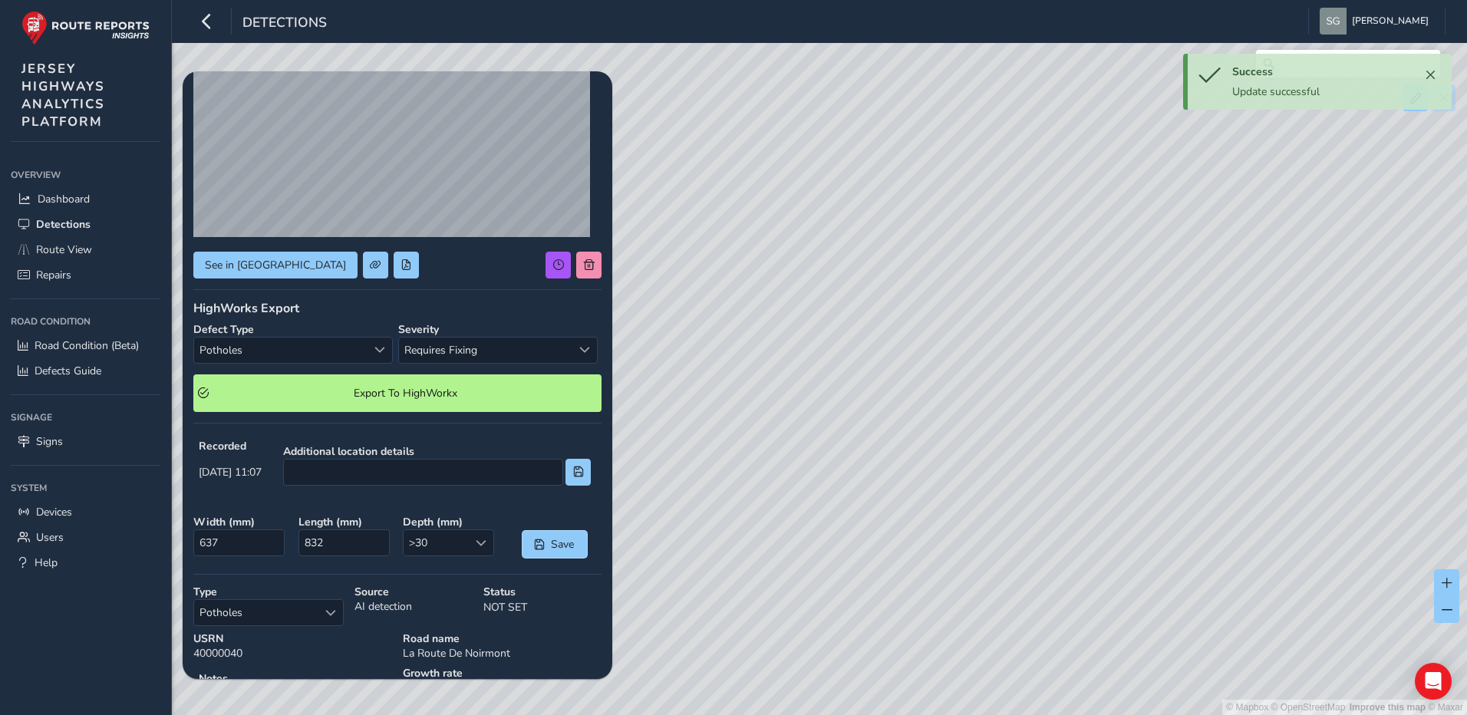
scroll to position [0, 0]
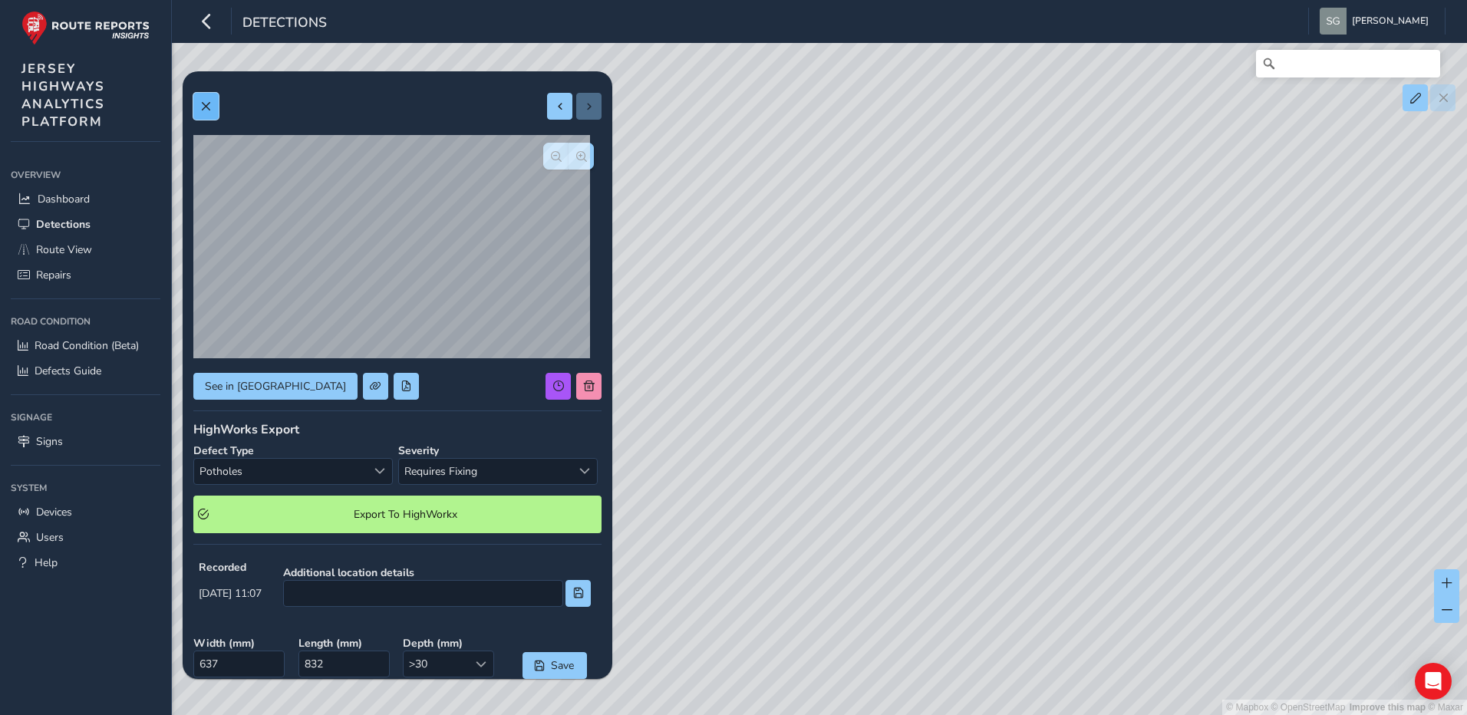
click at [201, 106] on span at bounding box center [205, 106] width 11 height 11
